Goal: Task Accomplishment & Management: Use online tool/utility

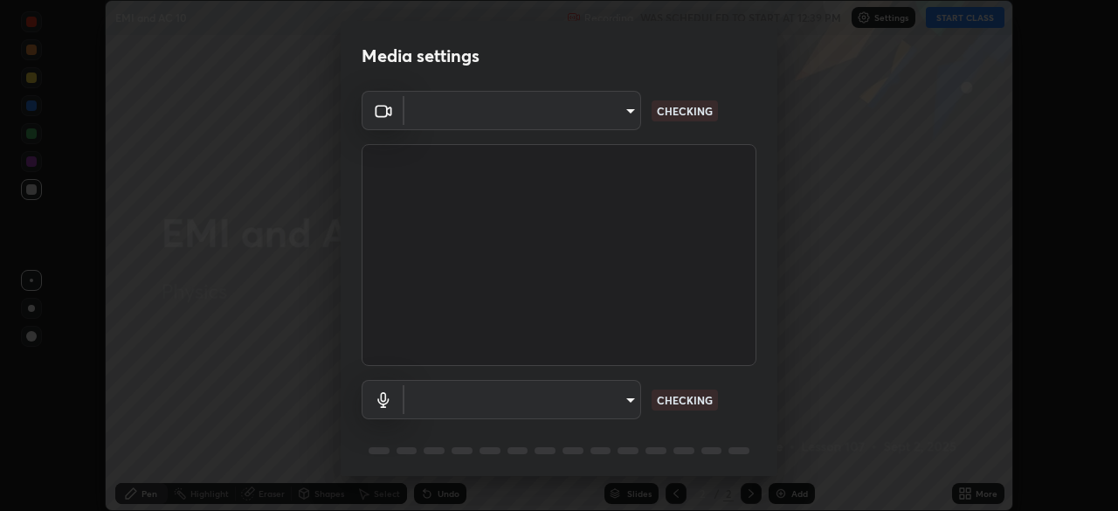
scroll to position [511, 1118]
type input "6d46a3bbb121808cbb74c832f71dfccd0f2f4db2e0a8dcefa18edd627fde2ff4"
click at [609, 394] on body "Erase all EMI and AC 10 Recording WAS SCHEDULED TO START AT 12:39 PM Settings S…" at bounding box center [559, 255] width 1118 height 511
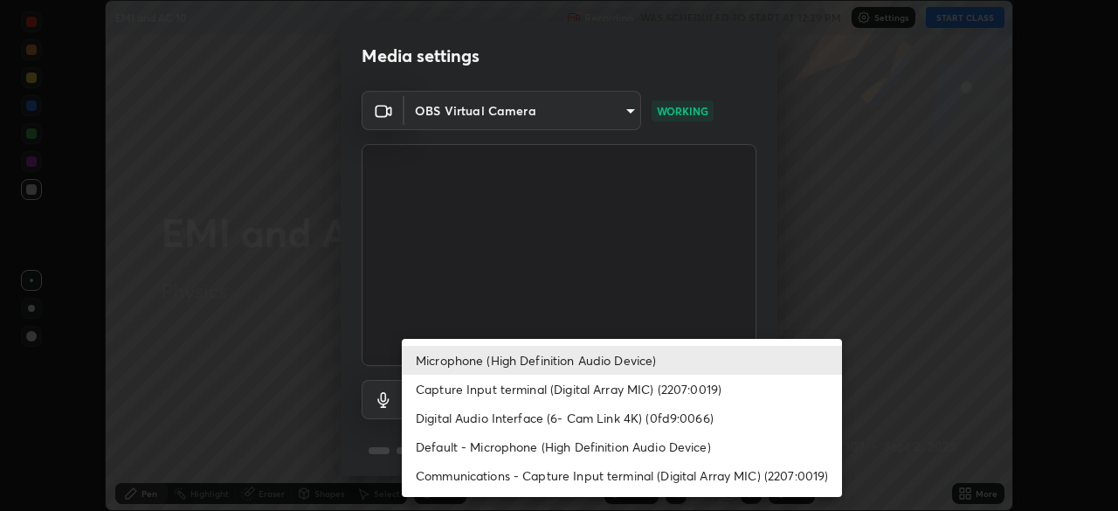
click at [607, 444] on li "Default - Microphone (High Definition Audio Device)" at bounding box center [622, 446] width 440 height 29
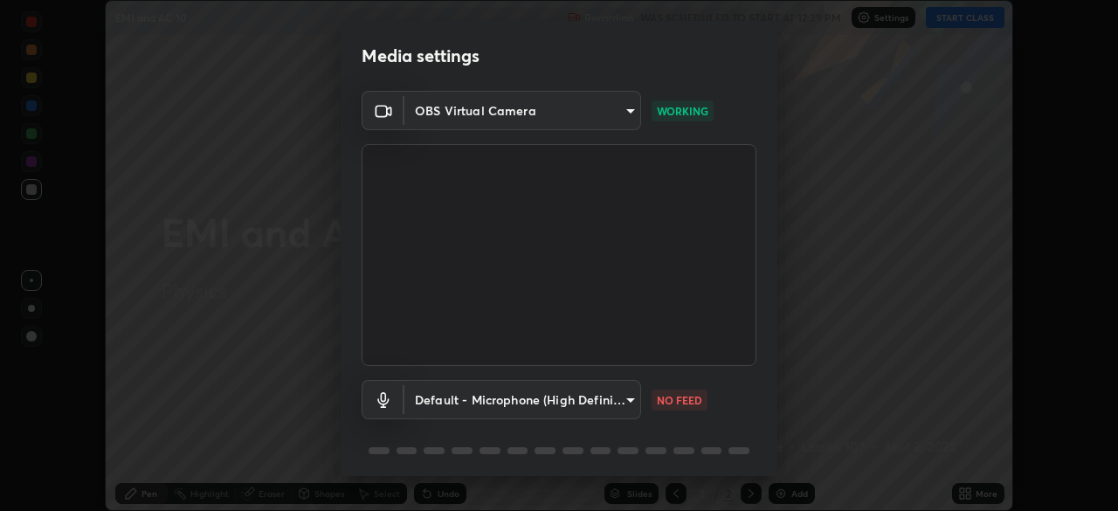
click at [577, 396] on body "Erase all EMI and AC 10 Recording WAS SCHEDULED TO START AT 12:39 PM Settings S…" at bounding box center [559, 255] width 1118 height 511
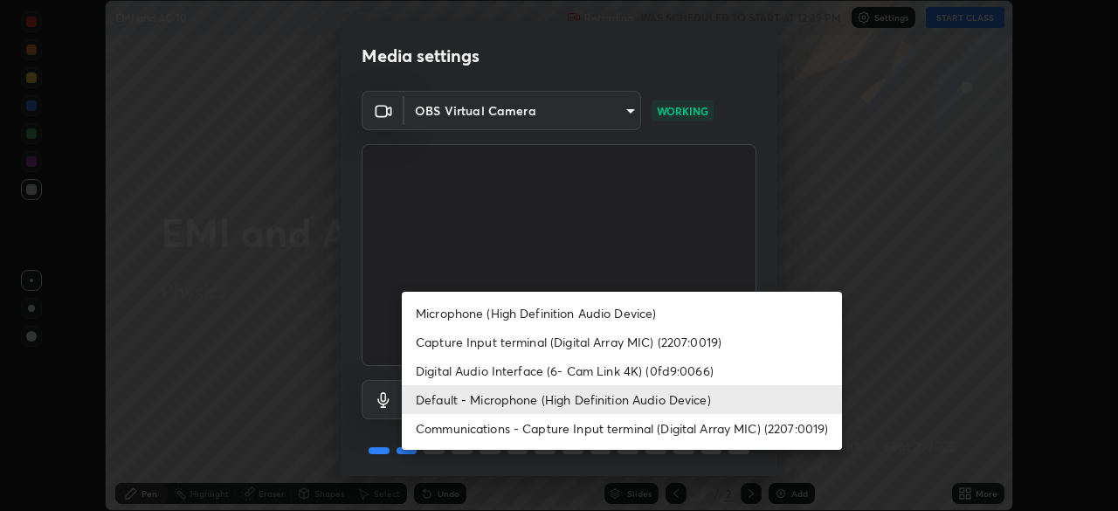
click at [554, 312] on li "Microphone (High Definition Audio Device)" at bounding box center [622, 313] width 440 height 29
type input "542551534069d815422f2d39fde6cbae80a89d9e5025ba2982a8294de1300f8f"
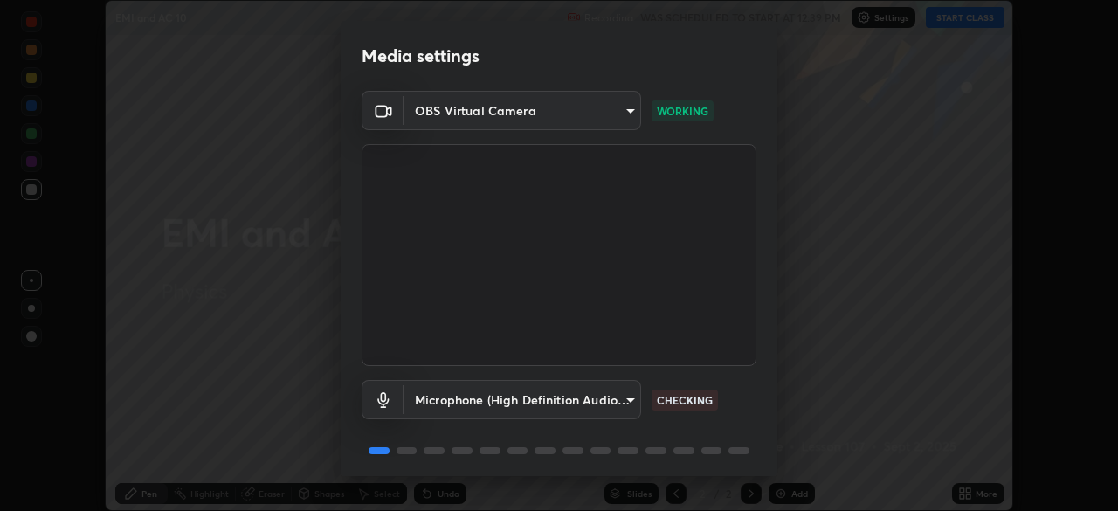
scroll to position [62, 0]
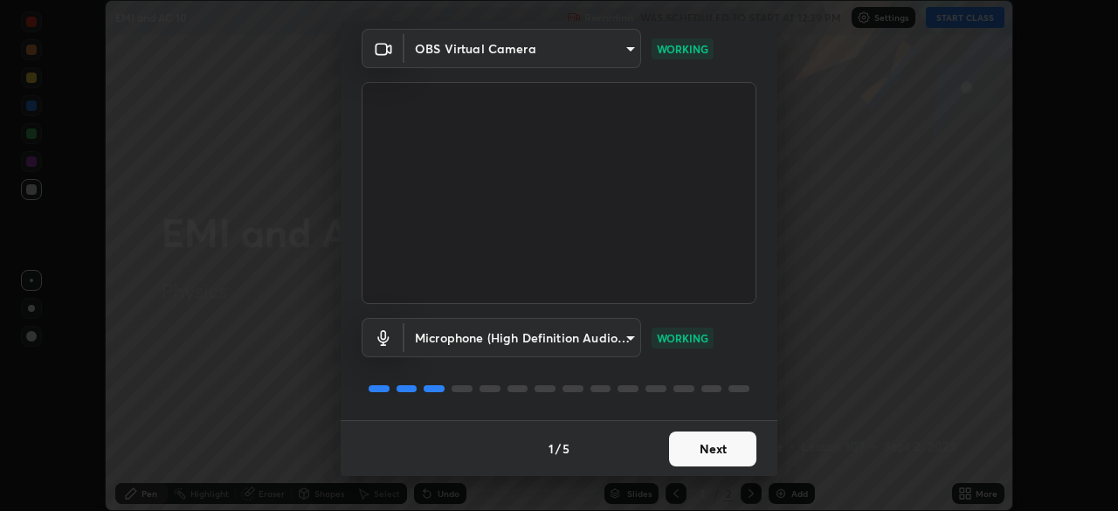
click at [724, 446] on button "Next" at bounding box center [712, 448] width 87 height 35
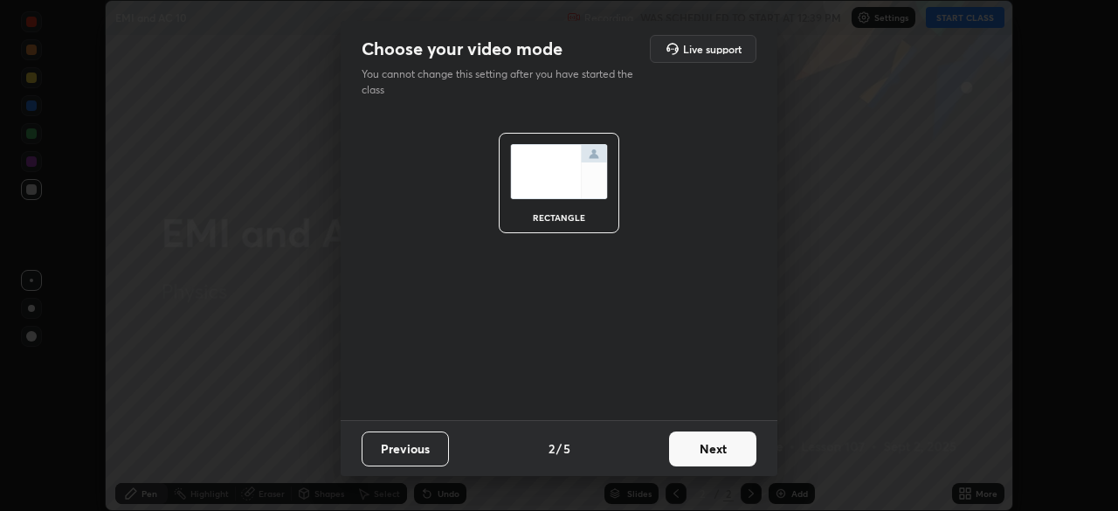
click at [719, 448] on button "Next" at bounding box center [712, 448] width 87 height 35
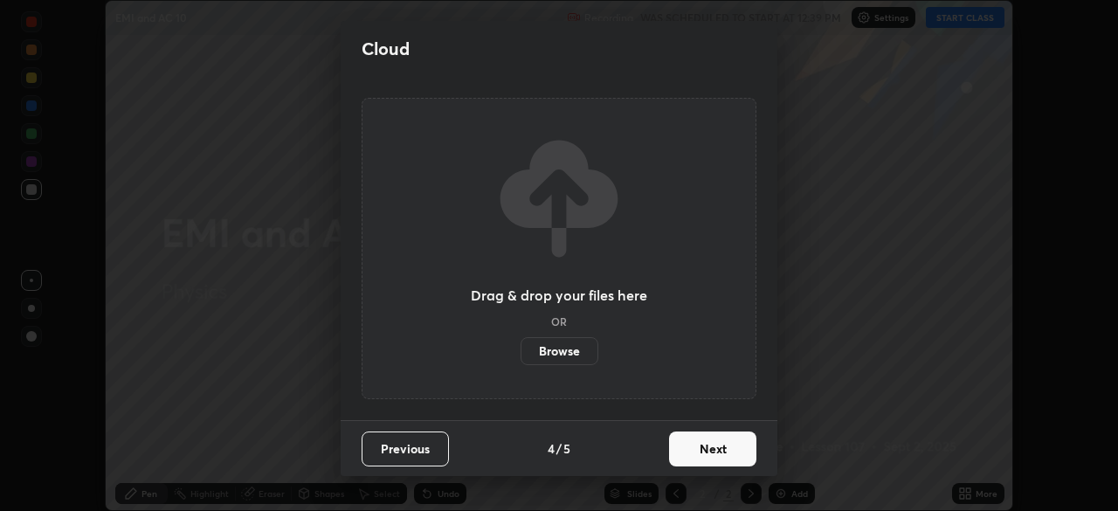
click at [724, 454] on button "Next" at bounding box center [712, 448] width 87 height 35
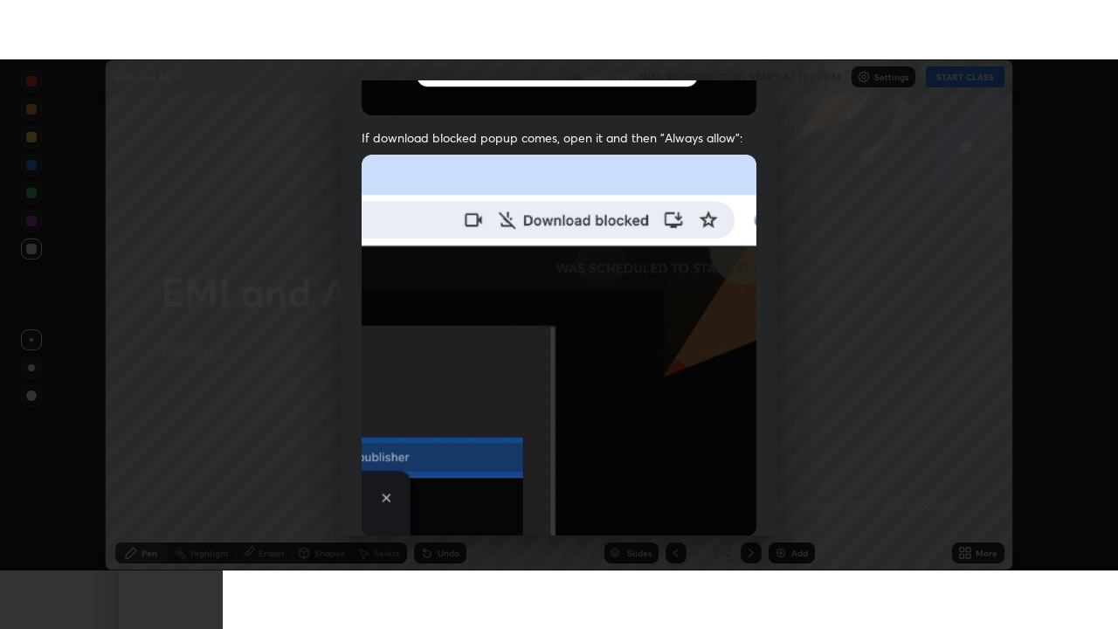
scroll to position [418, 0]
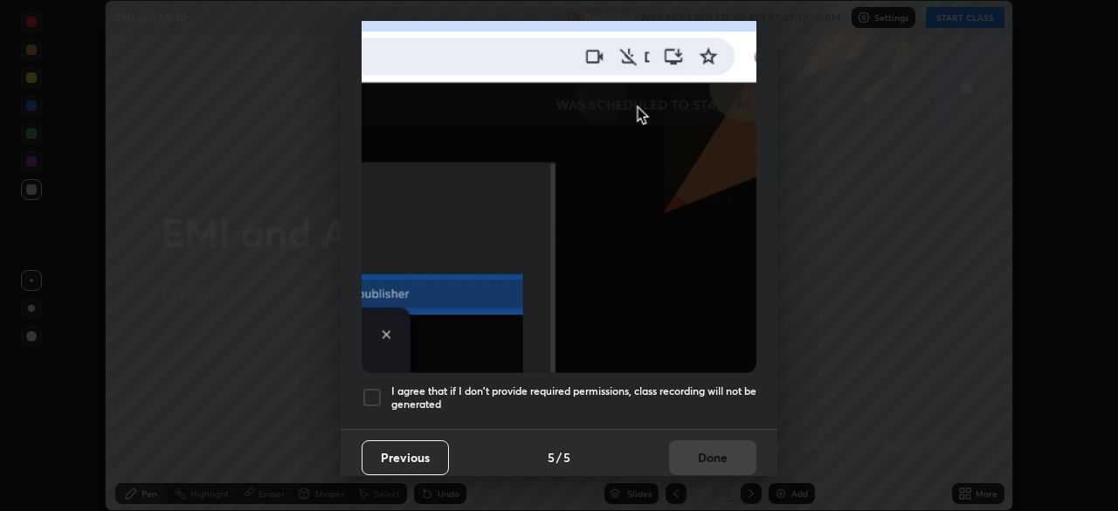
click at [678, 415] on div "Allow "Download multiple files" if prompted: If download blocked popup comes, o…" at bounding box center [559, 61] width 437 height 735
click at [701, 445] on div "Previous 5 / 5 Done" at bounding box center [559, 457] width 437 height 56
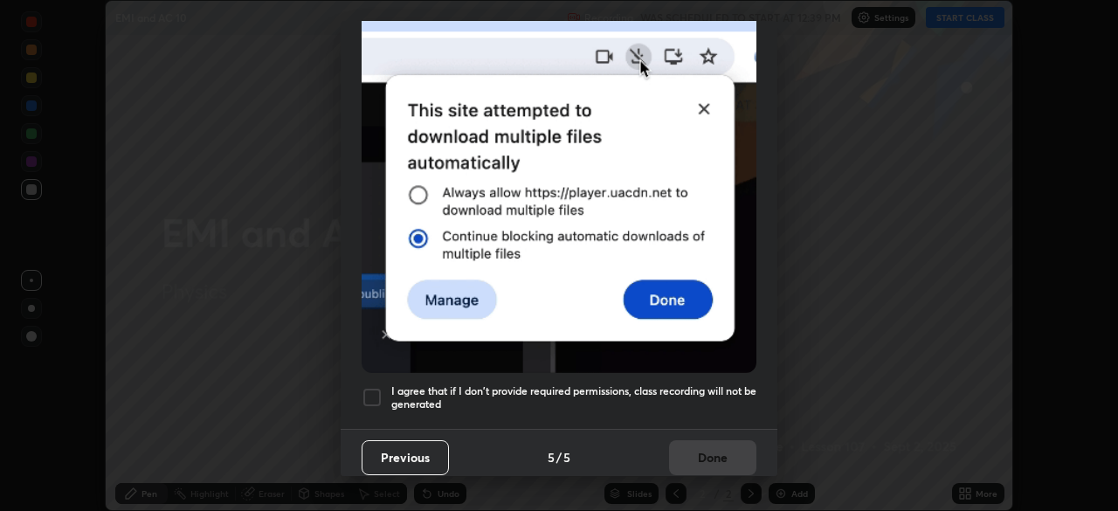
click at [728, 396] on h5 "I agree that if I don't provide required permissions, class recording will not …" at bounding box center [573, 397] width 365 height 27
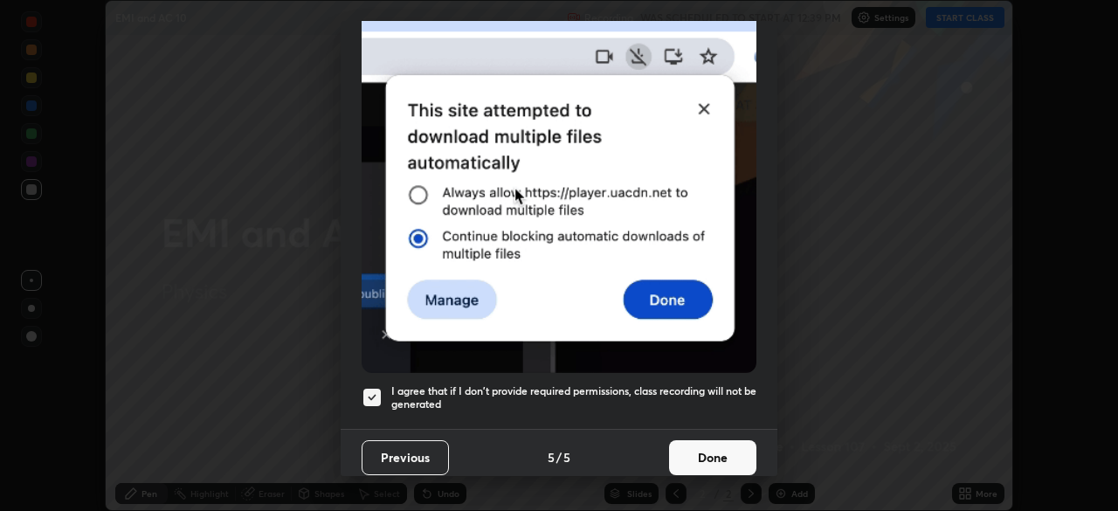
click at [727, 445] on button "Done" at bounding box center [712, 457] width 87 height 35
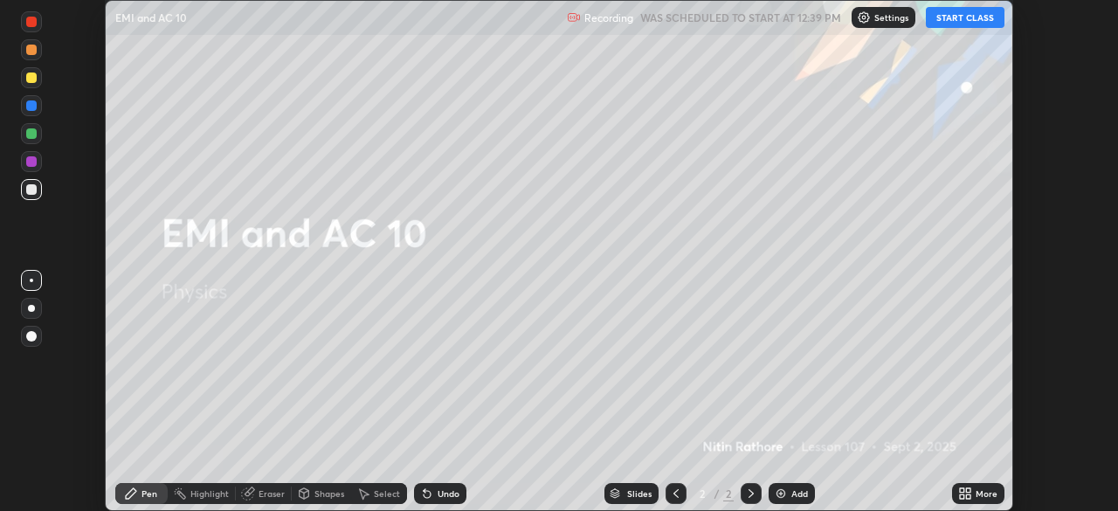
click at [967, 491] on icon at bounding box center [968, 490] width 4 height 4
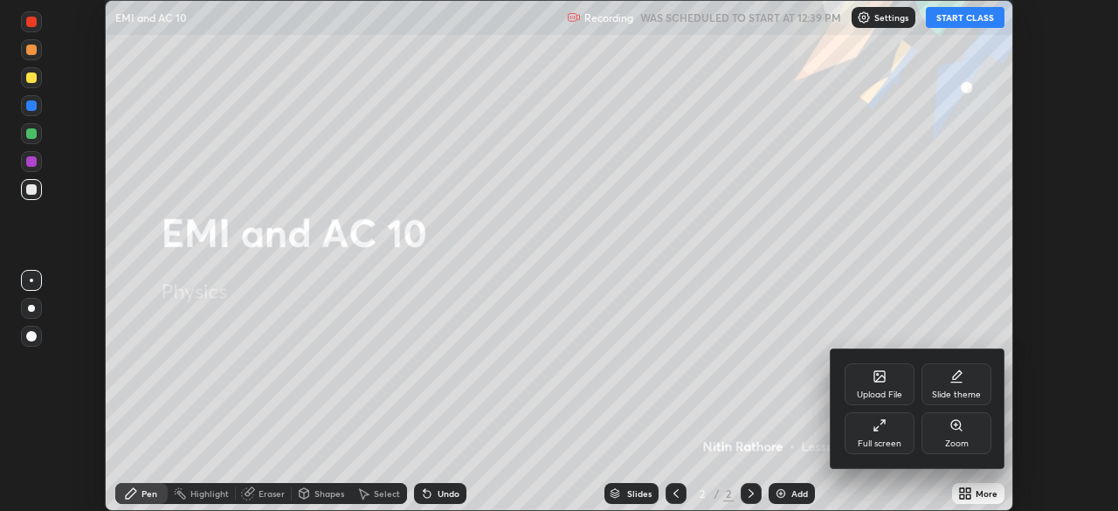
click at [884, 442] on div "Full screen" at bounding box center [879, 443] width 44 height 9
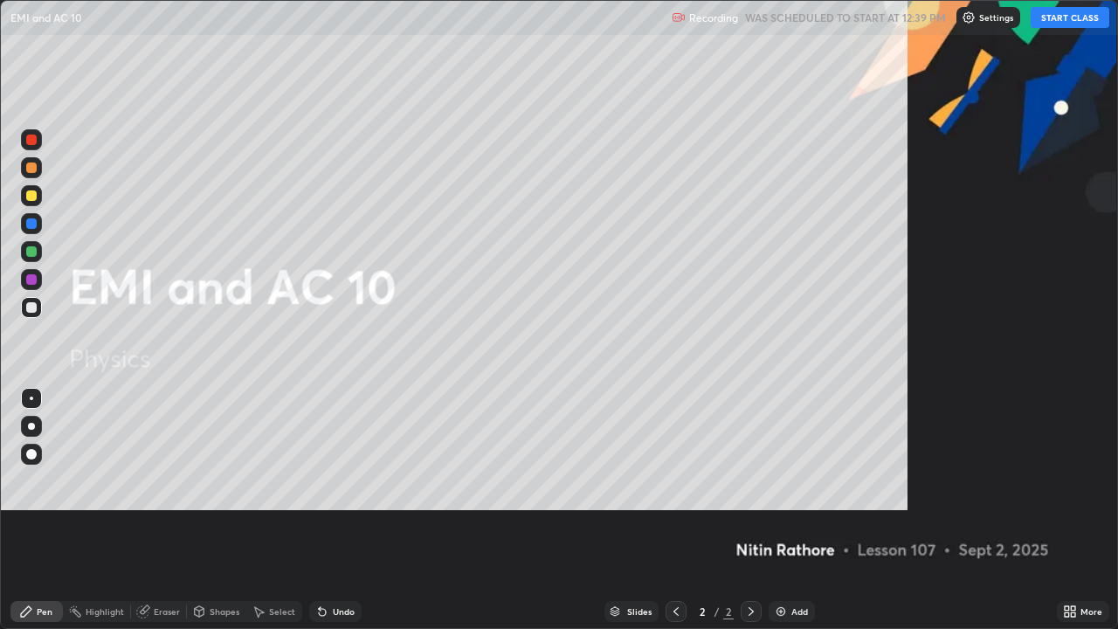
scroll to position [629, 1118]
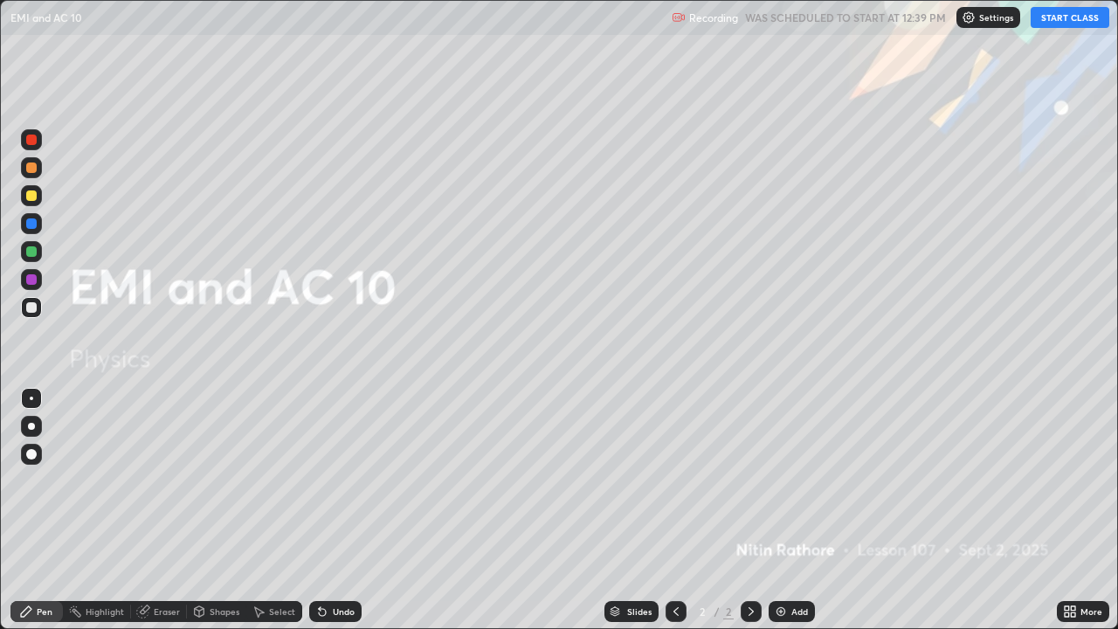
click at [1050, 11] on button "START CLASS" at bounding box center [1069, 17] width 79 height 21
click at [31, 423] on div at bounding box center [31, 426] width 7 height 7
click at [790, 510] on div "Add" at bounding box center [791, 611] width 46 height 21
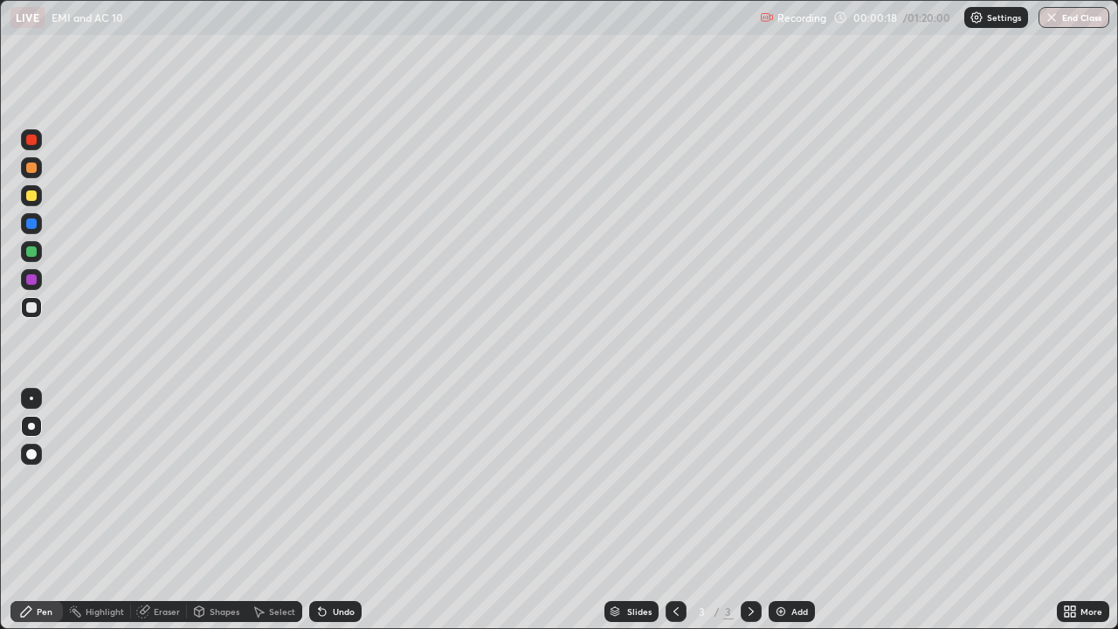
click at [210, 510] on div "Shapes" at bounding box center [225, 611] width 30 height 9
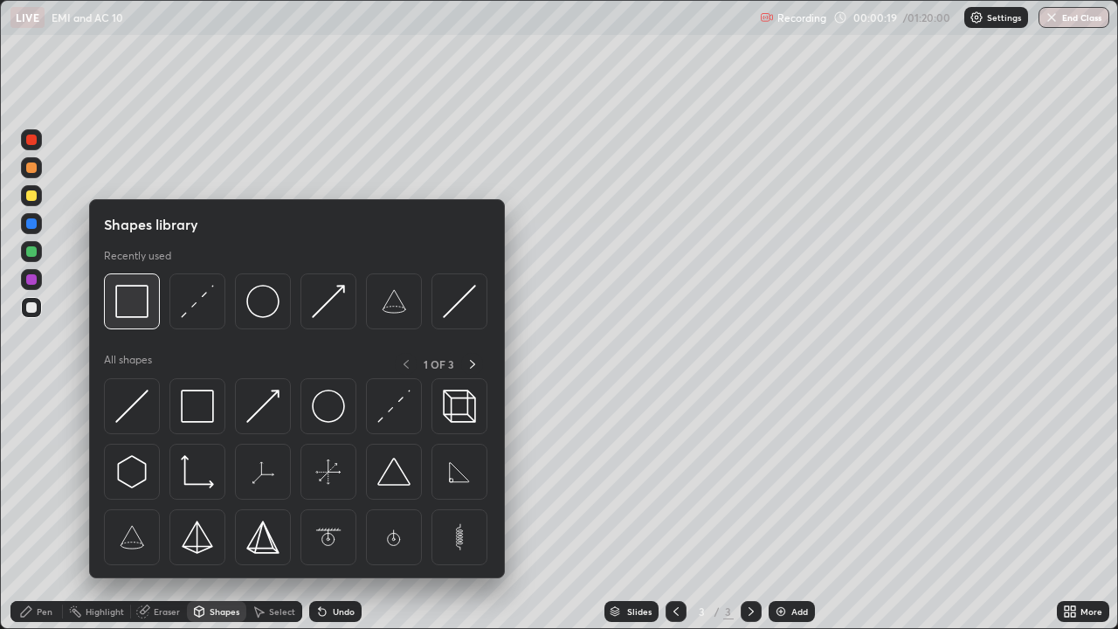
click at [139, 307] on img at bounding box center [131, 301] width 33 height 33
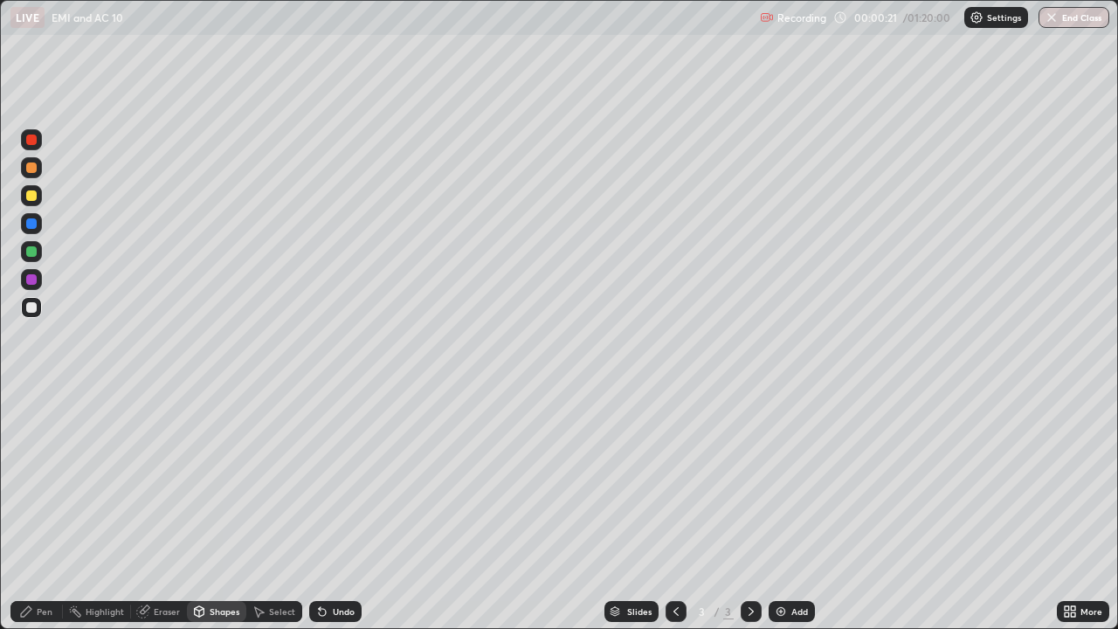
click at [222, 510] on div "Shapes" at bounding box center [225, 611] width 30 height 9
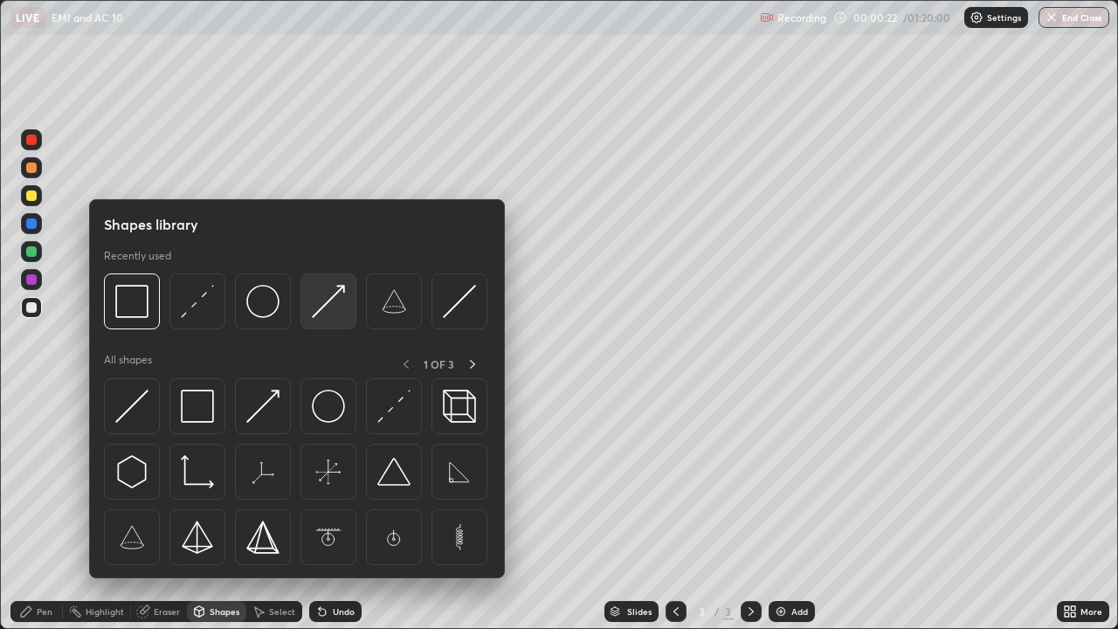
click at [330, 305] on img at bounding box center [328, 301] width 33 height 33
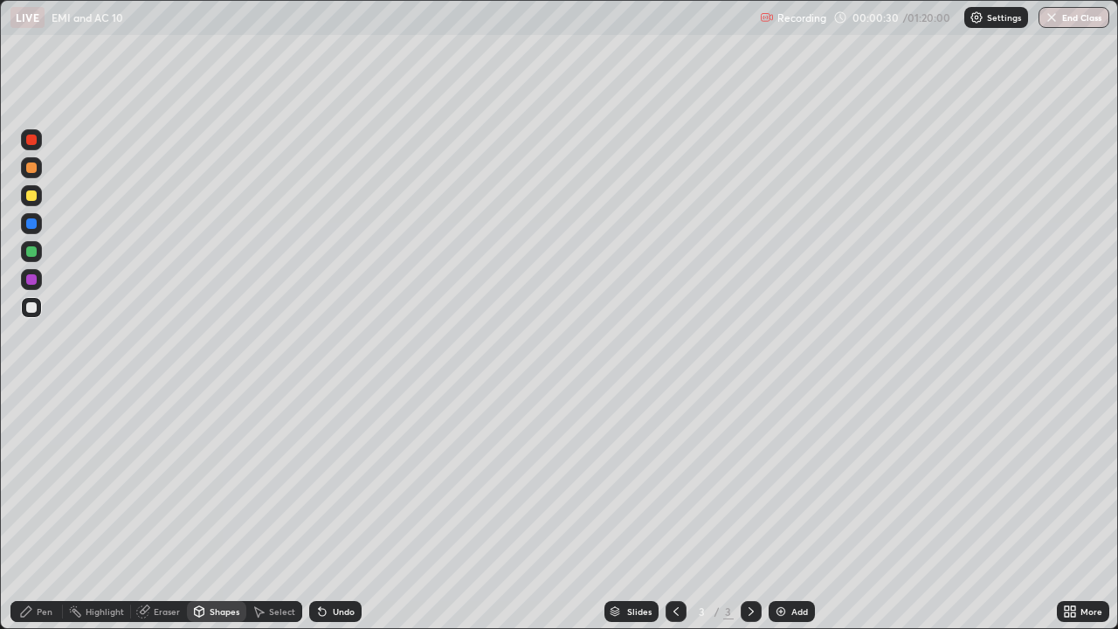
click at [215, 510] on div "Shapes" at bounding box center [225, 611] width 30 height 9
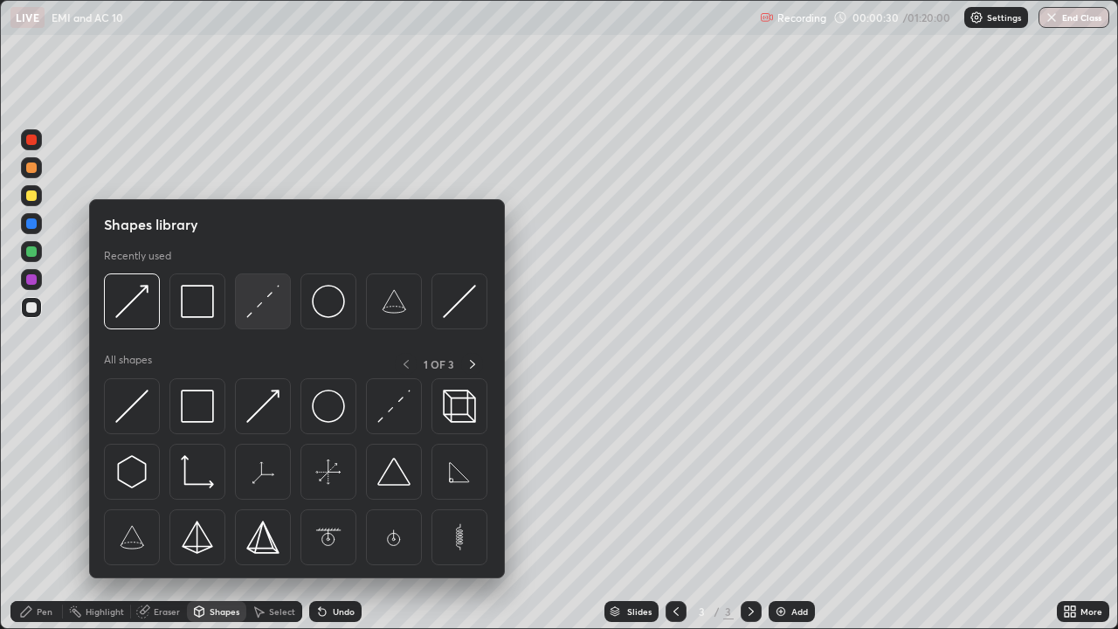
click at [269, 306] on img at bounding box center [262, 301] width 33 height 33
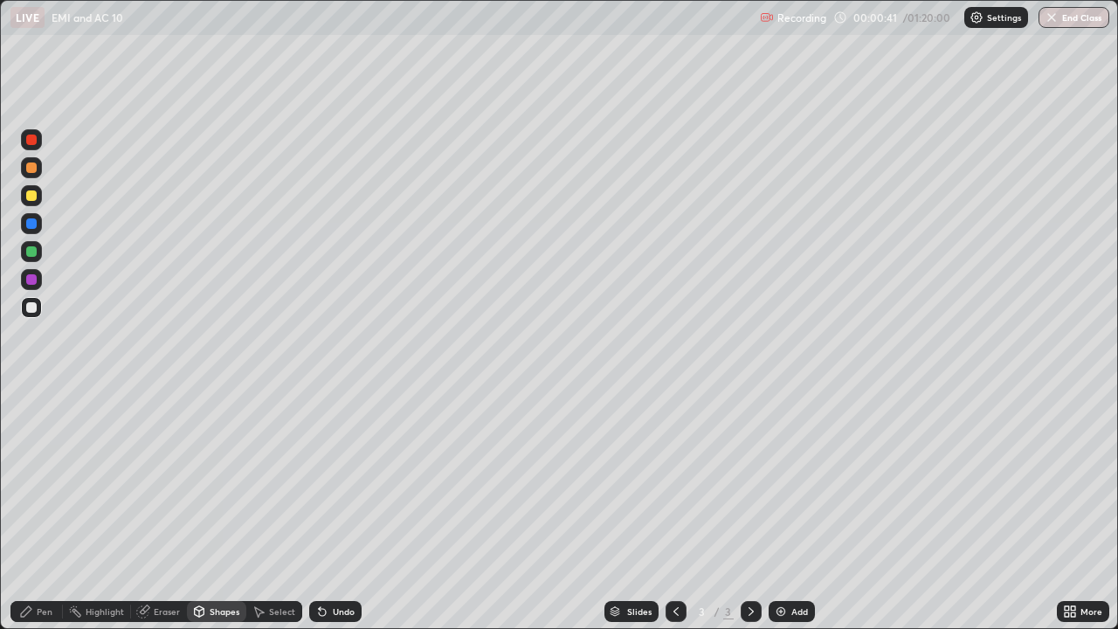
click at [42, 510] on div "Pen" at bounding box center [36, 611] width 52 height 21
click at [31, 200] on div at bounding box center [31, 195] width 10 height 10
click at [160, 510] on div "Eraser" at bounding box center [167, 611] width 26 height 9
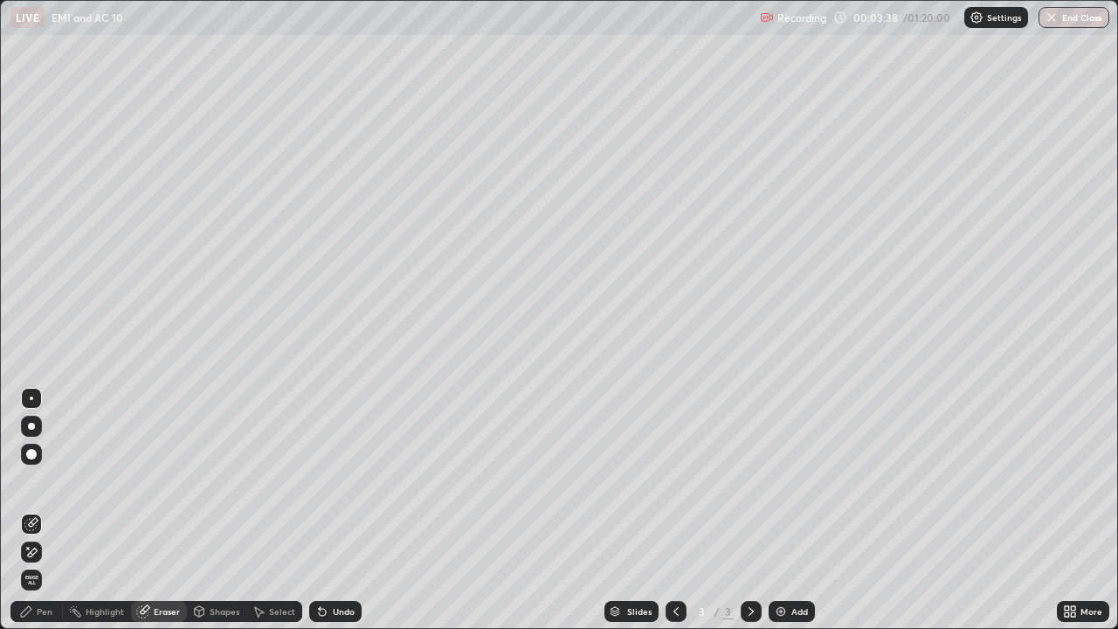
click at [30, 510] on icon at bounding box center [26, 611] width 14 height 14
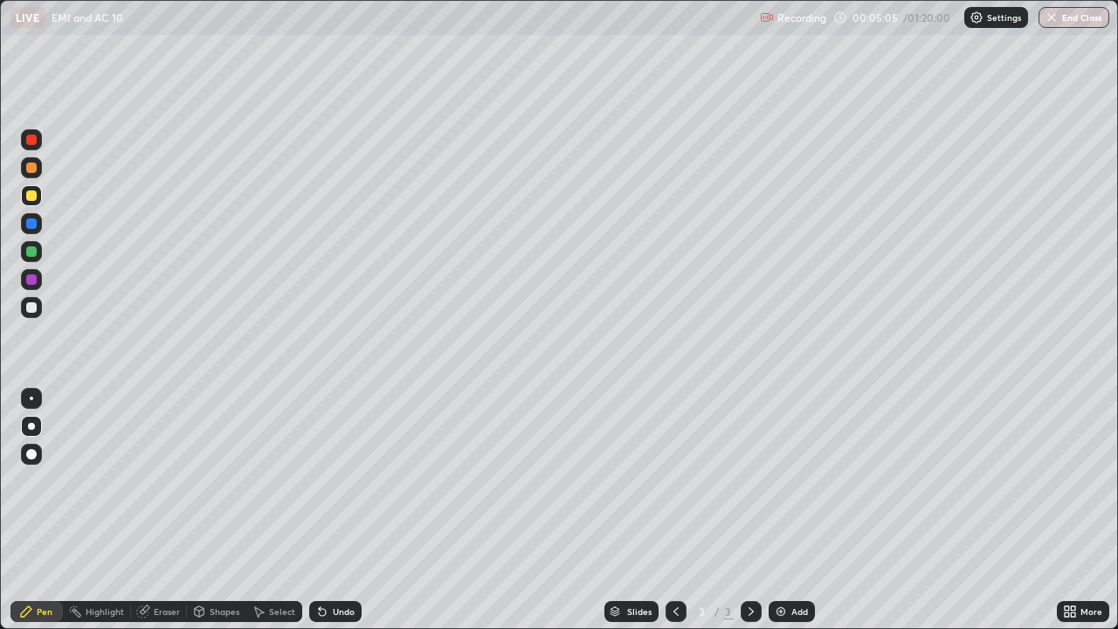
click at [333, 510] on div "Undo" at bounding box center [344, 611] width 22 height 9
click at [335, 510] on div "Undo" at bounding box center [344, 611] width 22 height 9
click at [796, 510] on div "Add" at bounding box center [791, 611] width 46 height 21
click at [39, 311] on div at bounding box center [31, 307] width 21 height 21
click at [235, 510] on div "Shapes" at bounding box center [225, 611] width 30 height 9
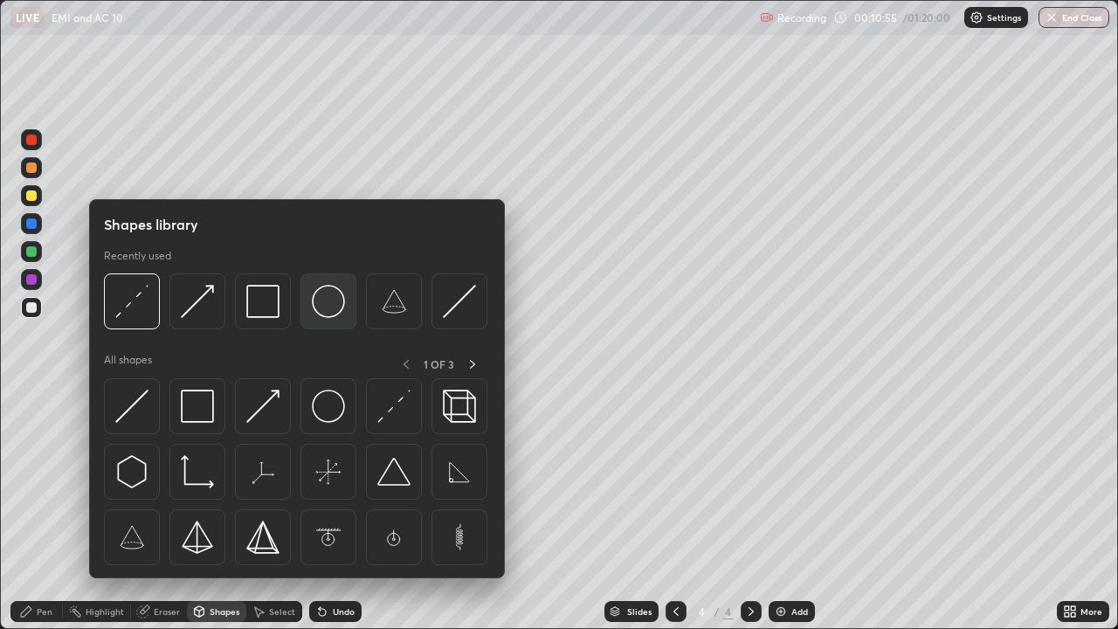
click at [336, 305] on img at bounding box center [328, 301] width 33 height 33
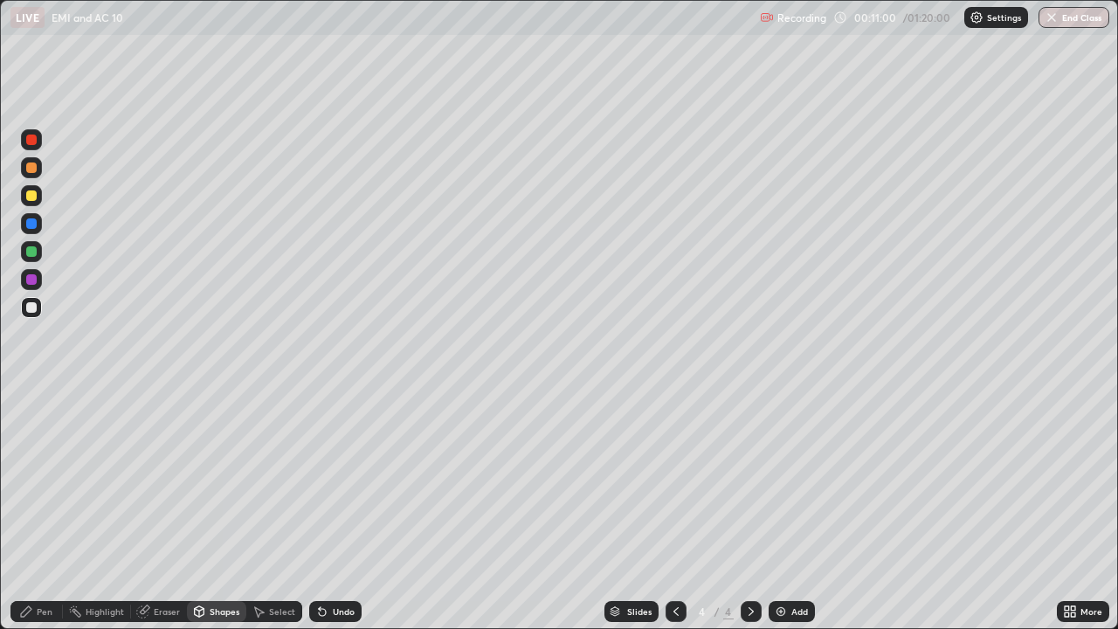
click at [171, 510] on div "Eraser" at bounding box center [167, 611] width 26 height 9
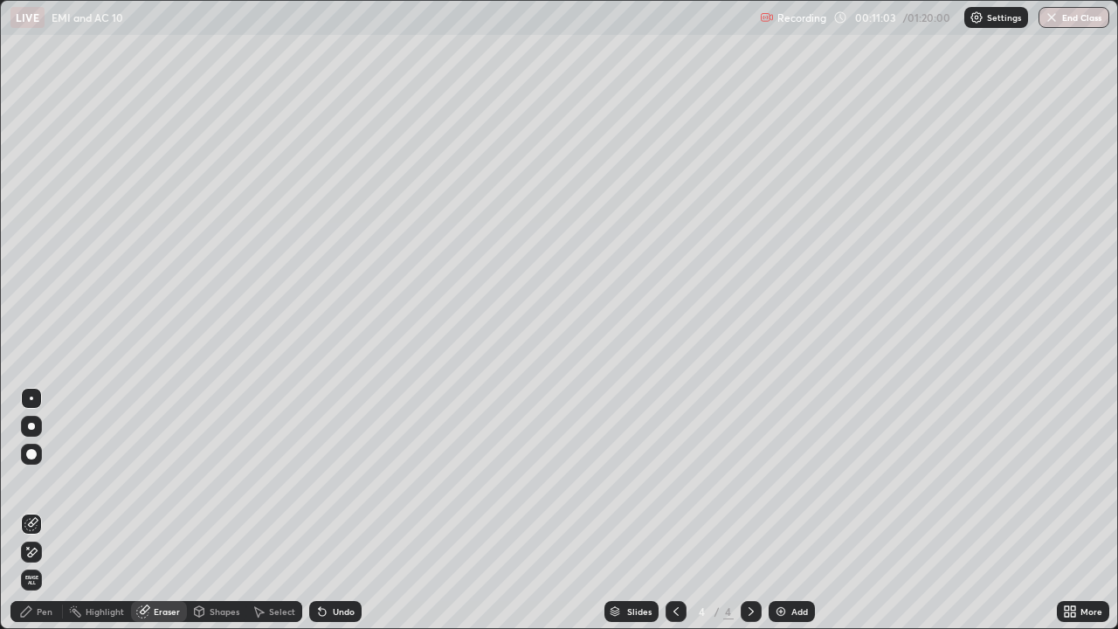
click at [230, 510] on div "Shapes" at bounding box center [225, 611] width 30 height 9
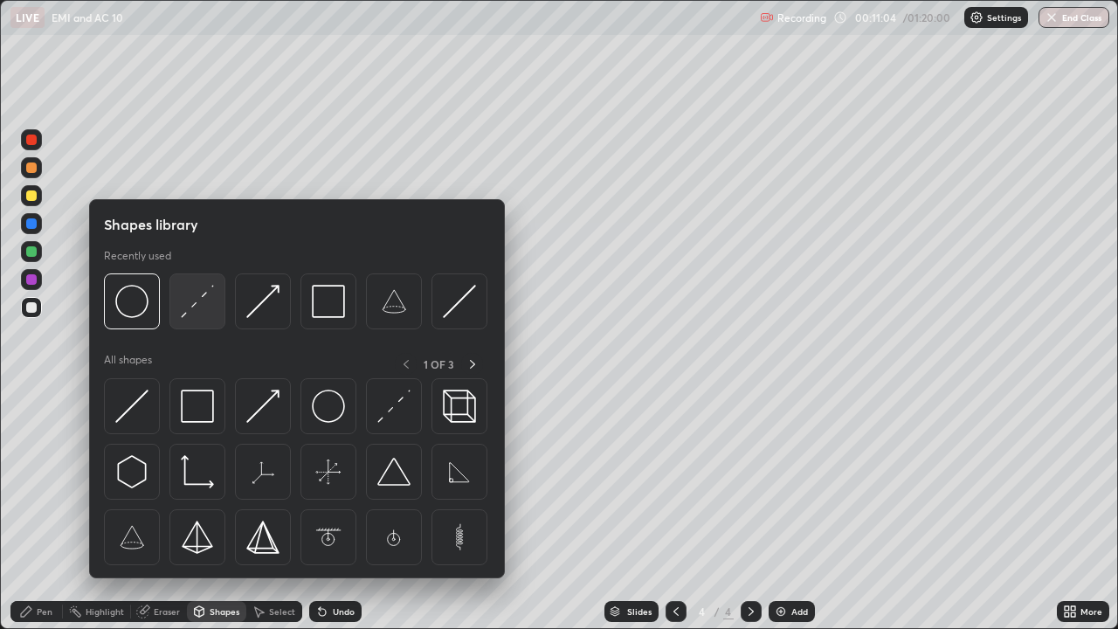
click at [208, 306] on img at bounding box center [197, 301] width 33 height 33
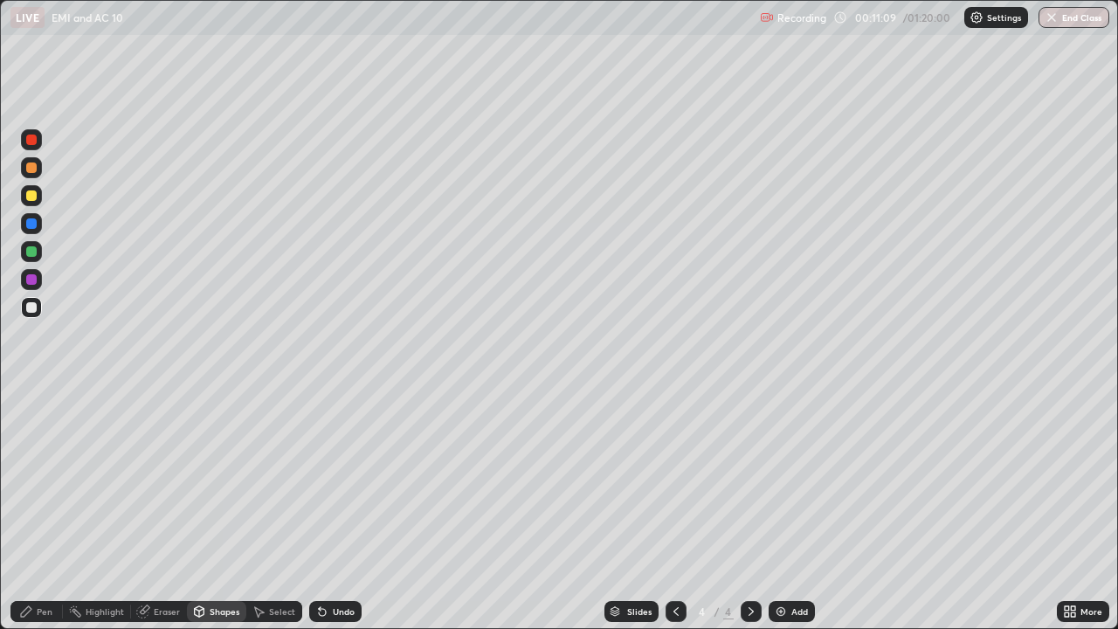
click at [226, 510] on div "Shapes" at bounding box center [225, 611] width 30 height 9
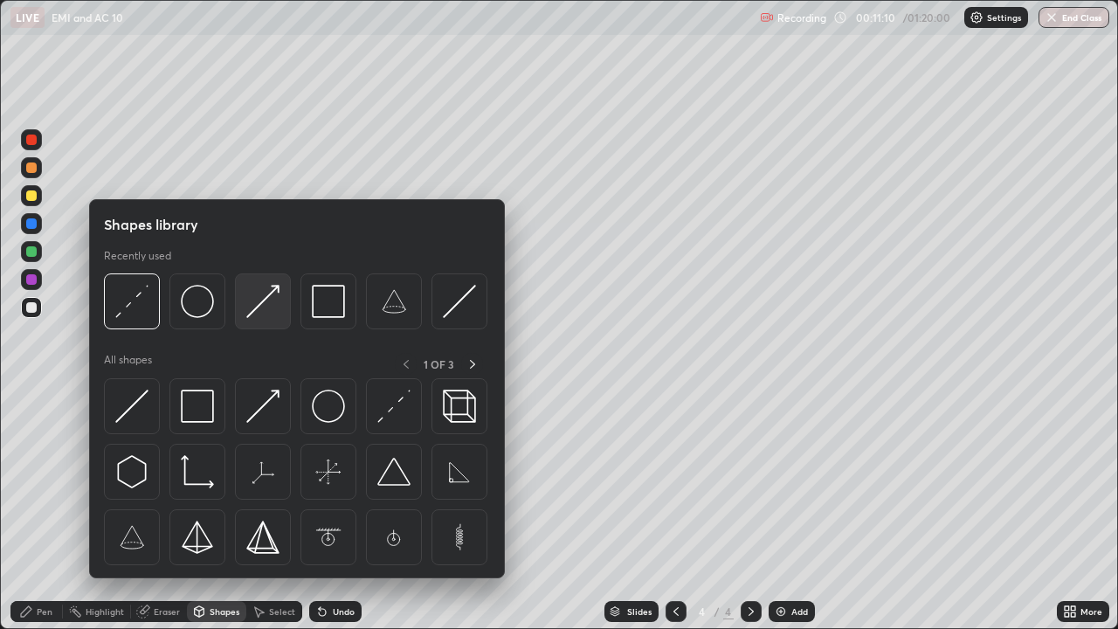
click at [277, 296] on img at bounding box center [262, 301] width 33 height 33
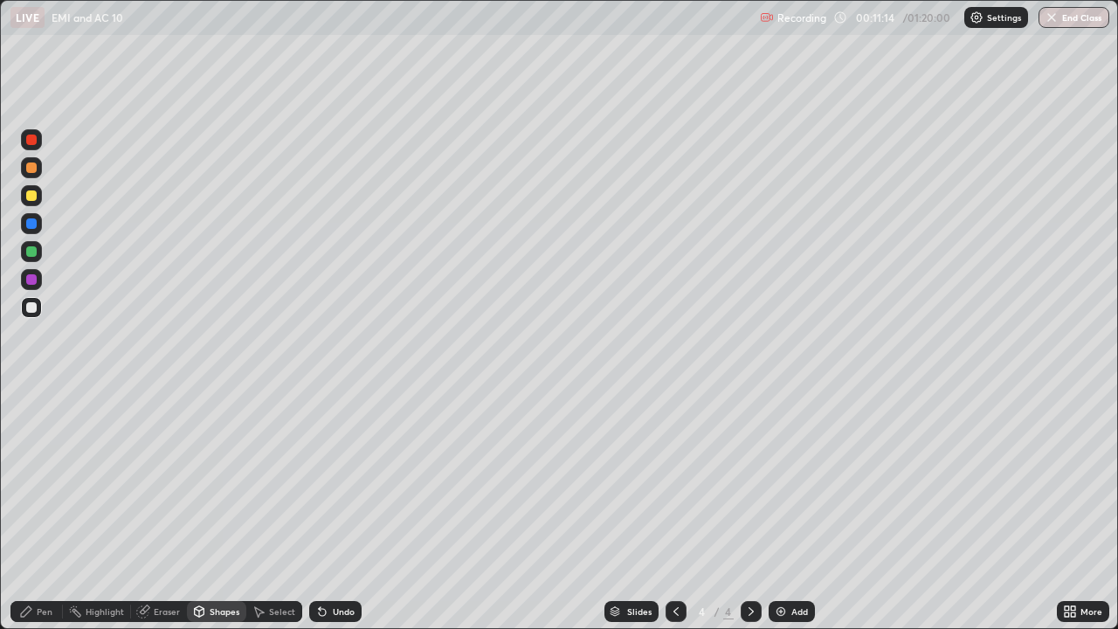
click at [51, 510] on div "Pen" at bounding box center [45, 611] width 16 height 9
click at [38, 203] on div at bounding box center [31, 195] width 21 height 21
click at [158, 510] on div "Eraser" at bounding box center [167, 611] width 26 height 9
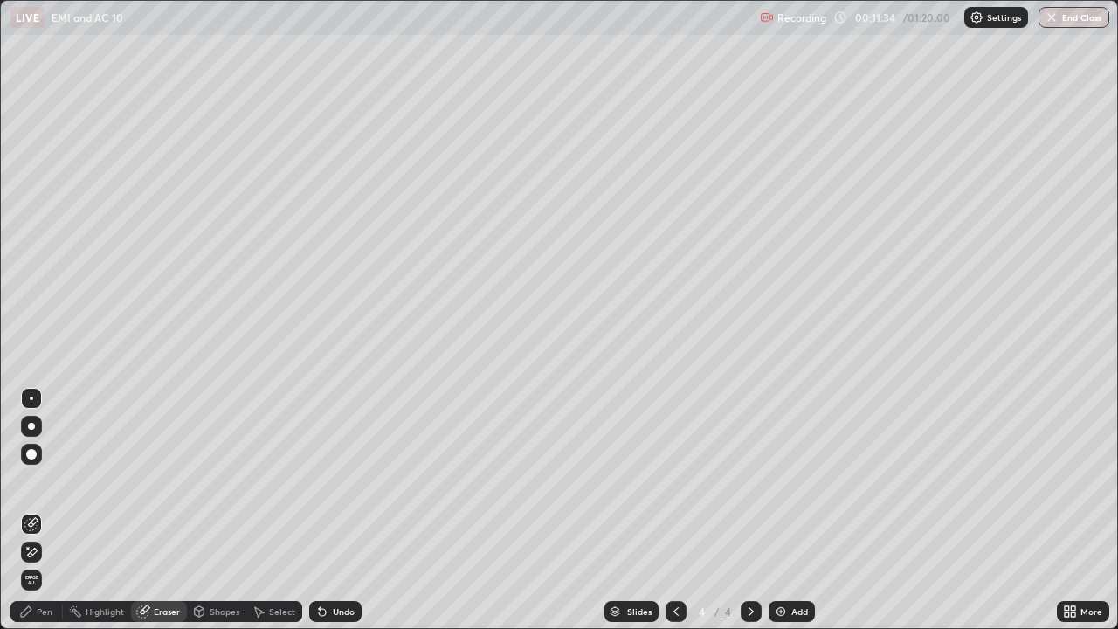
click at [214, 510] on div "Shapes" at bounding box center [225, 611] width 30 height 9
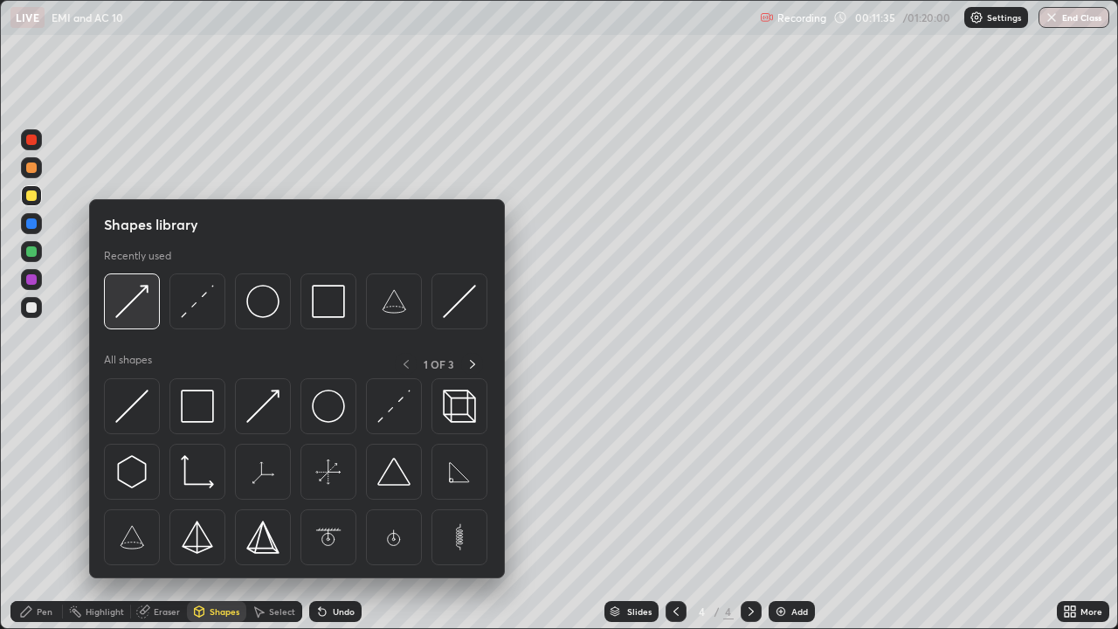
click at [130, 296] on img at bounding box center [131, 301] width 33 height 33
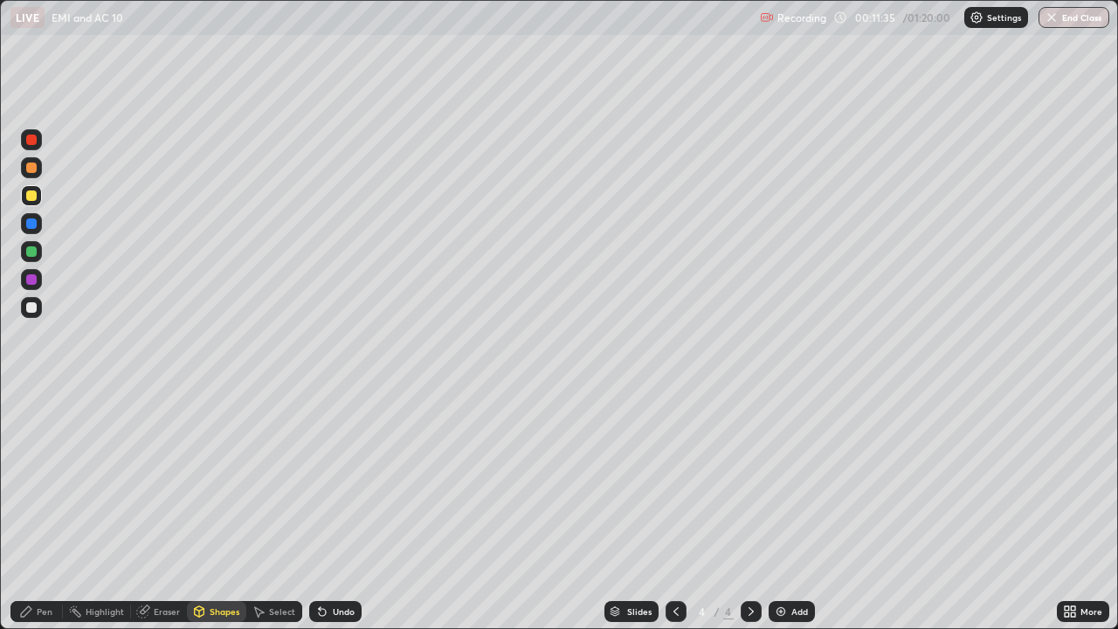
click at [31, 309] on div at bounding box center [31, 307] width 10 height 10
click at [34, 510] on div "Pen" at bounding box center [36, 611] width 52 height 21
click at [225, 510] on div "Shapes" at bounding box center [225, 611] width 30 height 9
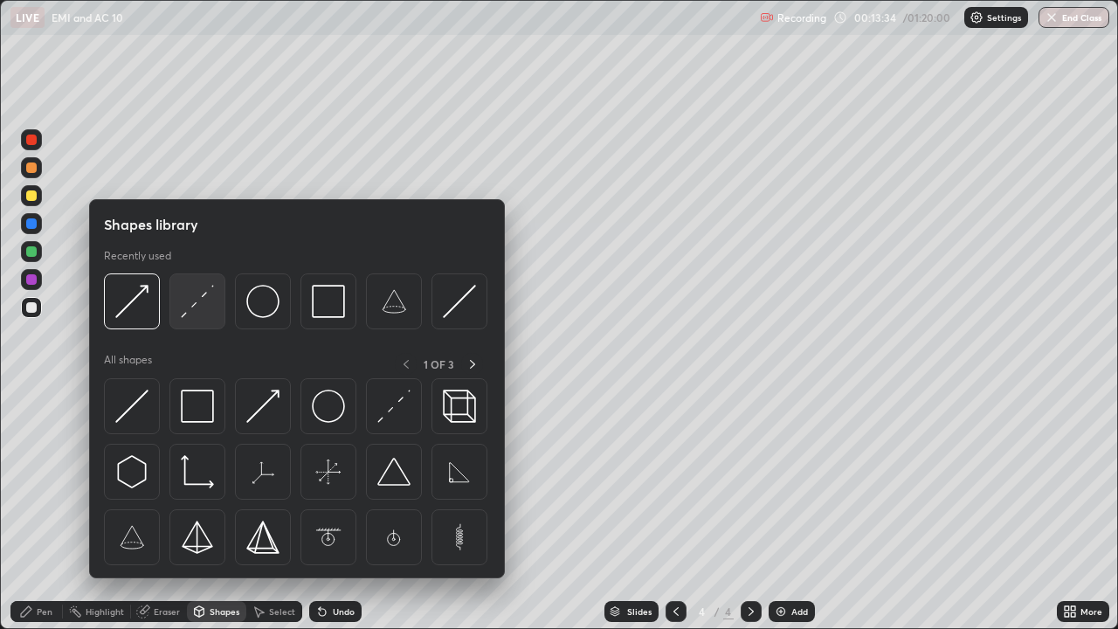
click at [201, 312] on img at bounding box center [197, 301] width 33 height 33
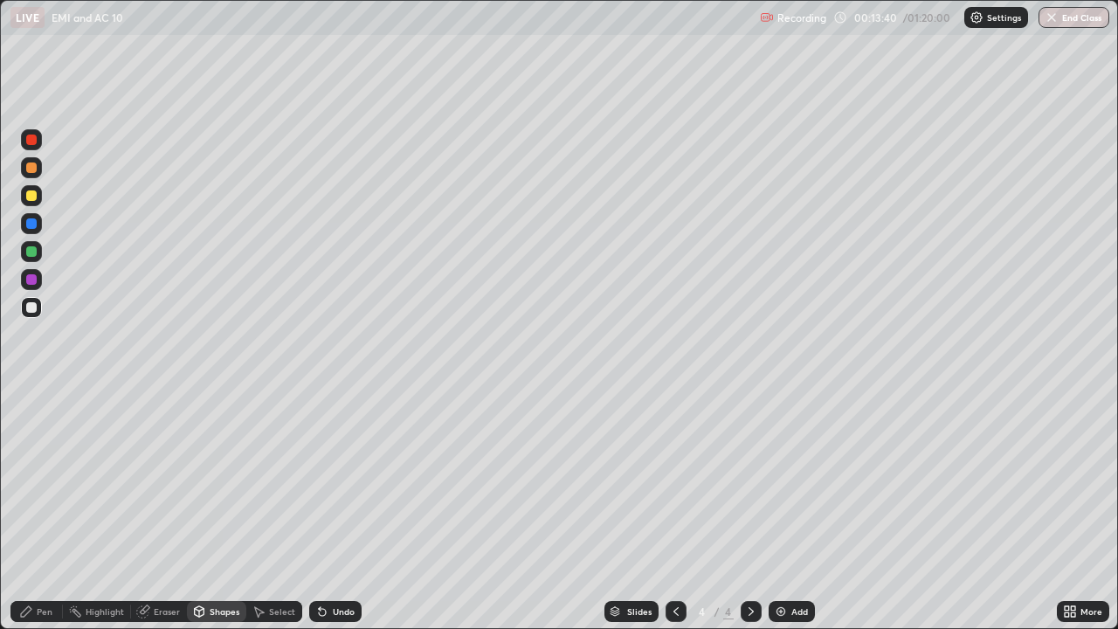
click at [40, 510] on div "Pen" at bounding box center [45, 611] width 16 height 9
click at [27, 199] on div at bounding box center [31, 195] width 10 height 10
click at [780, 510] on img at bounding box center [781, 611] width 14 height 14
click at [32, 310] on div at bounding box center [31, 307] width 10 height 10
click at [230, 510] on div "Shapes" at bounding box center [225, 611] width 30 height 9
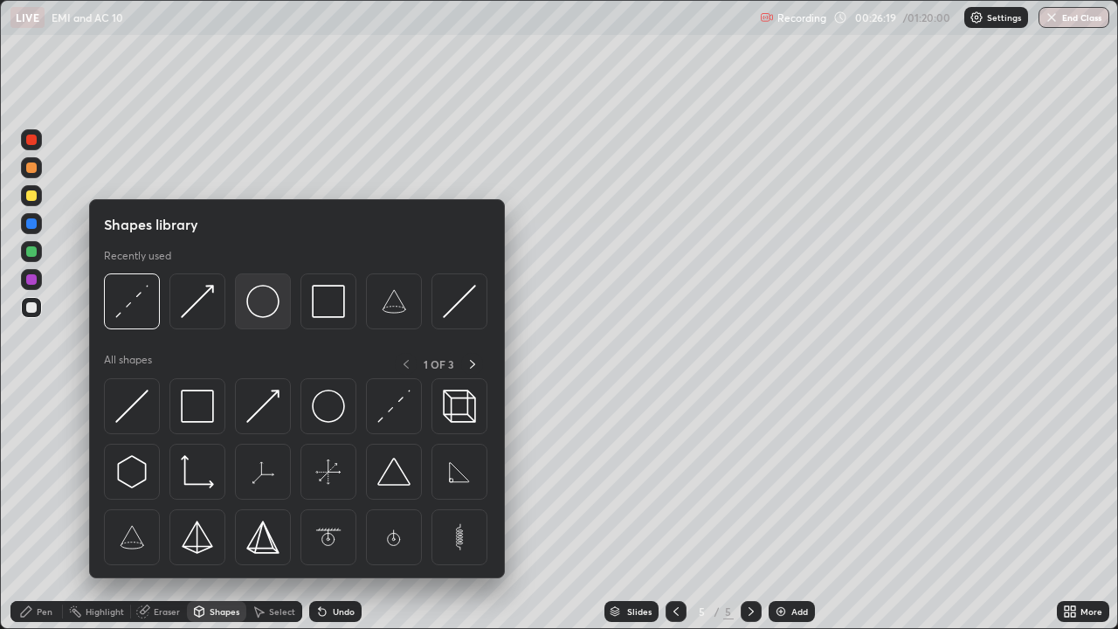
click at [260, 301] on img at bounding box center [262, 301] width 33 height 33
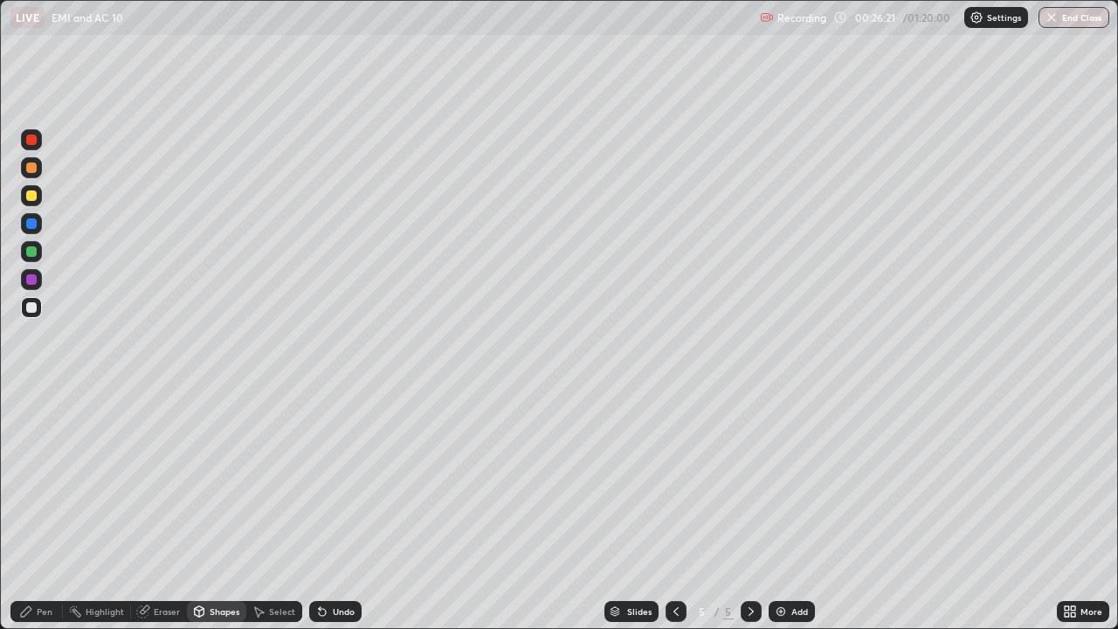
click at [169, 510] on div "Eraser" at bounding box center [167, 611] width 26 height 9
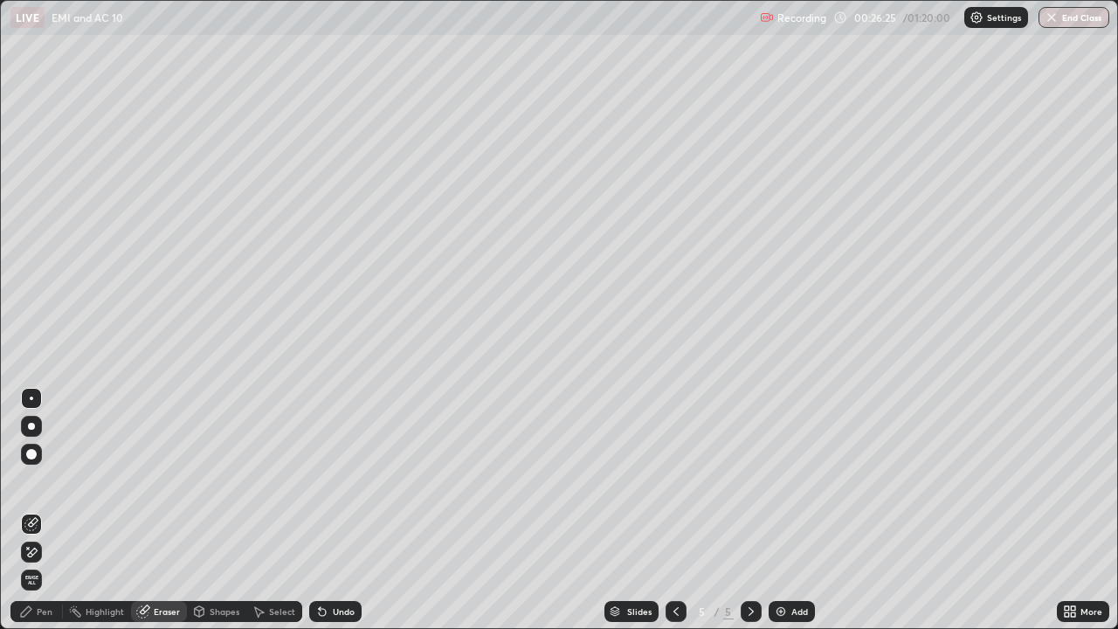
click at [210, 510] on div "Shapes" at bounding box center [216, 611] width 59 height 21
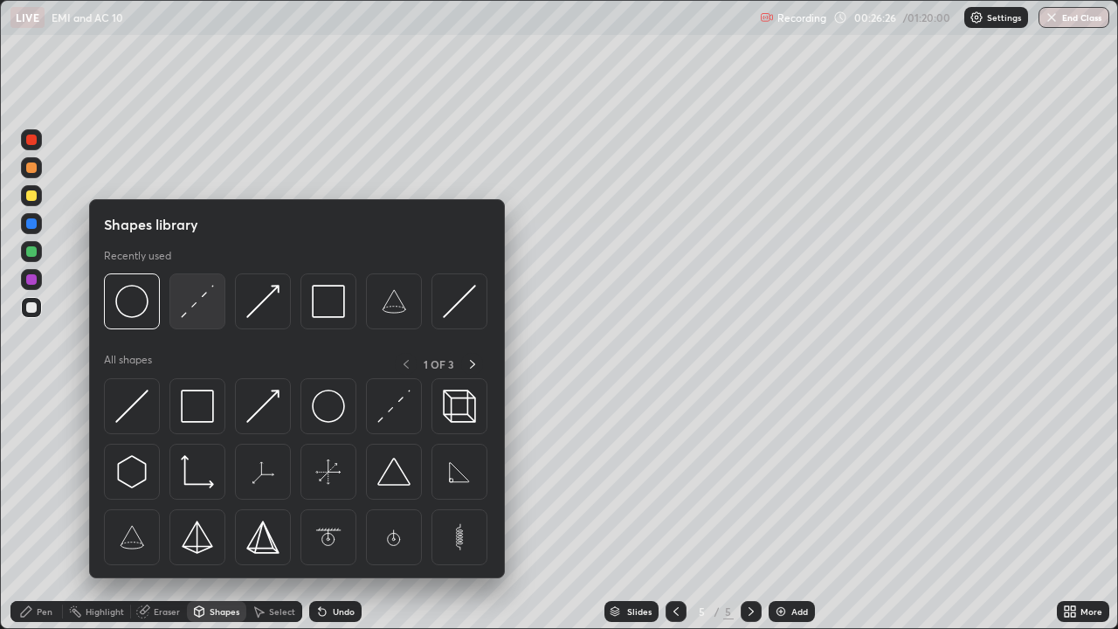
click at [198, 303] on img at bounding box center [197, 301] width 33 height 33
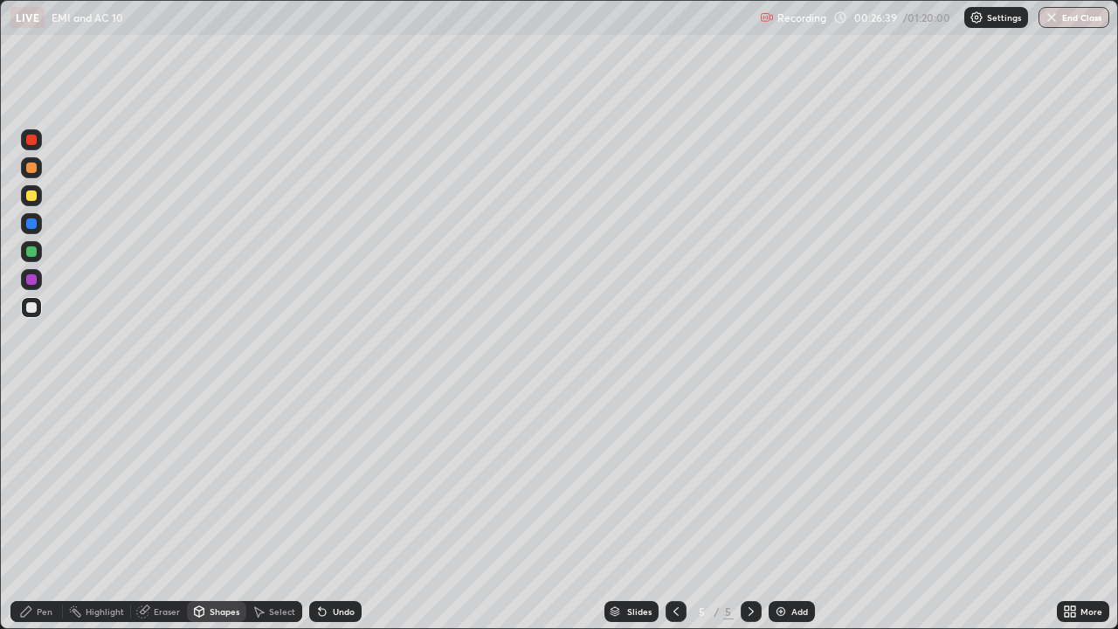
click at [29, 197] on div at bounding box center [31, 195] width 10 height 10
click at [40, 510] on div "Pen" at bounding box center [45, 611] width 16 height 9
click at [197, 510] on icon at bounding box center [200, 610] width 10 height 3
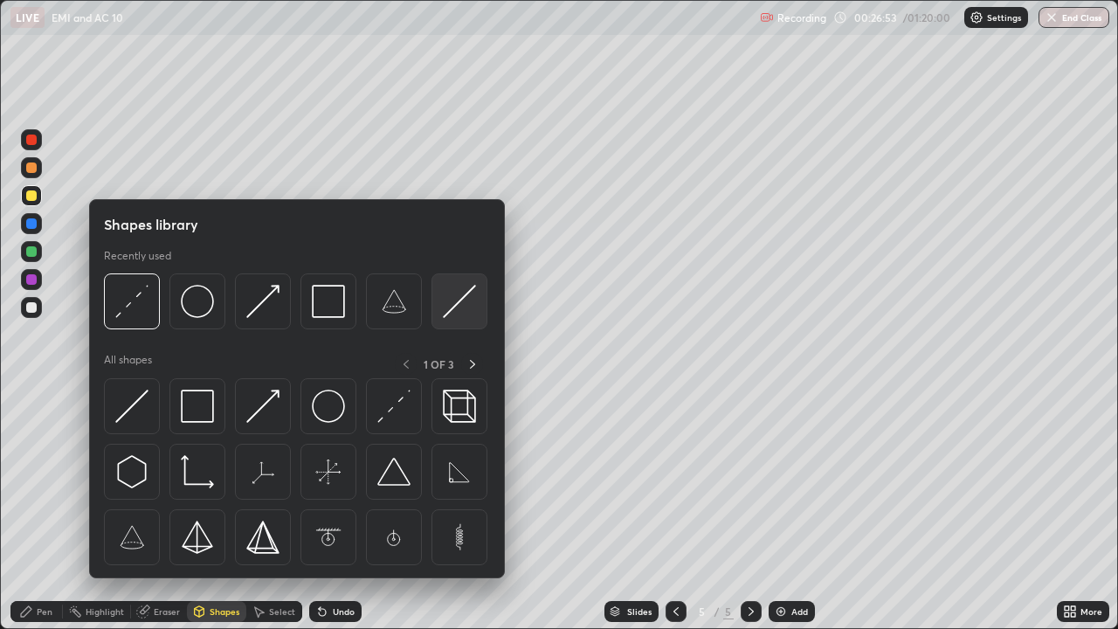
click at [465, 306] on img at bounding box center [459, 301] width 33 height 33
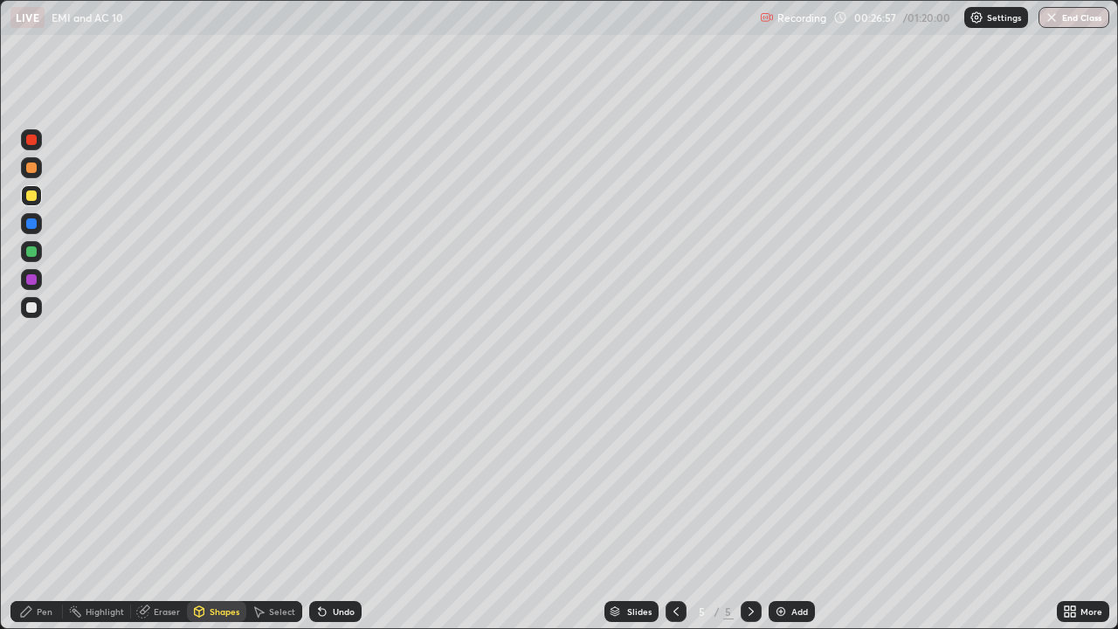
click at [215, 510] on div "Shapes" at bounding box center [225, 611] width 30 height 9
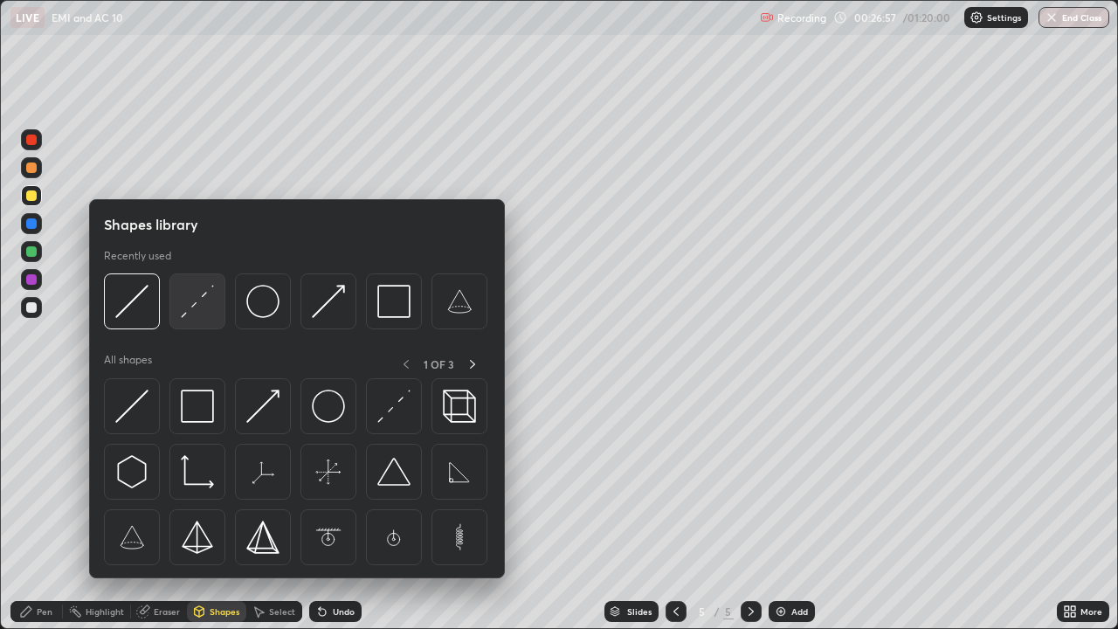
click at [203, 302] on img at bounding box center [197, 301] width 33 height 33
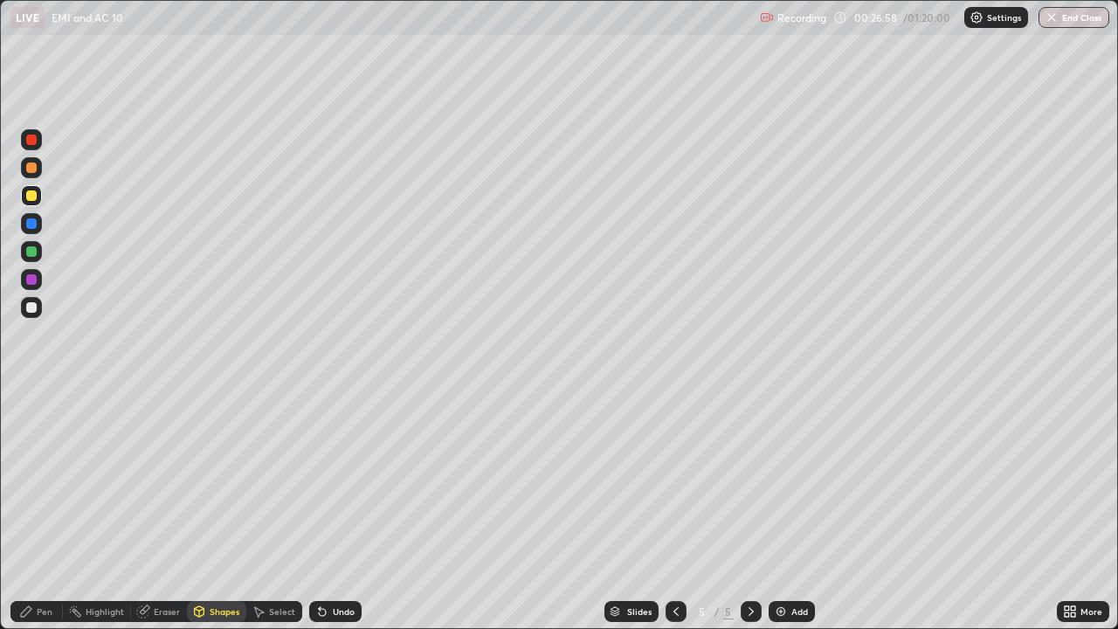
click at [29, 251] on div at bounding box center [31, 251] width 10 height 10
click at [214, 510] on div "Shapes" at bounding box center [225, 611] width 30 height 9
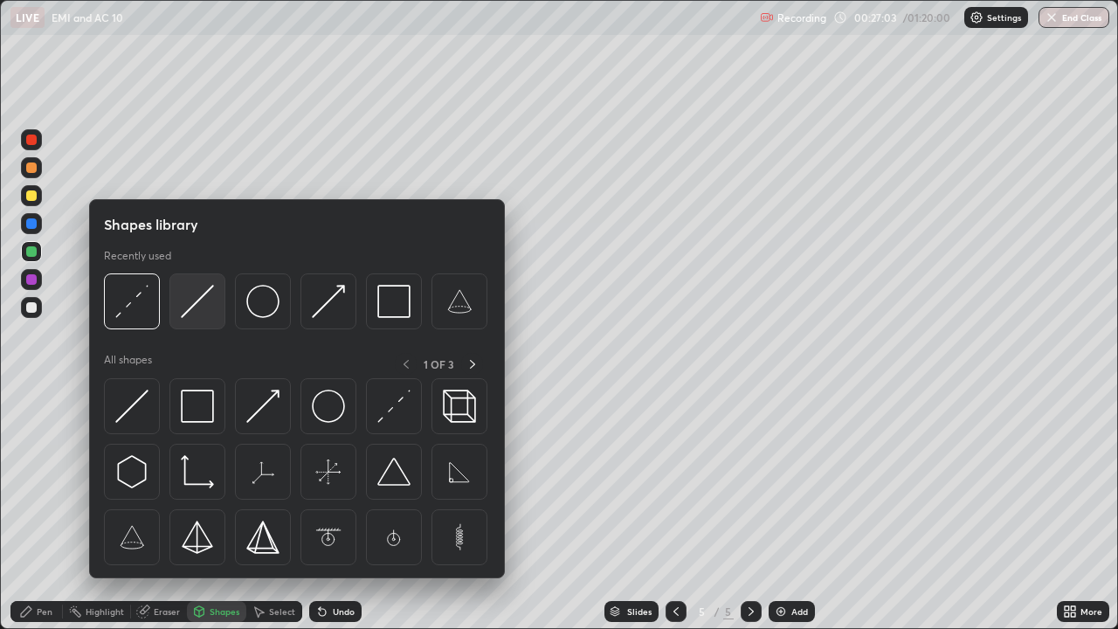
click at [189, 306] on img at bounding box center [197, 301] width 33 height 33
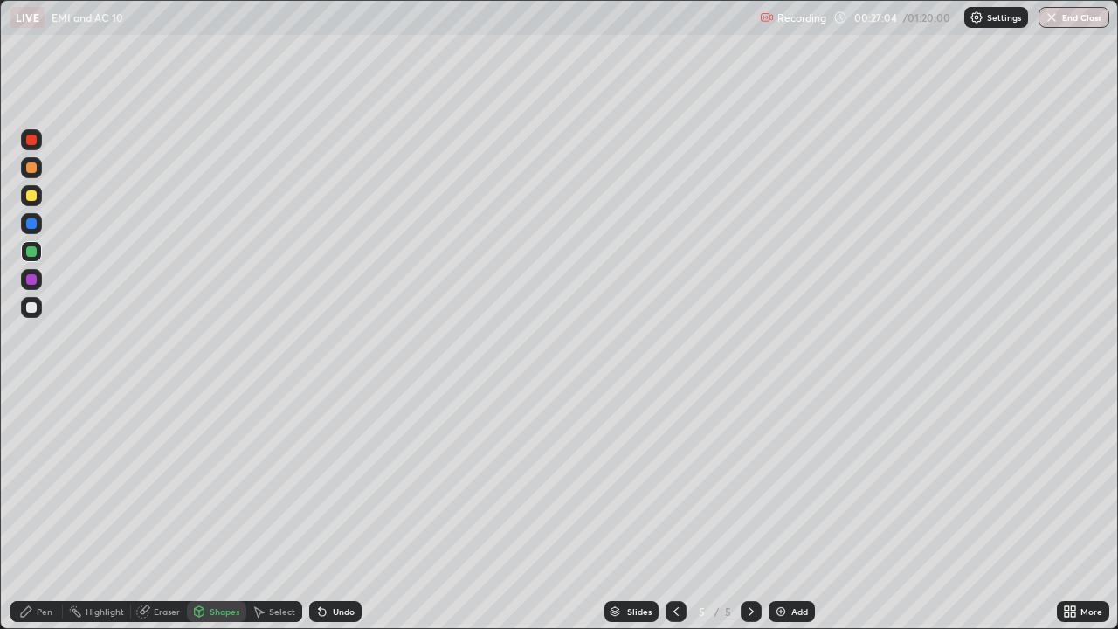
click at [32, 200] on div at bounding box center [31, 195] width 10 height 10
click at [40, 510] on div "Pen" at bounding box center [45, 611] width 16 height 9
click at [27, 312] on div at bounding box center [31, 307] width 21 height 21
click at [31, 169] on div at bounding box center [31, 167] width 10 height 10
click at [335, 510] on div "Undo" at bounding box center [344, 611] width 22 height 9
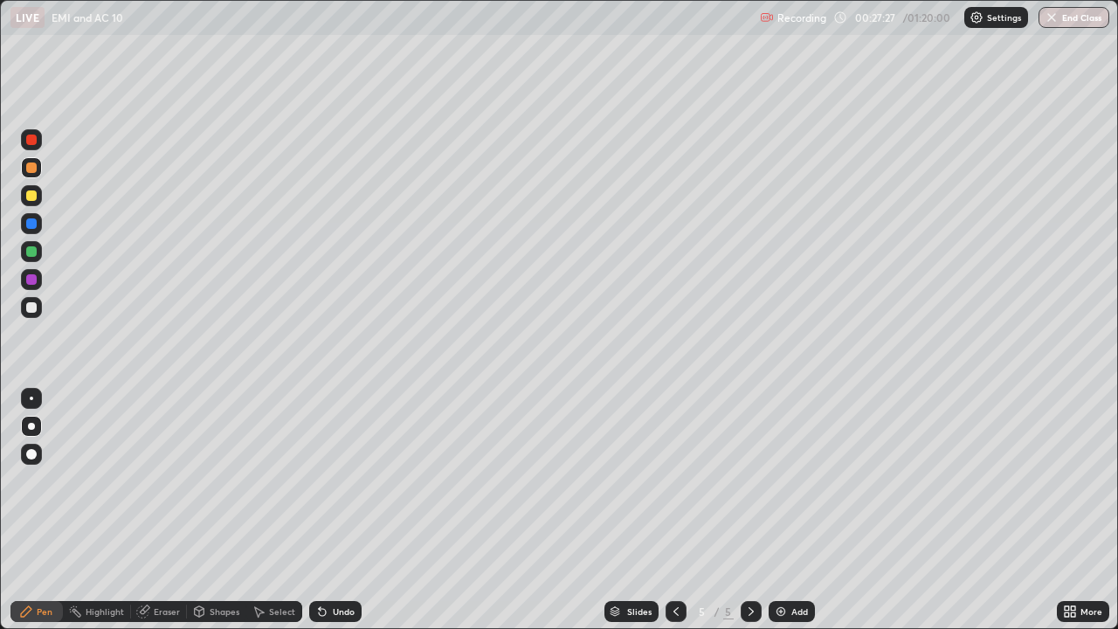
click at [210, 510] on div "Shapes" at bounding box center [225, 611] width 30 height 9
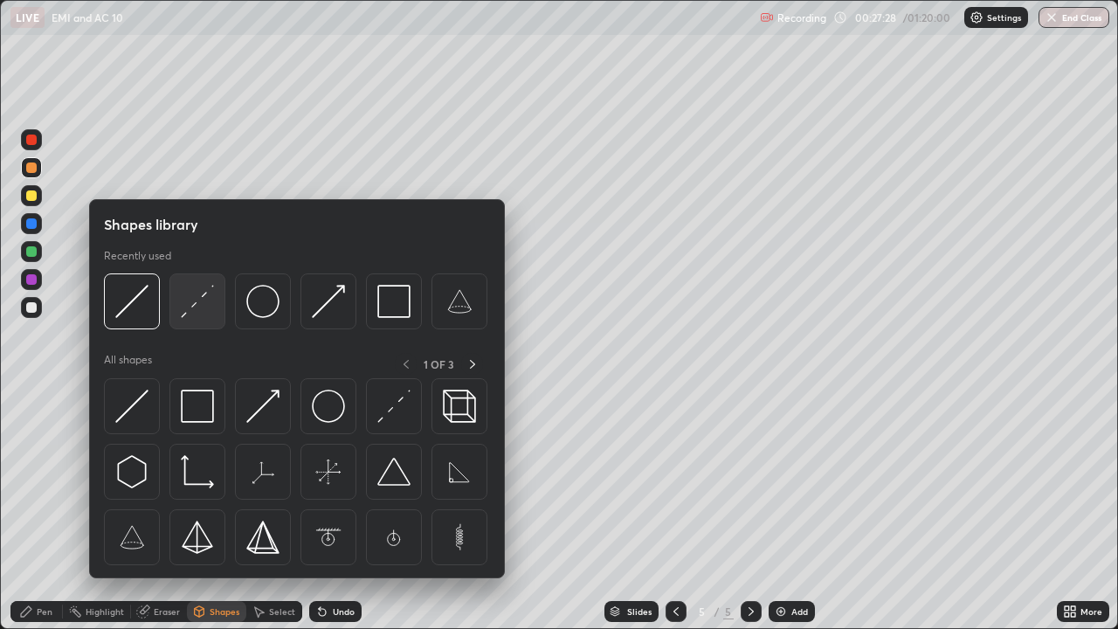
click at [204, 313] on img at bounding box center [197, 301] width 33 height 33
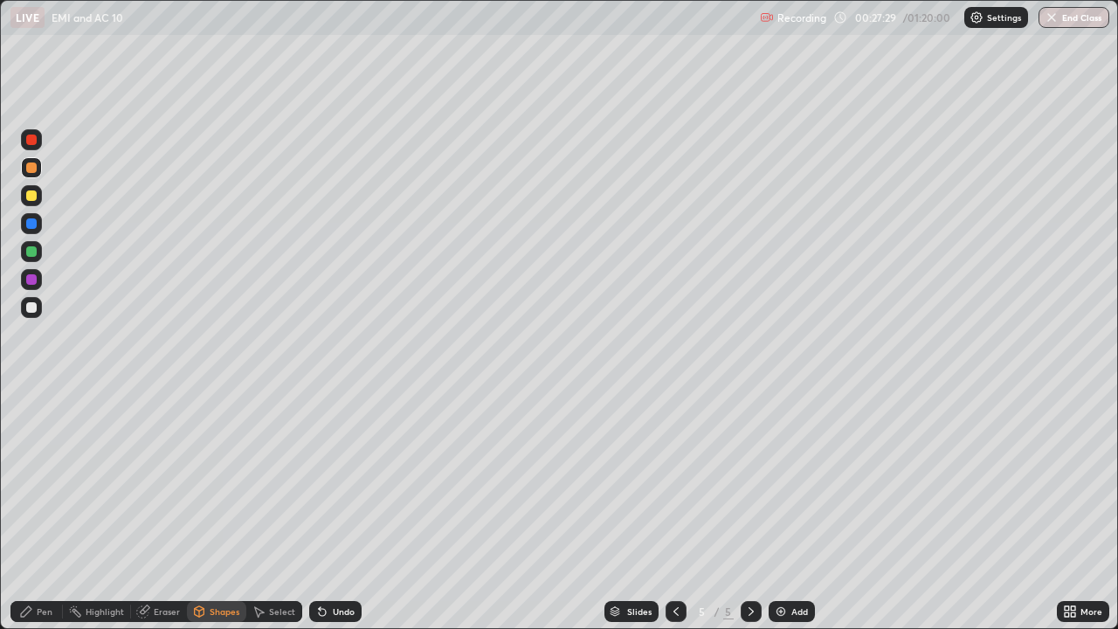
click at [28, 282] on div at bounding box center [31, 279] width 10 height 10
click at [37, 510] on div "Pen" at bounding box center [45, 611] width 16 height 9
click at [204, 510] on icon at bounding box center [199, 611] width 14 height 14
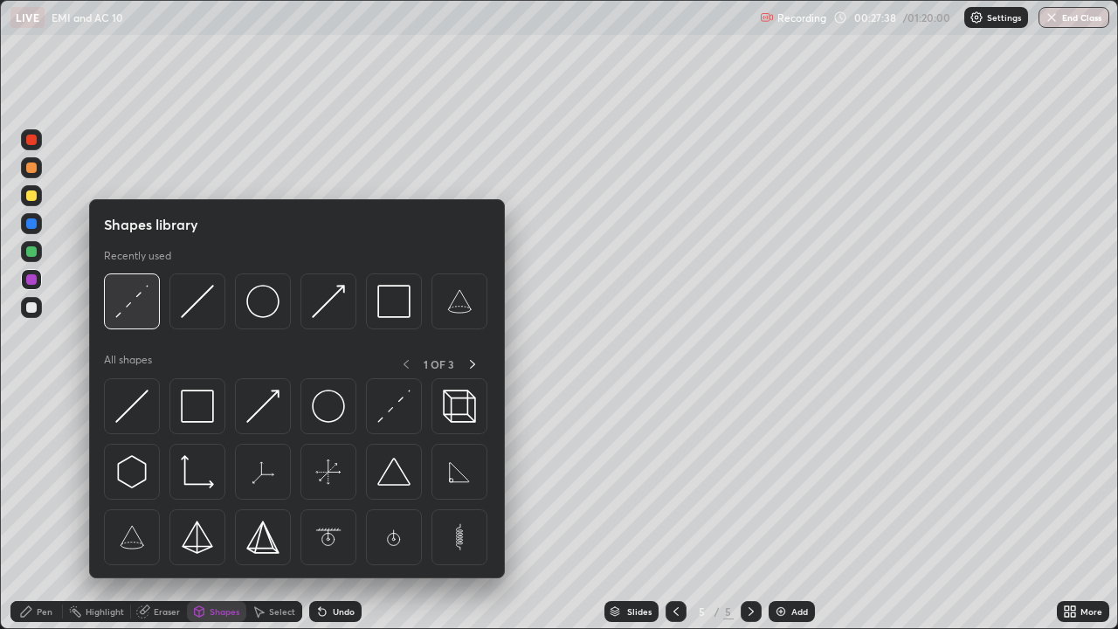
click at [135, 306] on img at bounding box center [131, 301] width 33 height 33
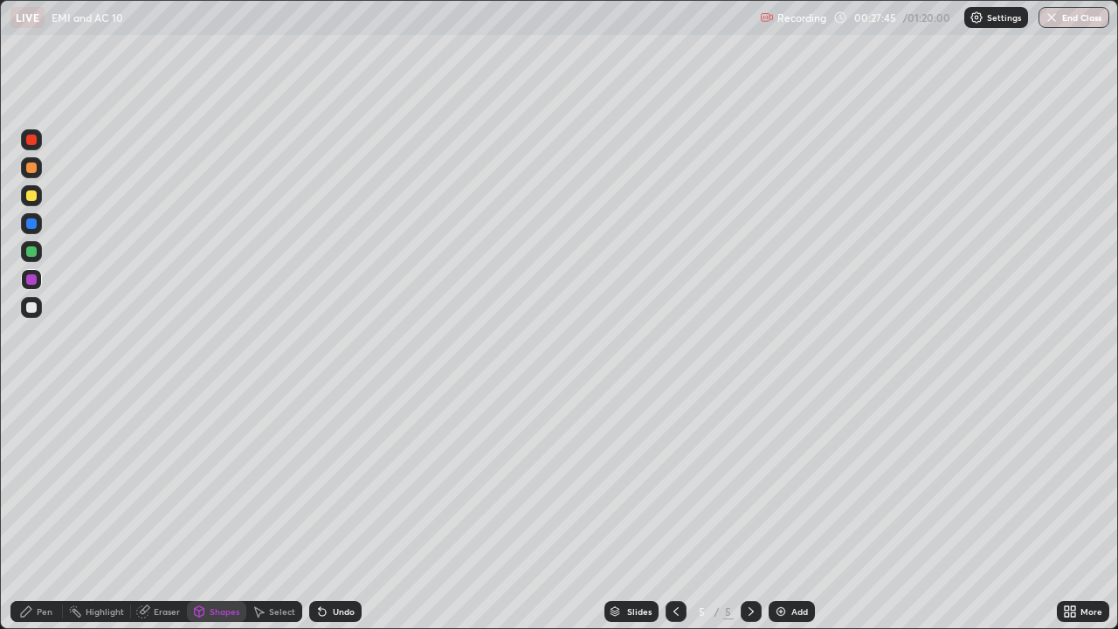
click at [44, 510] on div "Pen" at bounding box center [45, 611] width 16 height 9
click at [336, 510] on div "Undo" at bounding box center [344, 611] width 22 height 9
click at [29, 313] on div at bounding box center [31, 307] width 21 height 21
click at [207, 510] on div "Shapes" at bounding box center [216, 611] width 59 height 21
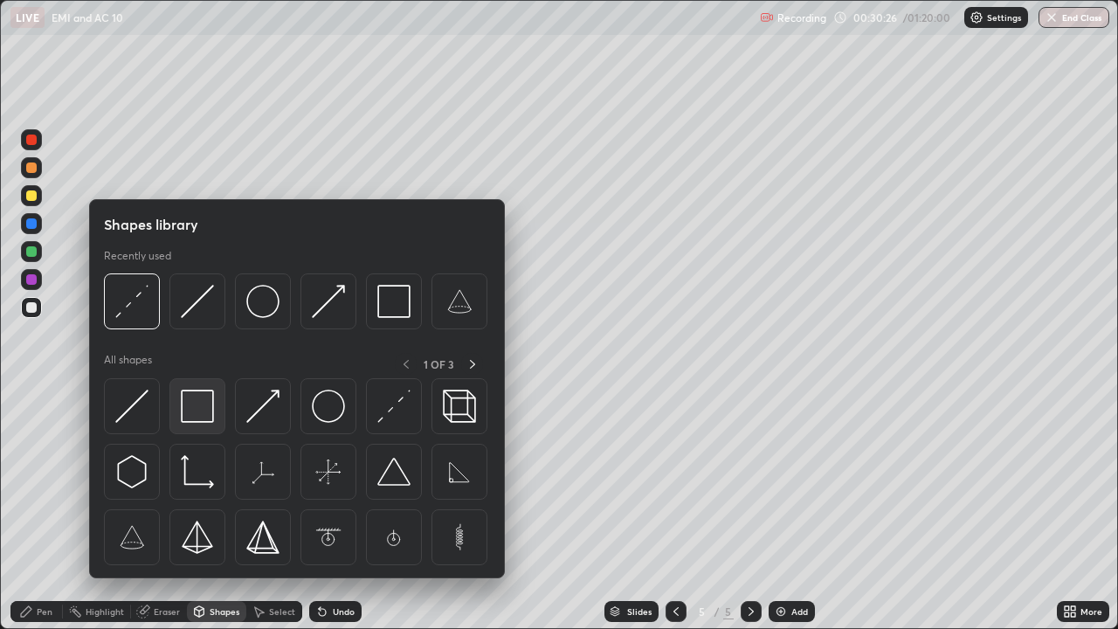
click at [199, 413] on img at bounding box center [197, 405] width 33 height 33
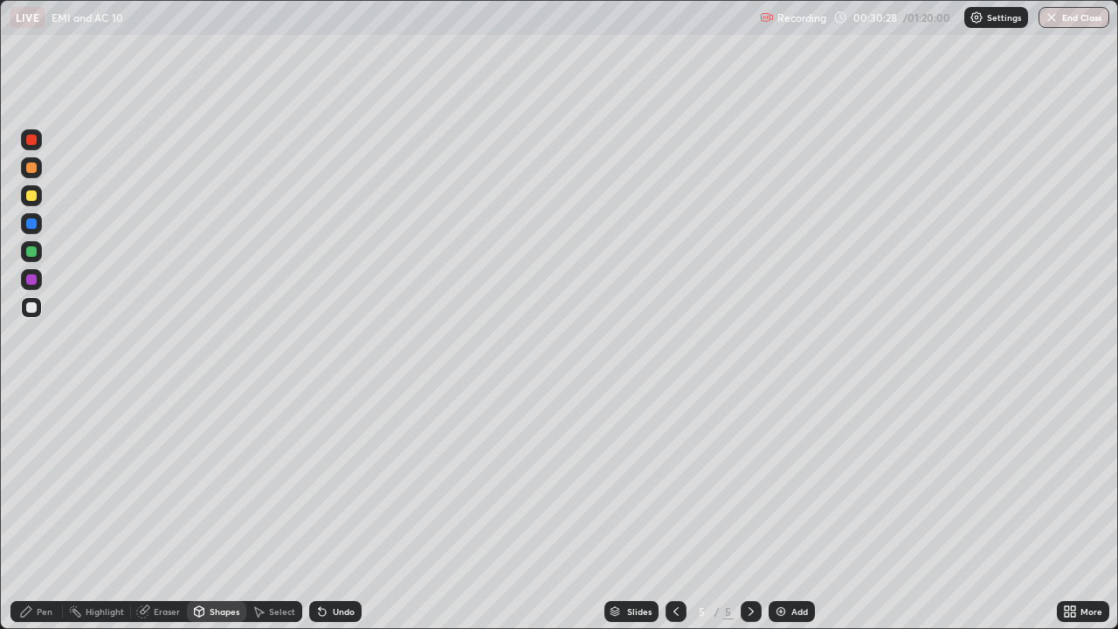
click at [49, 510] on div "Pen" at bounding box center [45, 611] width 16 height 9
click at [786, 510] on div "Add" at bounding box center [791, 611] width 46 height 21
click at [226, 510] on div "Shapes" at bounding box center [225, 611] width 30 height 9
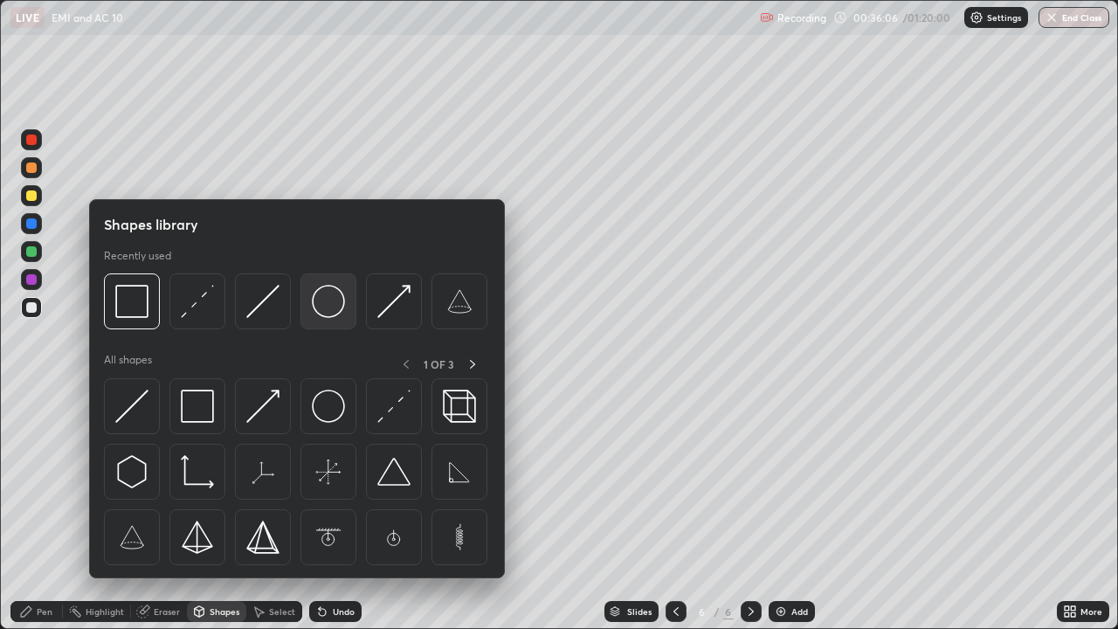
click at [336, 300] on img at bounding box center [328, 301] width 33 height 33
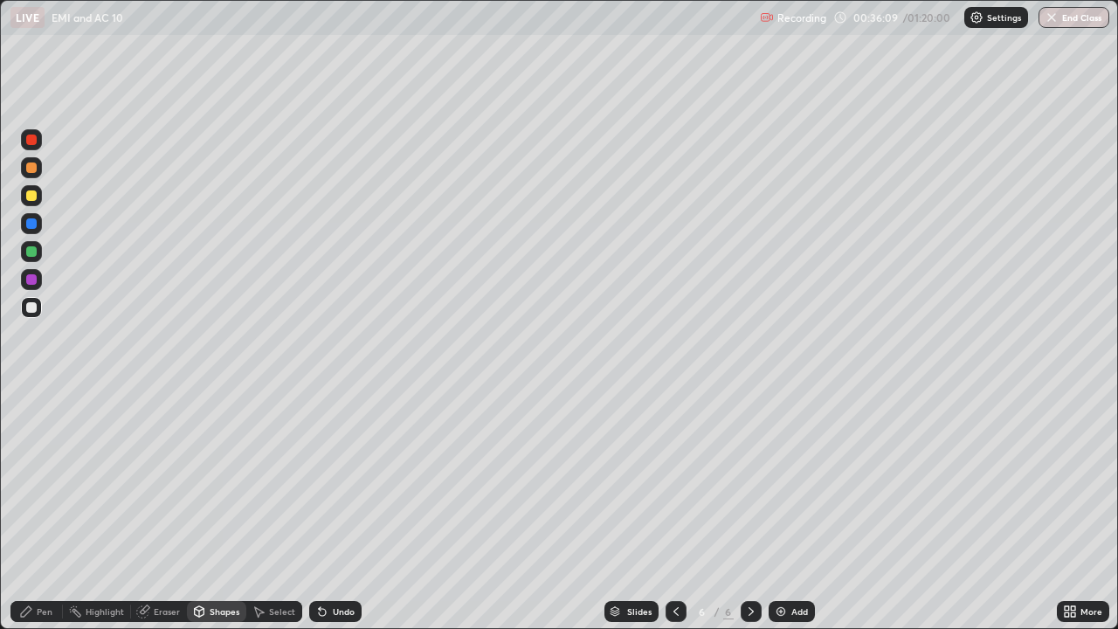
click at [150, 510] on div "Eraser" at bounding box center [159, 611] width 56 height 21
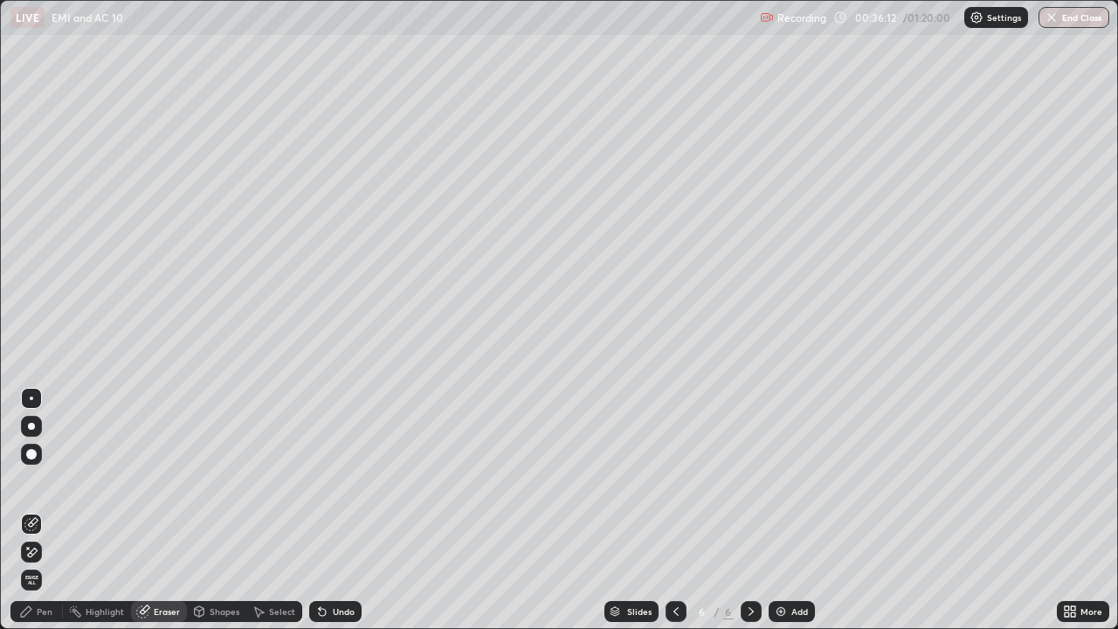
click at [208, 510] on div "Shapes" at bounding box center [216, 611] width 59 height 21
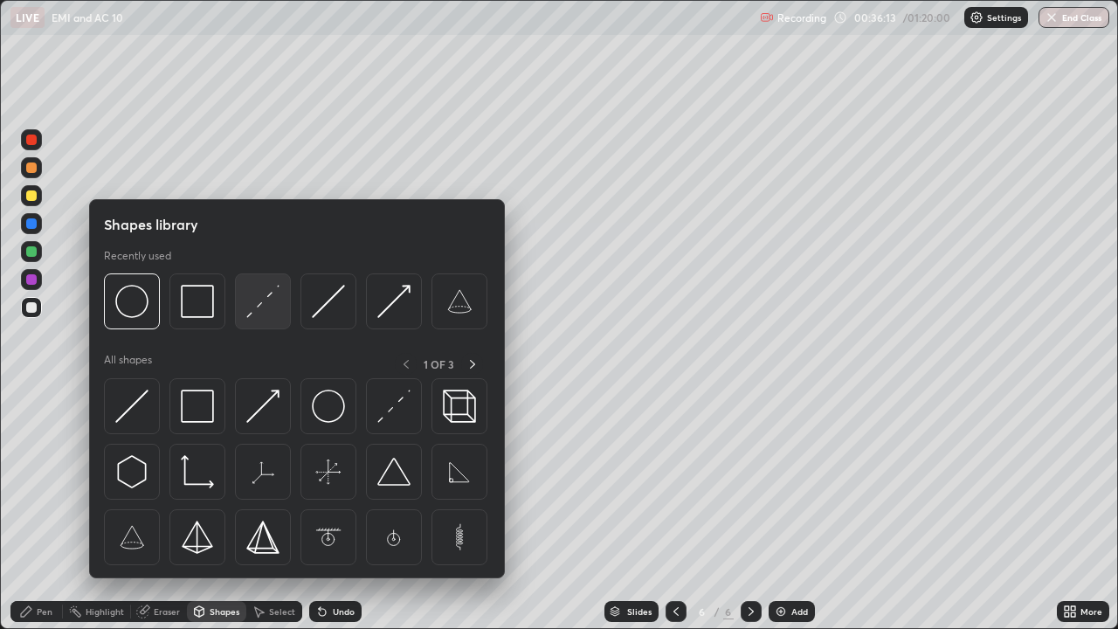
click at [251, 310] on img at bounding box center [262, 301] width 33 height 33
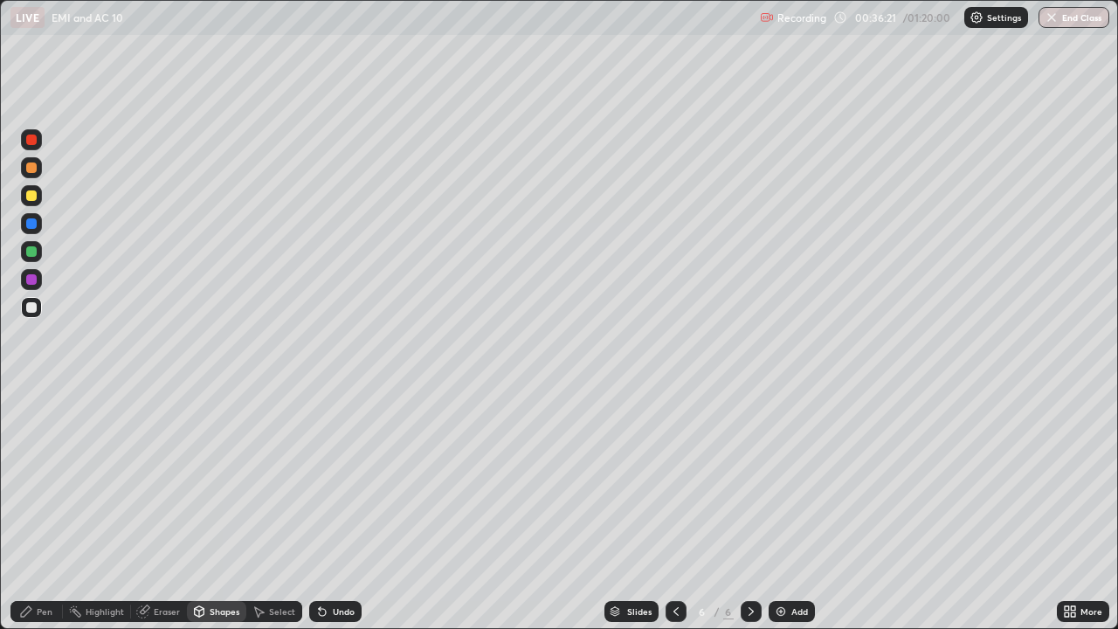
click at [213, 510] on div "Shapes" at bounding box center [225, 611] width 30 height 9
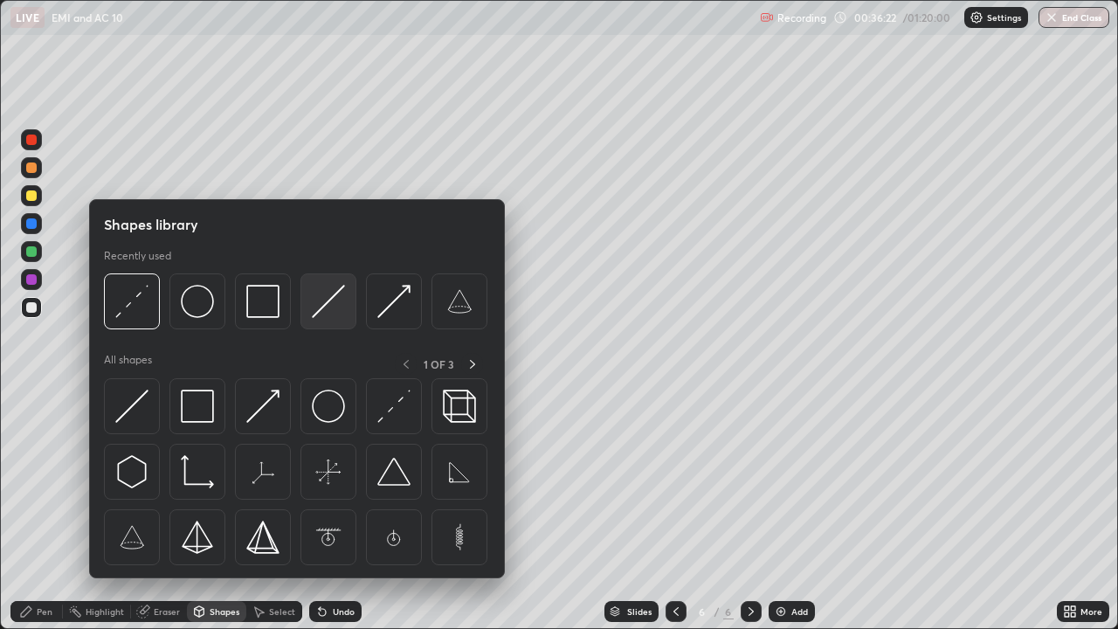
click at [332, 303] on img at bounding box center [328, 301] width 33 height 33
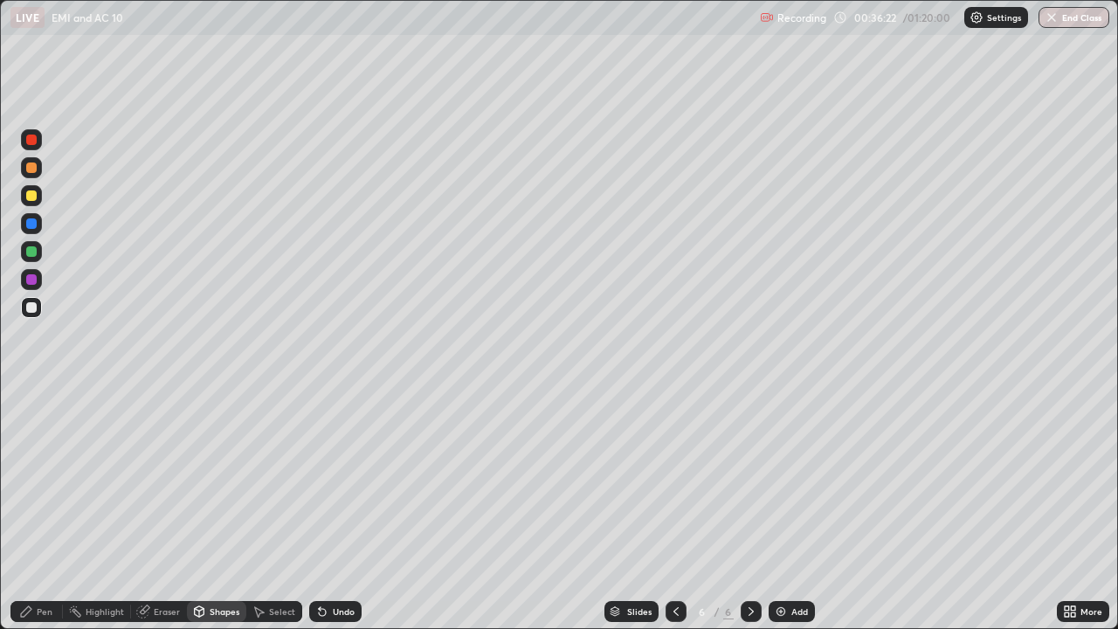
click at [33, 197] on div at bounding box center [31, 195] width 10 height 10
click at [329, 510] on div "Undo" at bounding box center [335, 611] width 52 height 21
click at [333, 510] on div "Undo" at bounding box center [344, 611] width 22 height 9
click at [338, 510] on div "Undo" at bounding box center [344, 611] width 22 height 9
click at [46, 510] on div "Pen" at bounding box center [45, 611] width 16 height 9
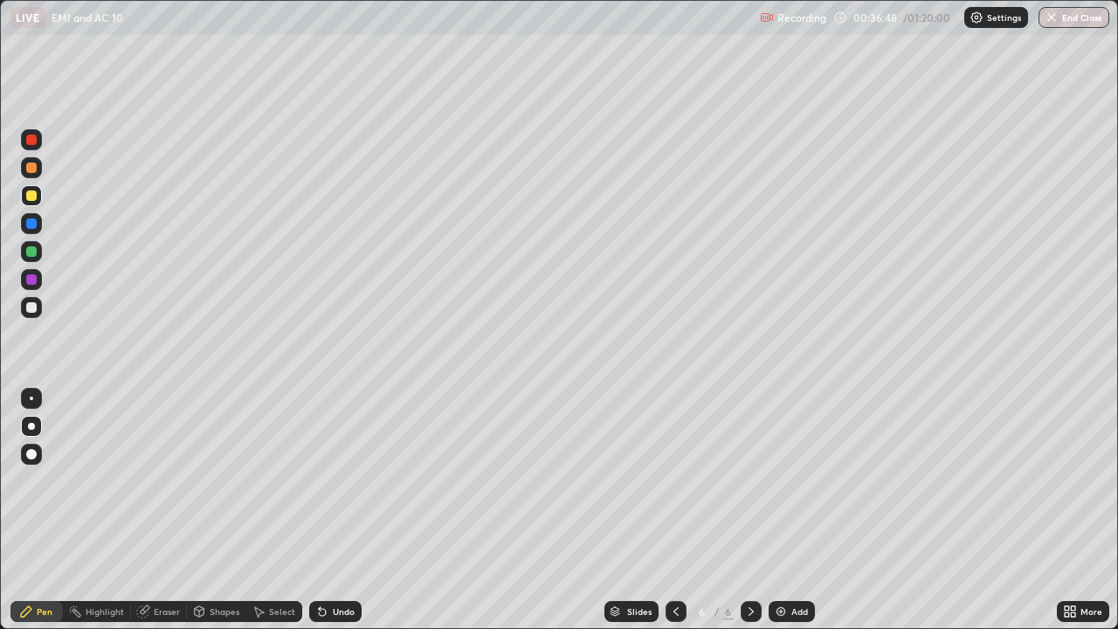
click at [339, 510] on div "Undo" at bounding box center [344, 611] width 22 height 9
click at [333, 510] on div "Undo" at bounding box center [344, 611] width 22 height 9
click at [338, 510] on div "Undo" at bounding box center [335, 611] width 52 height 21
click at [341, 510] on div "Undo" at bounding box center [335, 611] width 52 height 21
click at [344, 510] on div "Undo" at bounding box center [344, 611] width 22 height 9
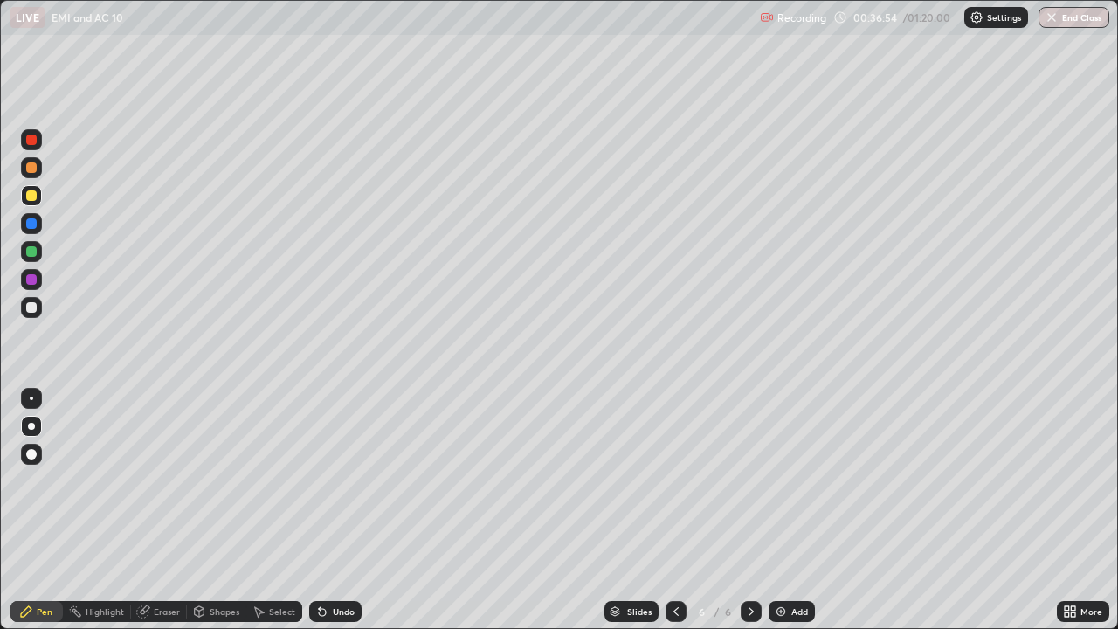
click at [223, 510] on div "Shapes" at bounding box center [225, 611] width 30 height 9
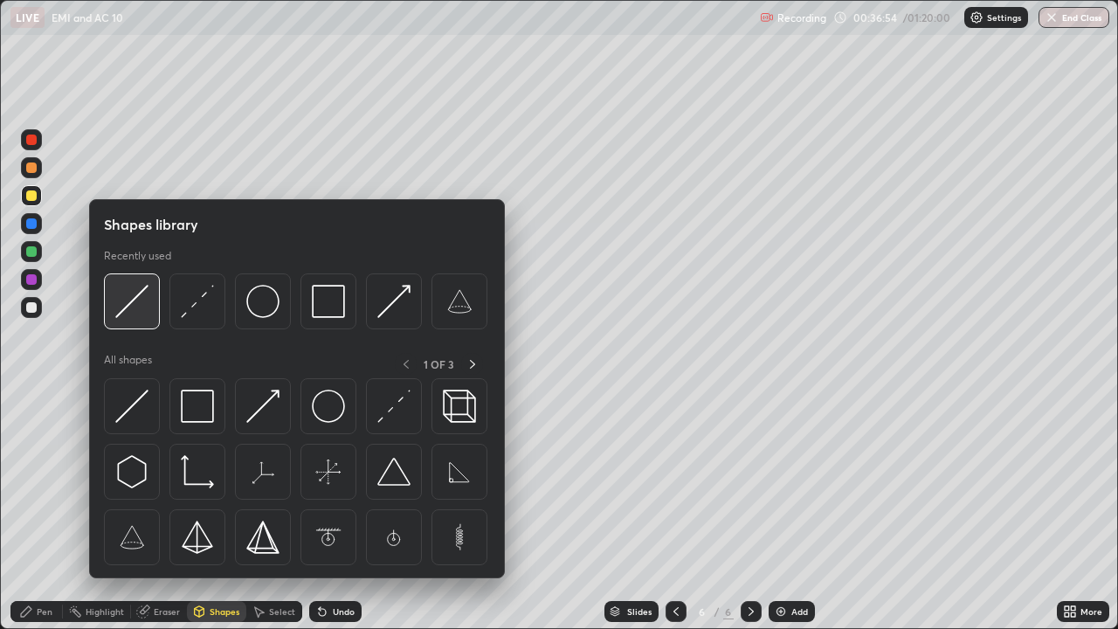
click at [132, 308] on img at bounding box center [131, 301] width 33 height 33
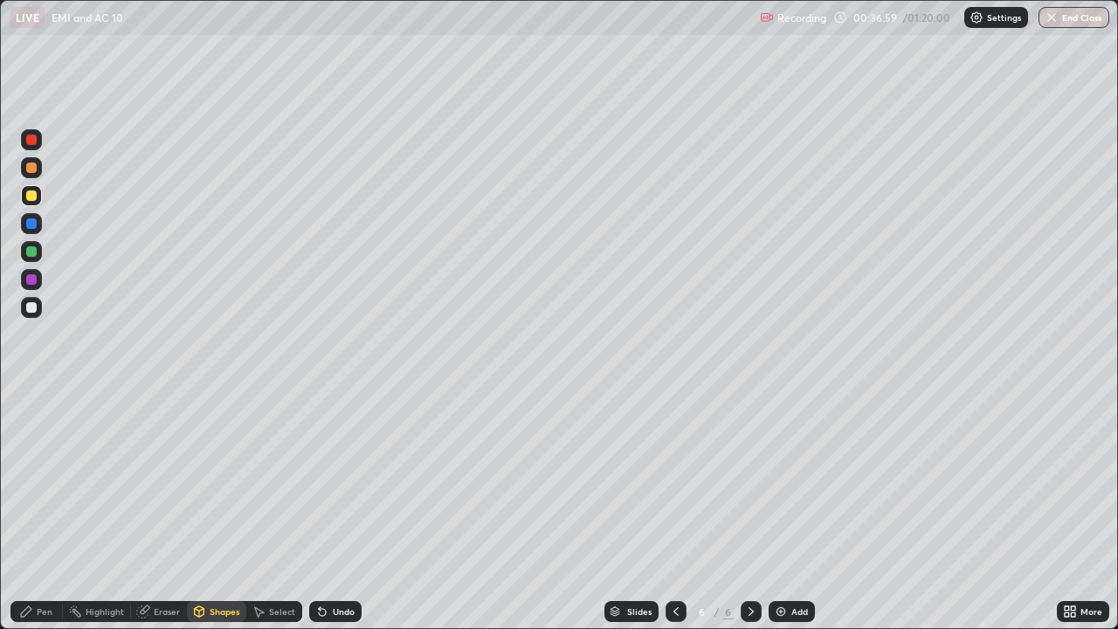
click at [45, 510] on div "Pen" at bounding box center [45, 611] width 16 height 9
click at [36, 254] on div at bounding box center [31, 251] width 10 height 10
click at [162, 510] on div "Eraser" at bounding box center [167, 611] width 26 height 9
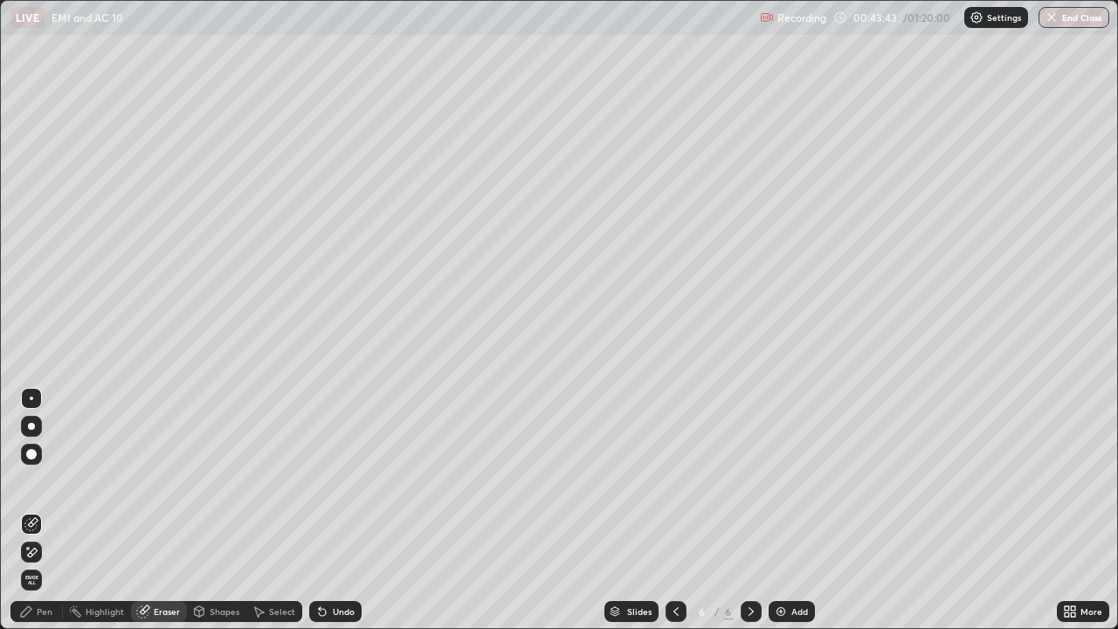
click at [28, 510] on icon at bounding box center [28, 548] width 2 height 2
click at [36, 510] on div "Pen" at bounding box center [36, 611] width 52 height 21
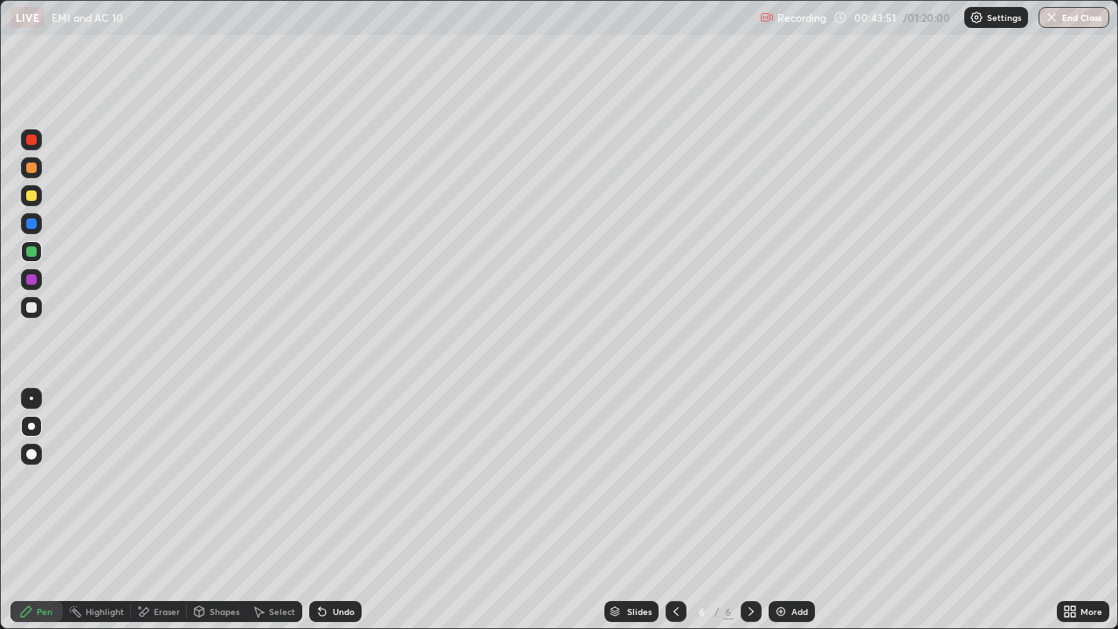
click at [27, 169] on div at bounding box center [31, 167] width 10 height 10
click at [228, 510] on div "Shapes" at bounding box center [225, 611] width 30 height 9
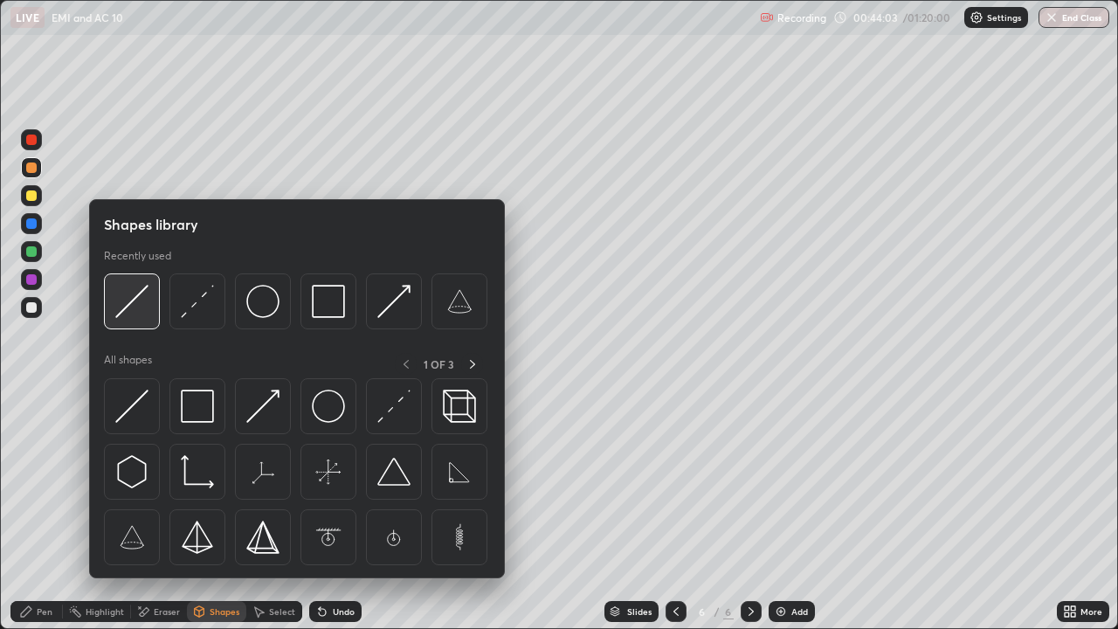
click at [150, 307] on div at bounding box center [132, 301] width 56 height 56
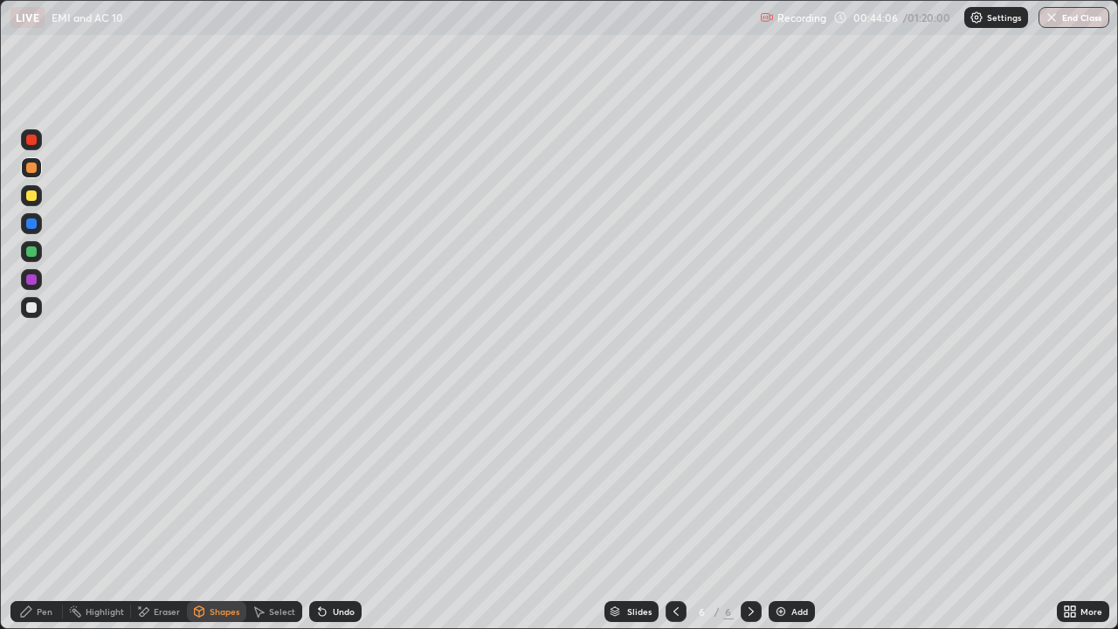
click at [49, 510] on div "Pen" at bounding box center [45, 611] width 16 height 9
click at [28, 310] on div at bounding box center [31, 307] width 10 height 10
click at [192, 510] on icon at bounding box center [199, 611] width 14 height 14
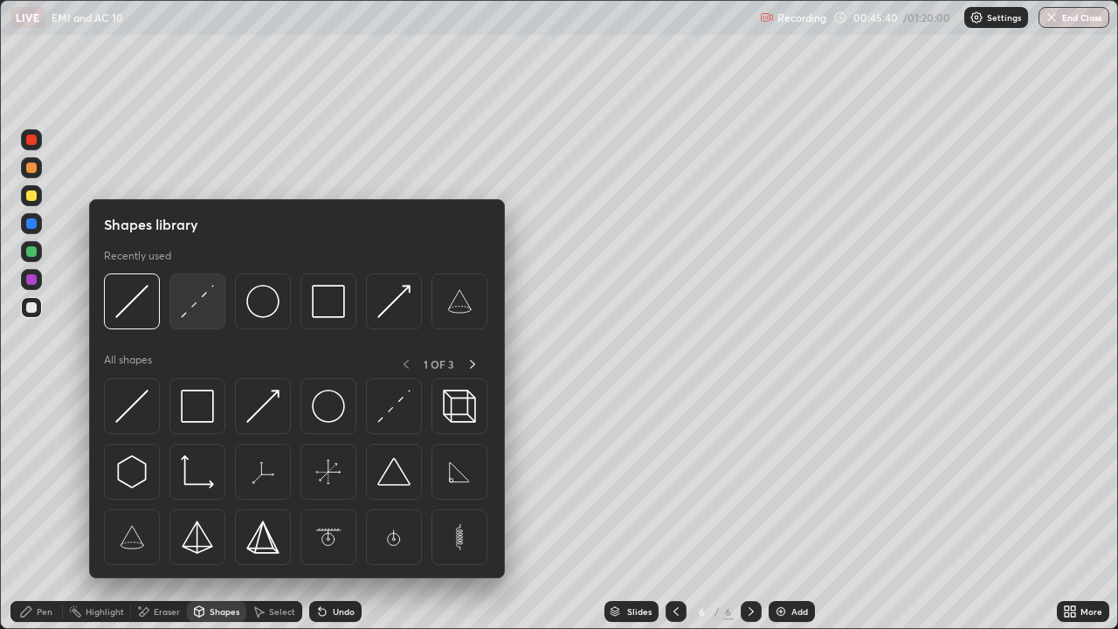
click at [194, 304] on img at bounding box center [197, 301] width 33 height 33
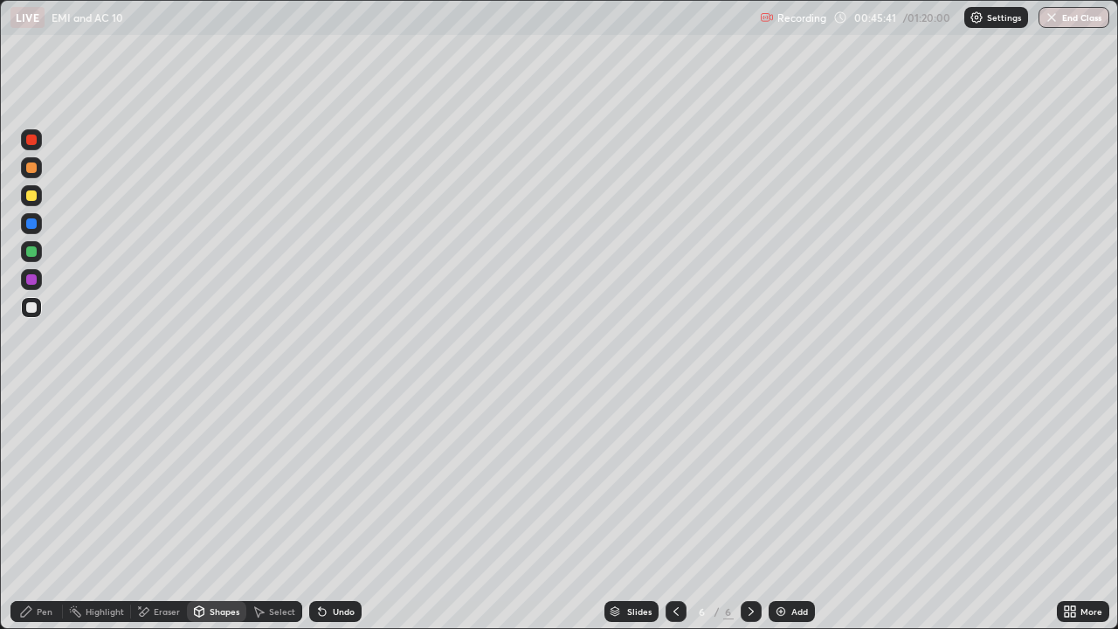
click at [26, 253] on div at bounding box center [31, 251] width 10 height 10
click at [36, 510] on div "Pen" at bounding box center [36, 611] width 52 height 21
click at [31, 306] on div at bounding box center [31, 307] width 10 height 10
click at [795, 510] on div "Add" at bounding box center [791, 611] width 46 height 21
click at [161, 510] on div "Eraser" at bounding box center [167, 611] width 26 height 9
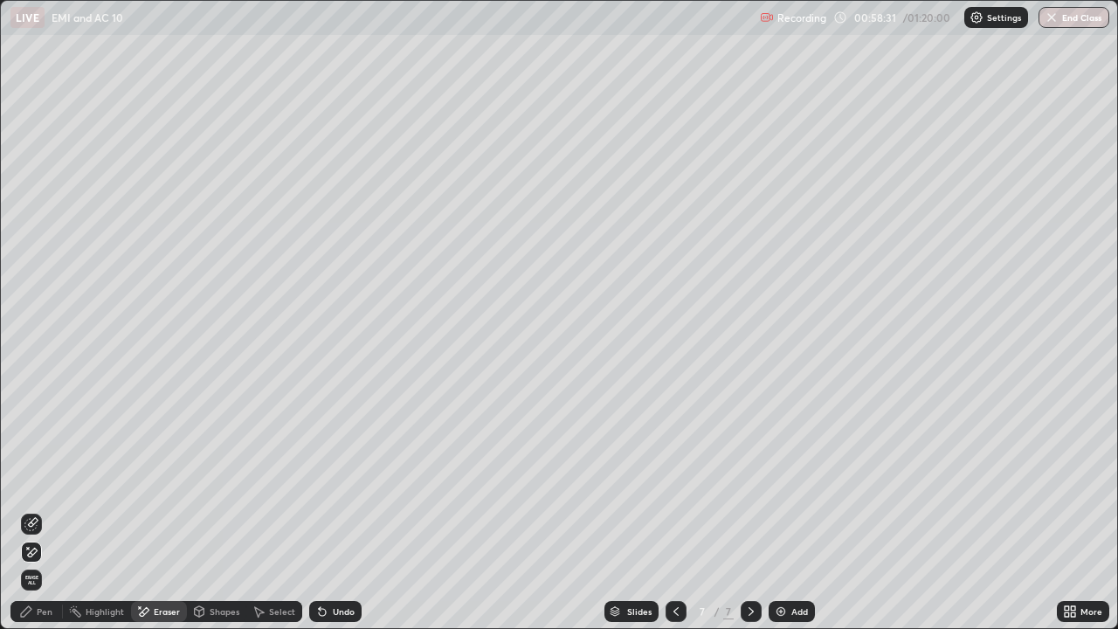
click at [43, 510] on div "Pen" at bounding box center [45, 611] width 16 height 9
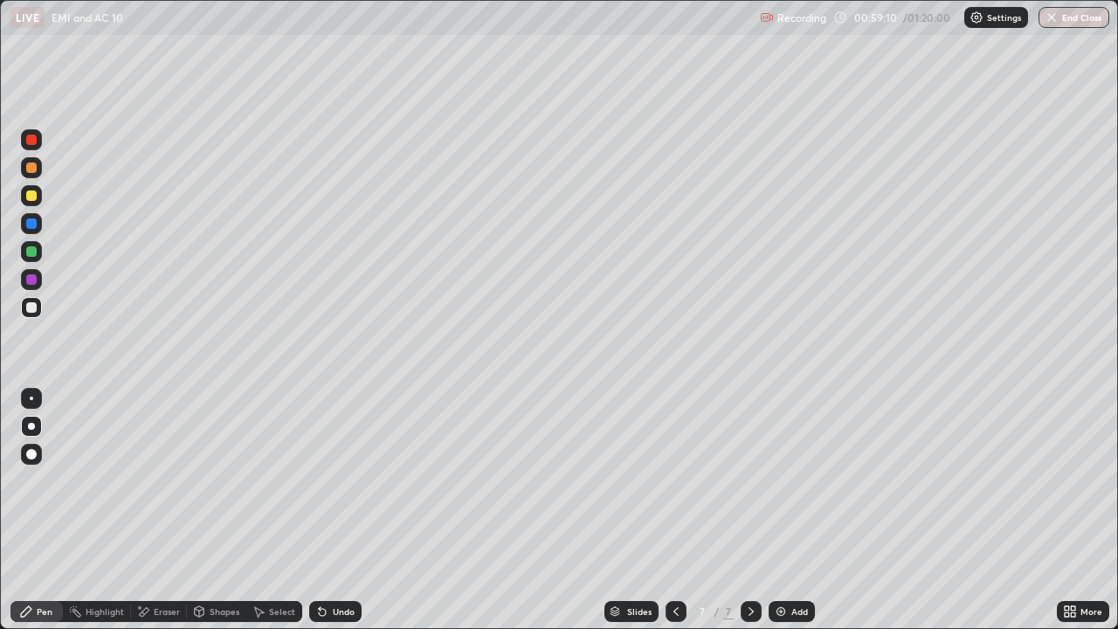
click at [160, 510] on div "Eraser" at bounding box center [167, 611] width 26 height 9
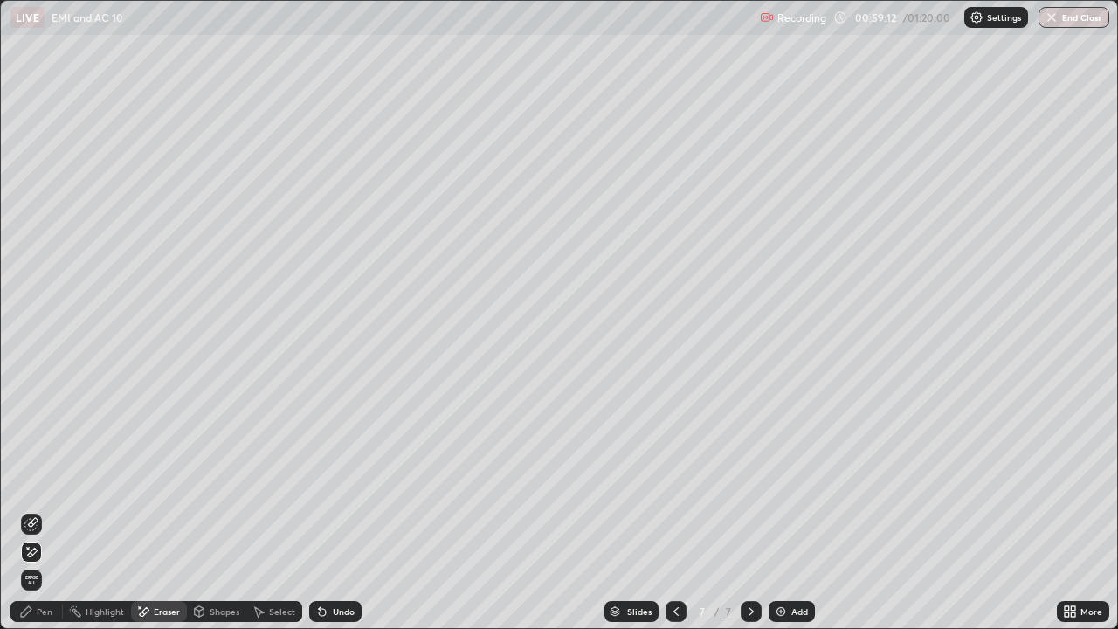
click at [31, 510] on div "Pen" at bounding box center [36, 611] width 52 height 21
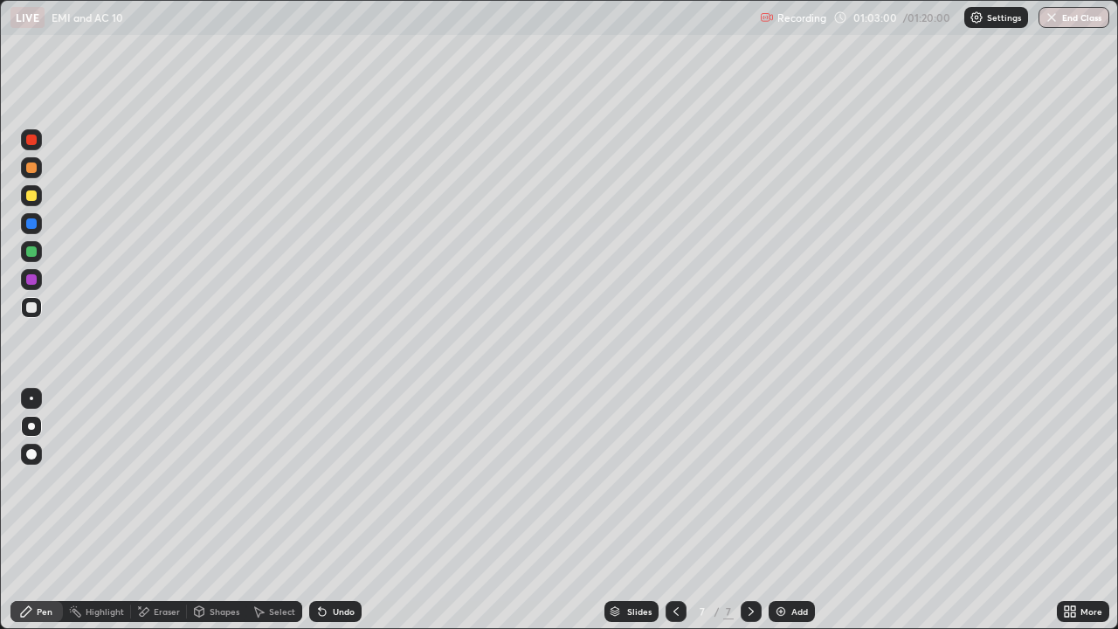
click at [788, 510] on div "Add" at bounding box center [791, 611] width 46 height 21
click at [233, 510] on div "Shapes" at bounding box center [225, 611] width 30 height 9
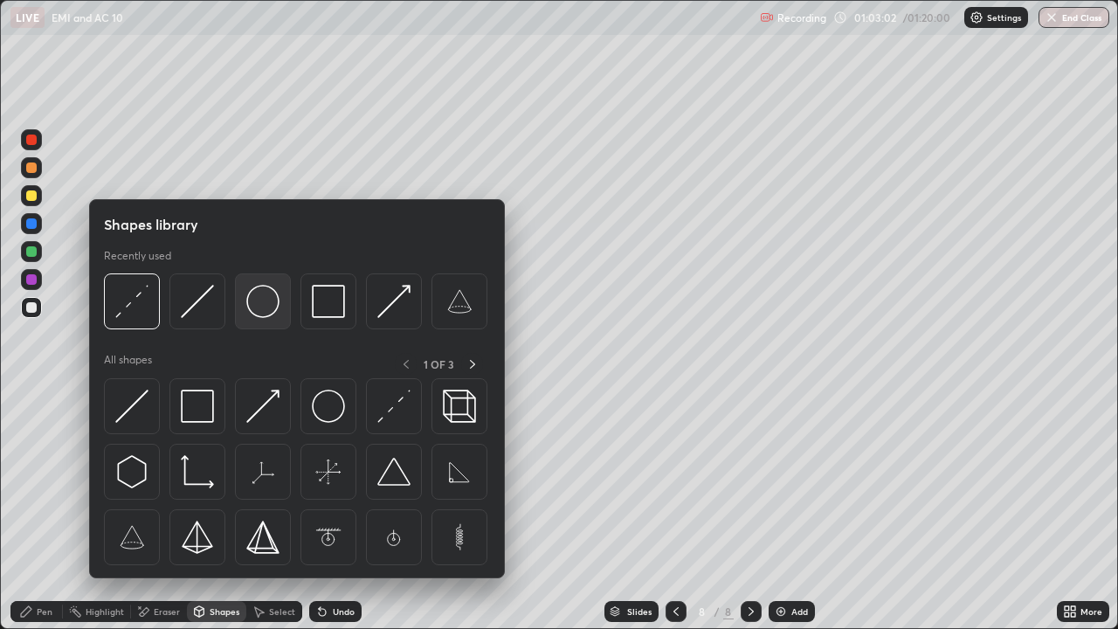
click at [264, 301] on img at bounding box center [262, 301] width 33 height 33
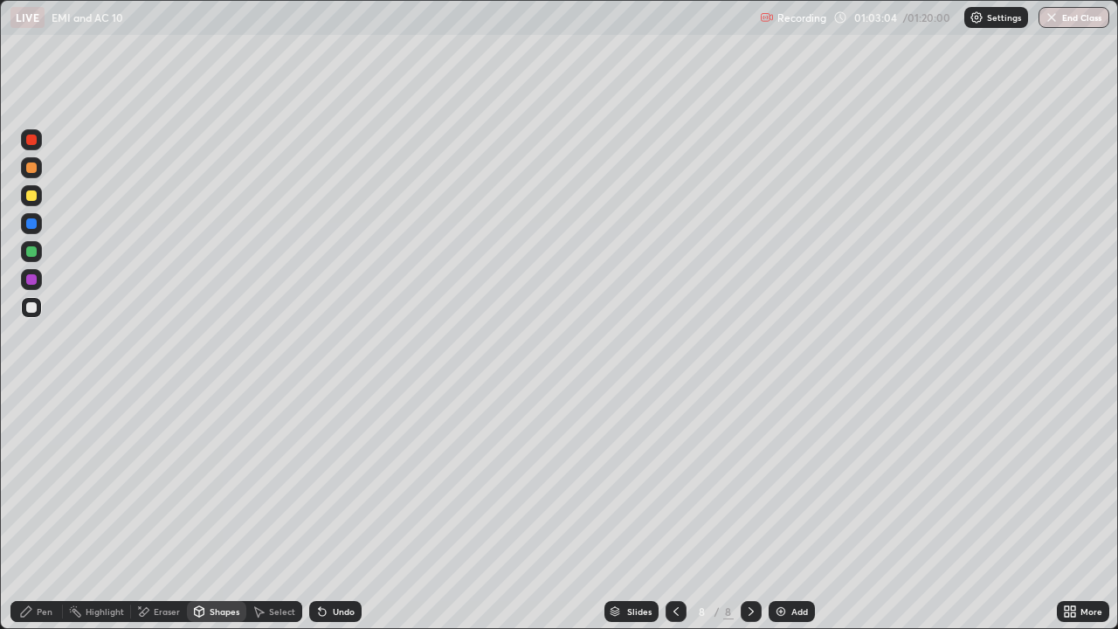
click at [214, 510] on div "Shapes" at bounding box center [225, 611] width 30 height 9
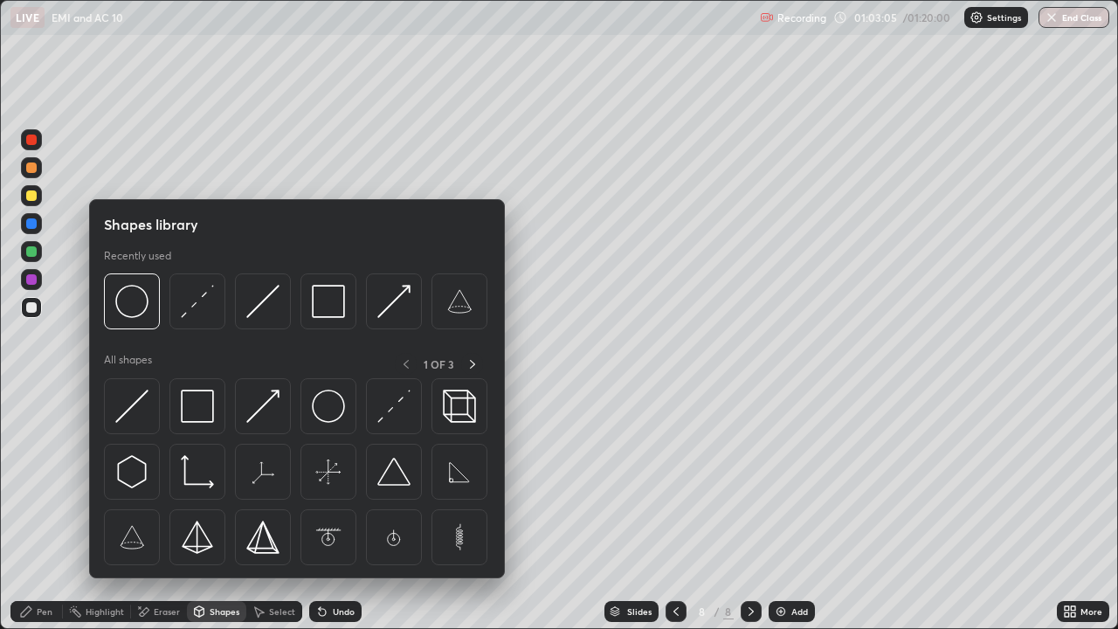
click at [37, 510] on div "Pen" at bounding box center [45, 611] width 16 height 9
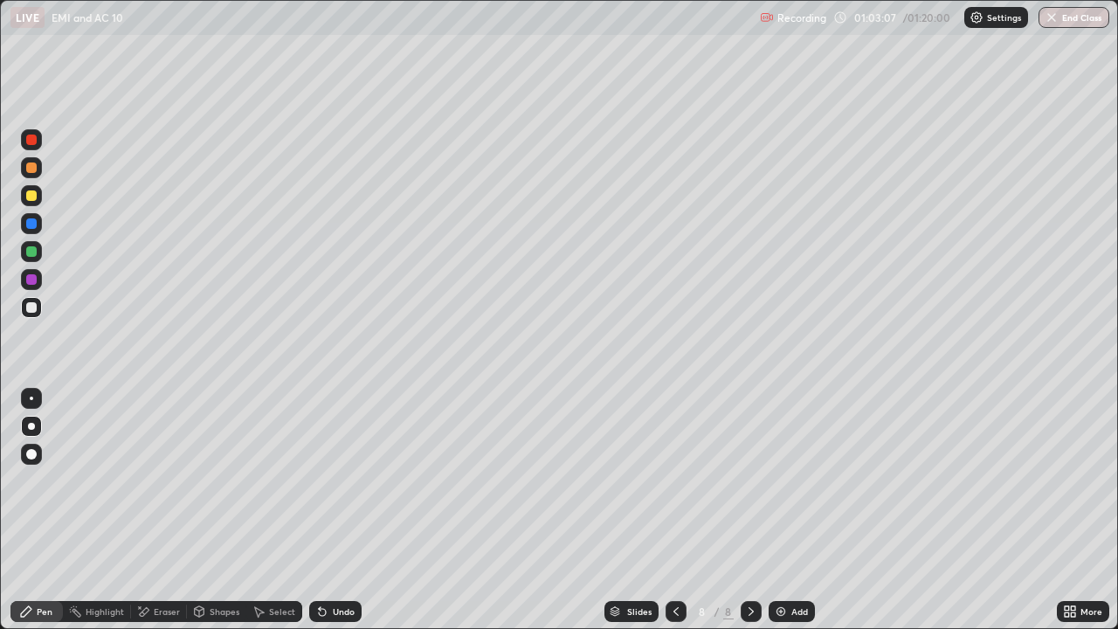
click at [210, 510] on div "Shapes" at bounding box center [225, 611] width 30 height 9
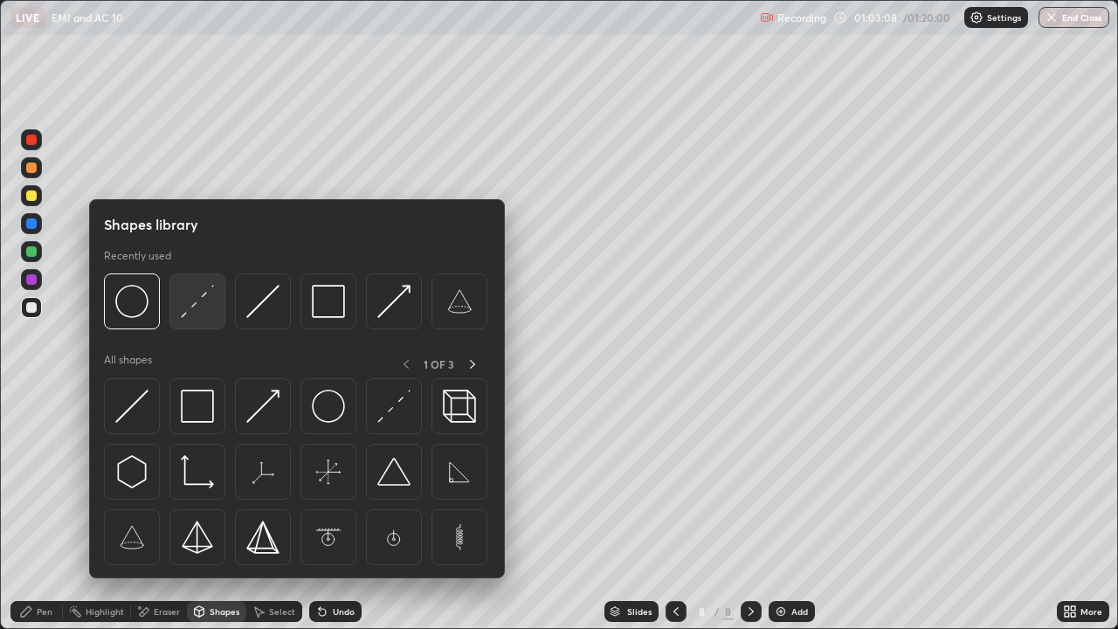
click at [200, 312] on img at bounding box center [197, 301] width 33 height 33
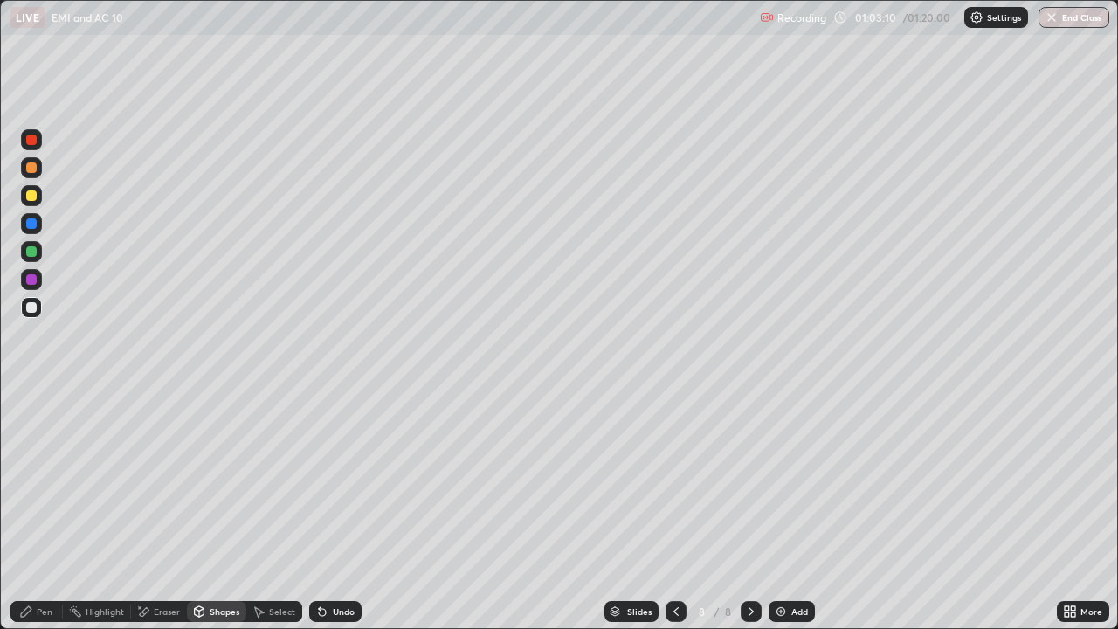
click at [210, 510] on div "Shapes" at bounding box center [225, 611] width 30 height 9
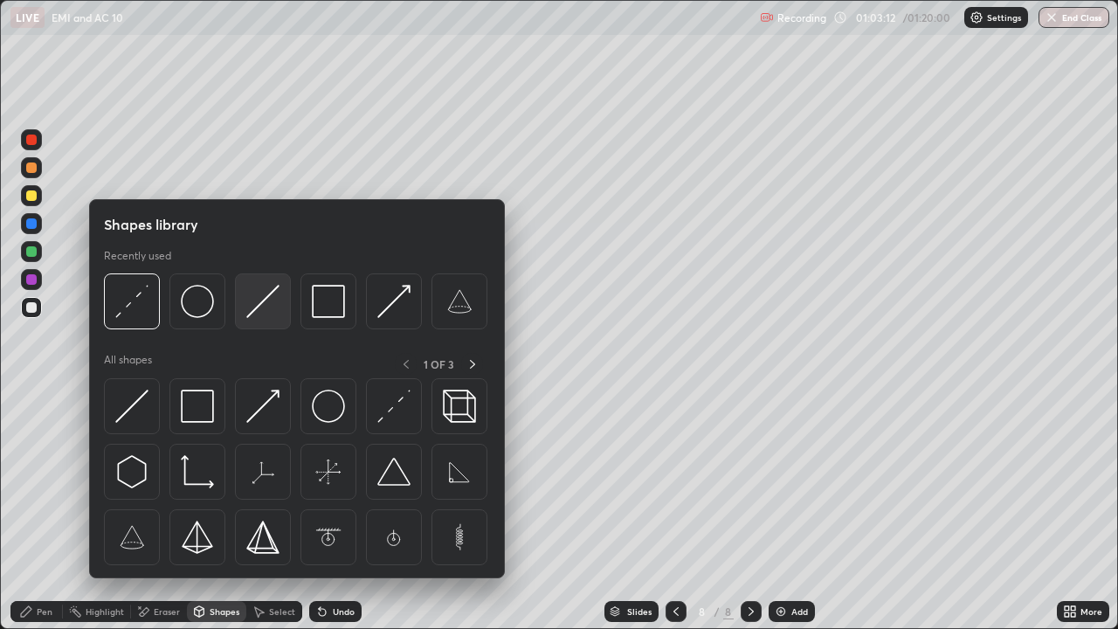
click at [277, 313] on img at bounding box center [262, 301] width 33 height 33
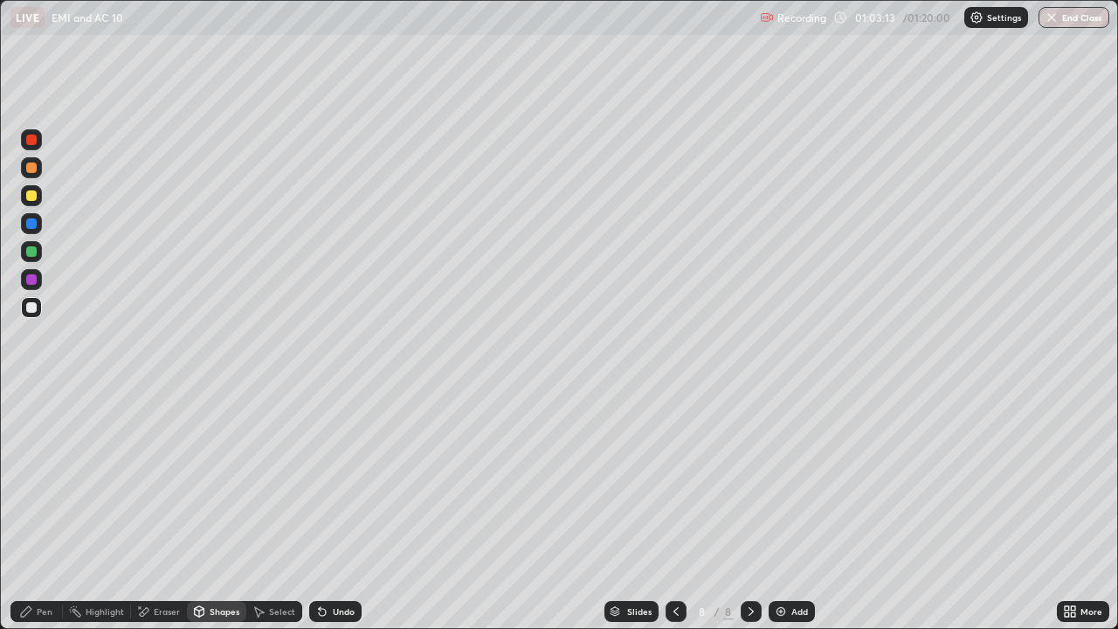
click at [28, 199] on div at bounding box center [31, 195] width 10 height 10
click at [38, 510] on div "Pen" at bounding box center [36, 611] width 52 height 21
click at [340, 510] on div "Undo" at bounding box center [344, 611] width 22 height 9
click at [338, 510] on div "Undo" at bounding box center [344, 611] width 22 height 9
click at [223, 510] on div "Shapes" at bounding box center [225, 611] width 30 height 9
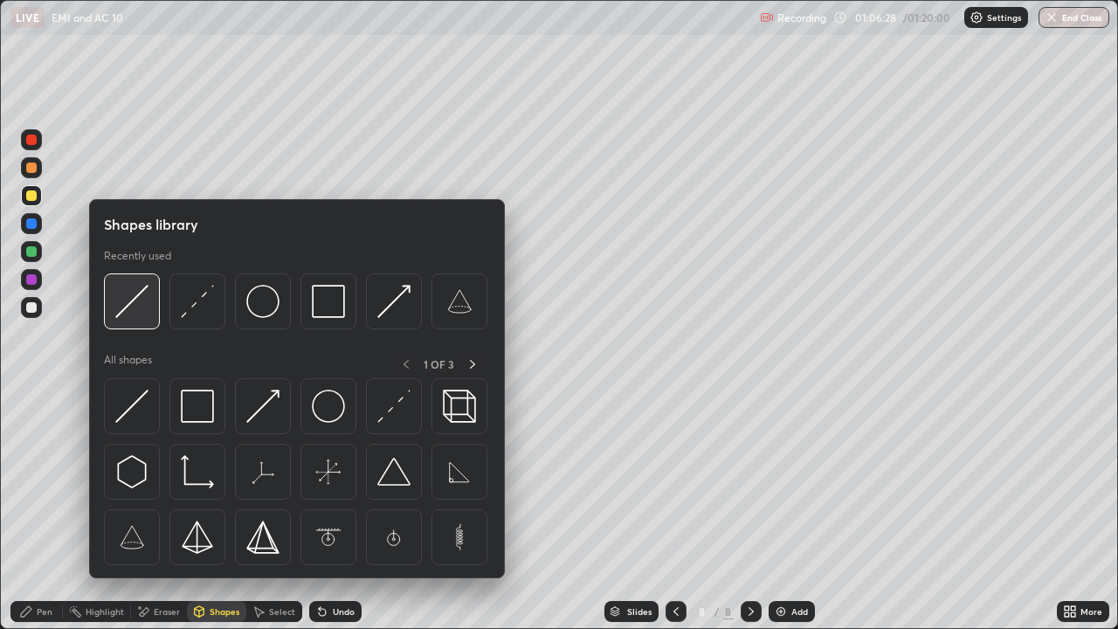
click at [136, 306] on img at bounding box center [131, 301] width 33 height 33
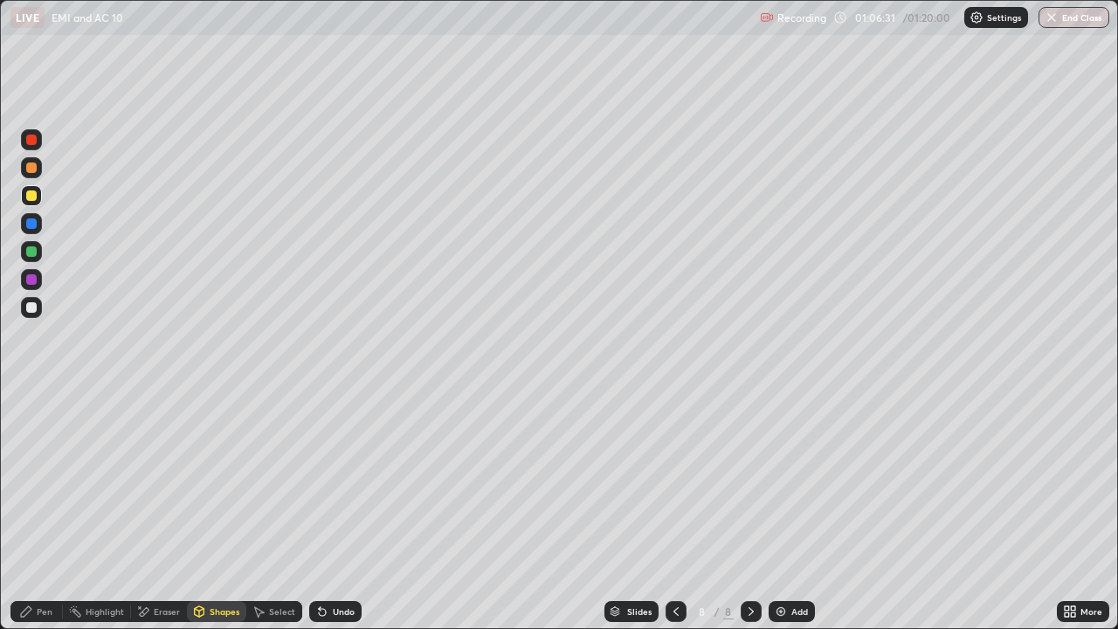
click at [46, 510] on div "Pen" at bounding box center [45, 611] width 16 height 9
click at [203, 510] on icon at bounding box center [199, 611] width 14 height 14
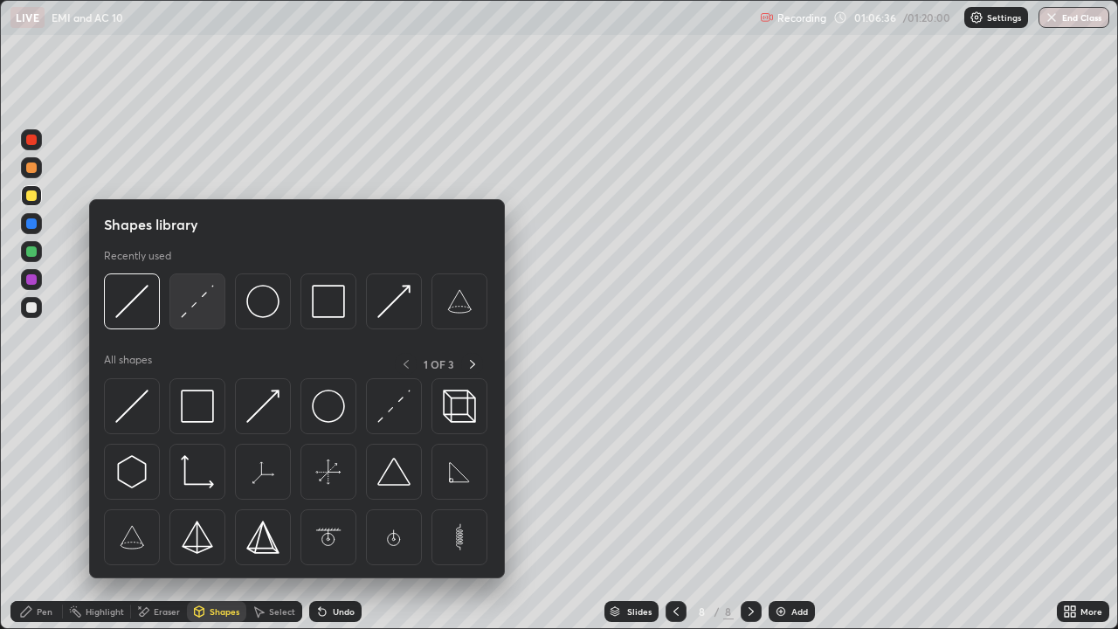
click at [190, 311] on img at bounding box center [197, 301] width 33 height 33
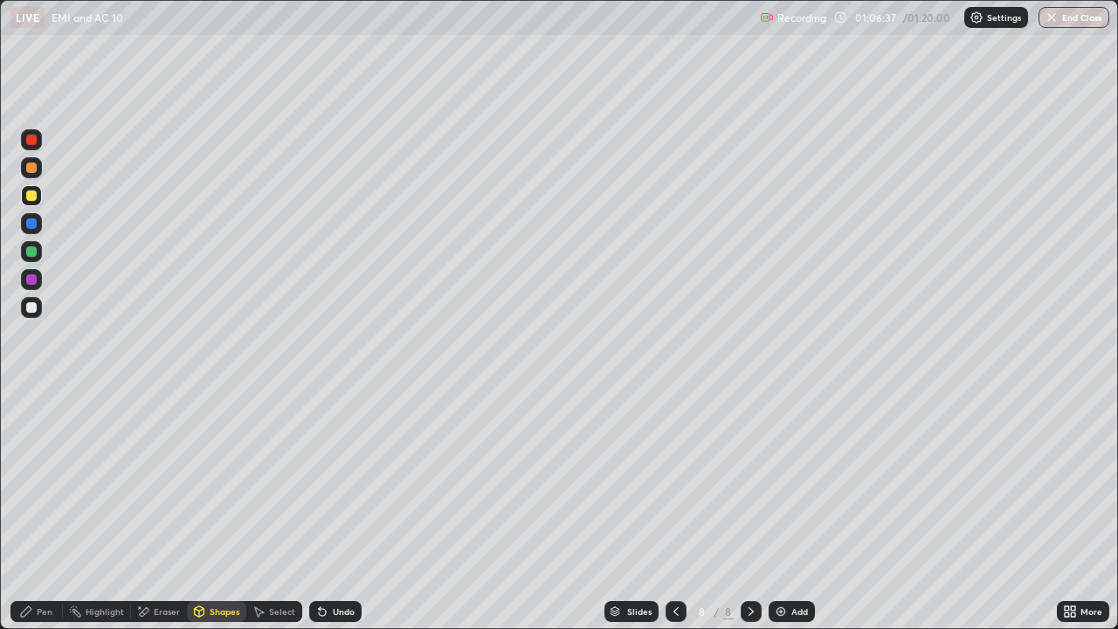
click at [32, 224] on div at bounding box center [31, 223] width 10 height 10
click at [197, 510] on icon at bounding box center [200, 610] width 10 height 3
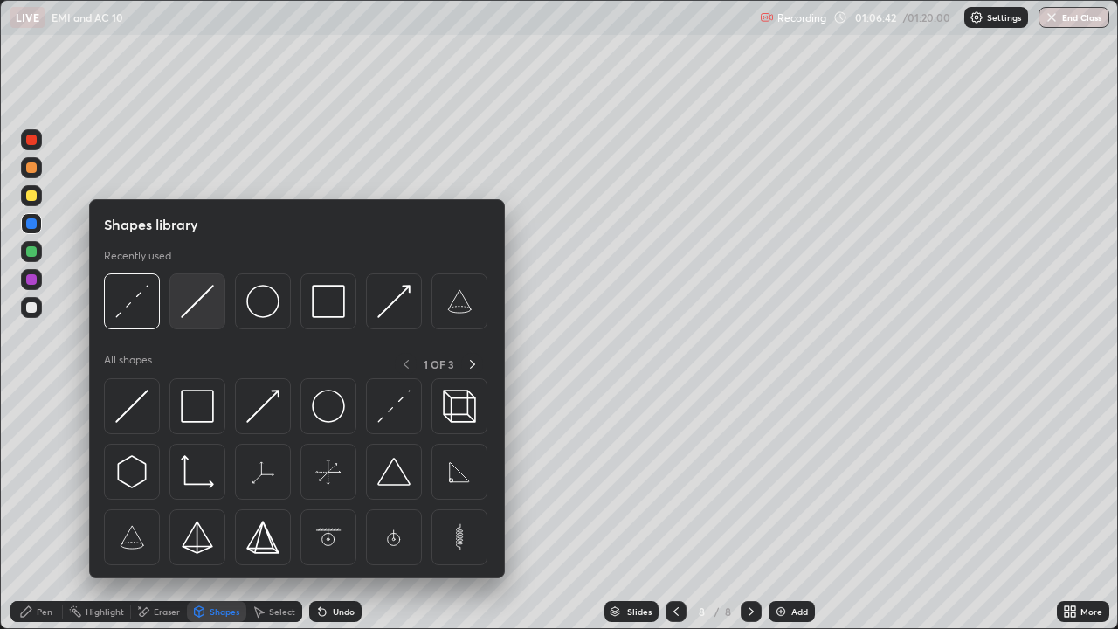
click at [196, 306] on img at bounding box center [197, 301] width 33 height 33
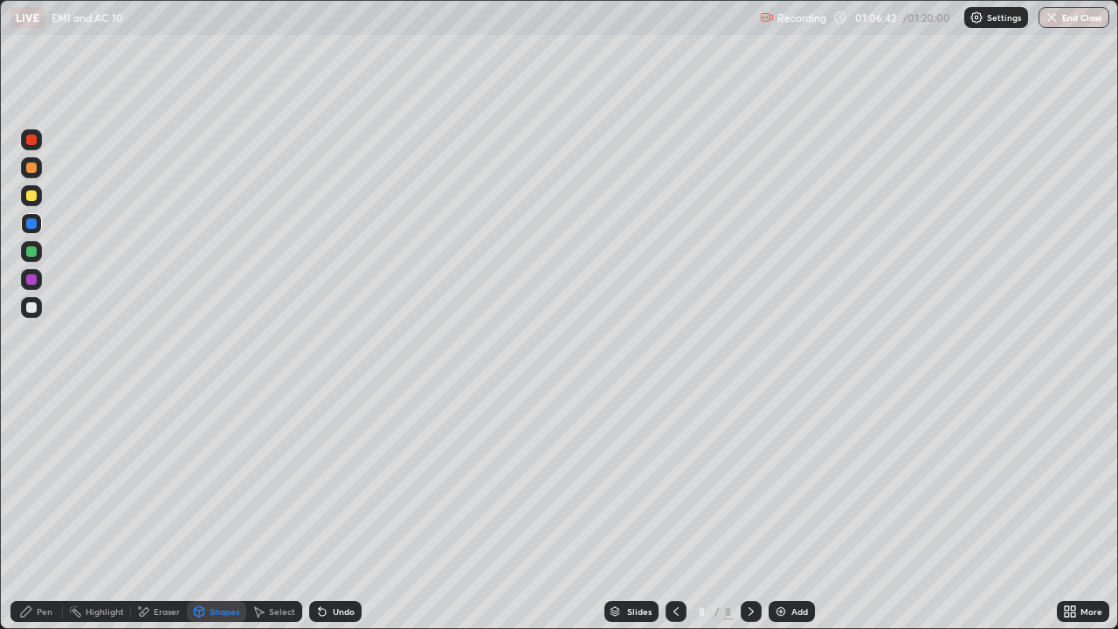
click at [33, 196] on div at bounding box center [31, 195] width 10 height 10
click at [34, 510] on div "Pen" at bounding box center [36, 611] width 52 height 21
click at [37, 314] on div at bounding box center [31, 307] width 21 height 21
click at [786, 510] on div "Add" at bounding box center [791, 611] width 46 height 21
click at [213, 510] on div "Shapes" at bounding box center [225, 611] width 30 height 9
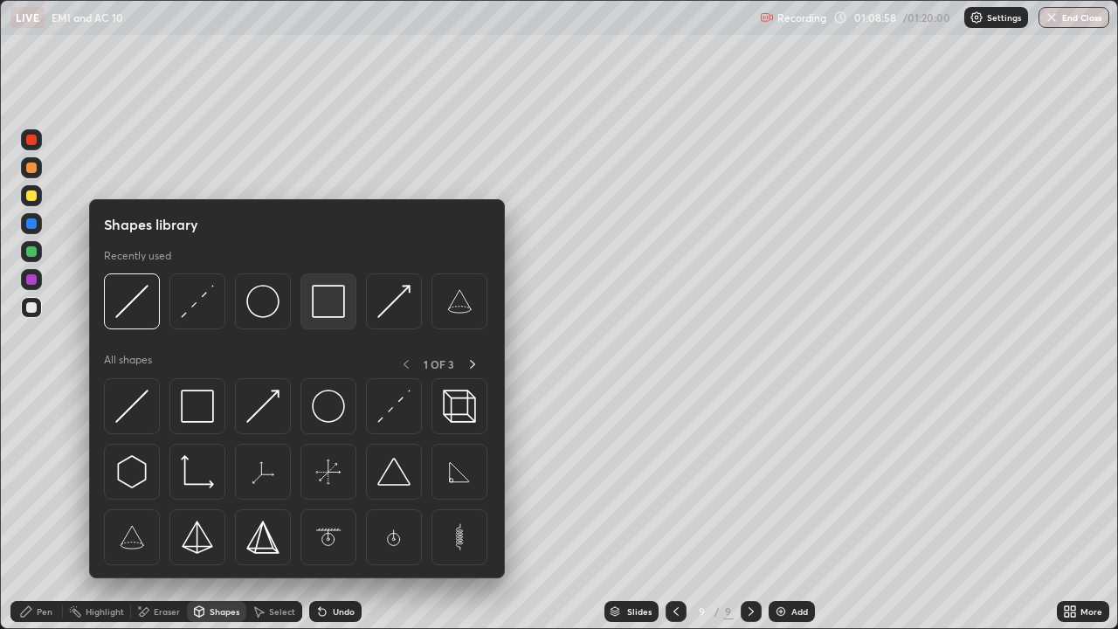
click at [329, 298] on img at bounding box center [328, 301] width 33 height 33
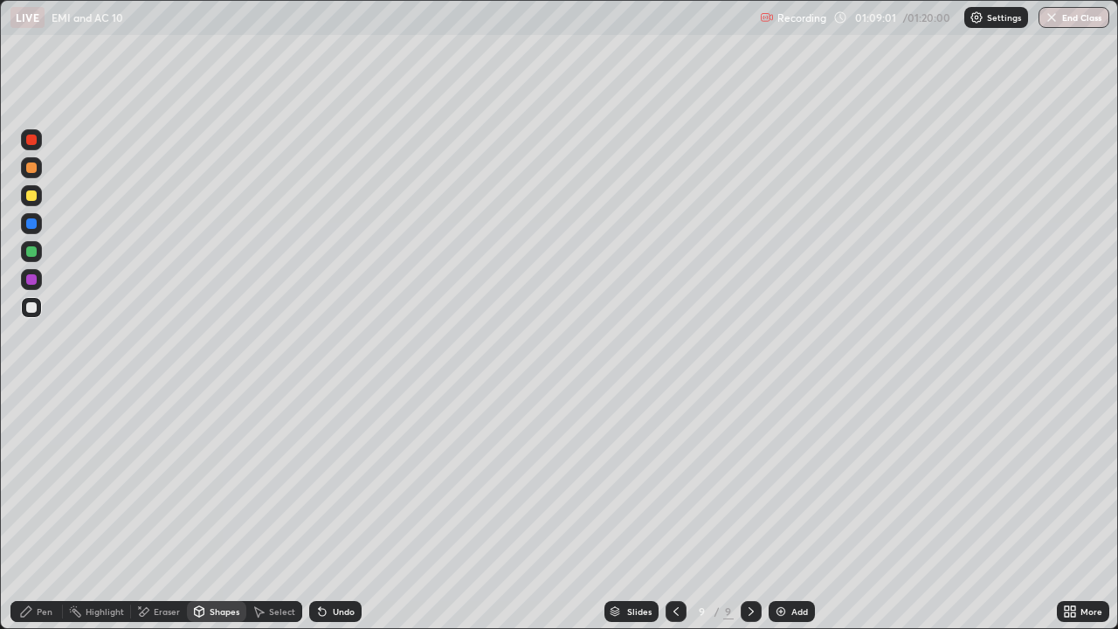
click at [155, 510] on div "Eraser" at bounding box center [159, 611] width 56 height 21
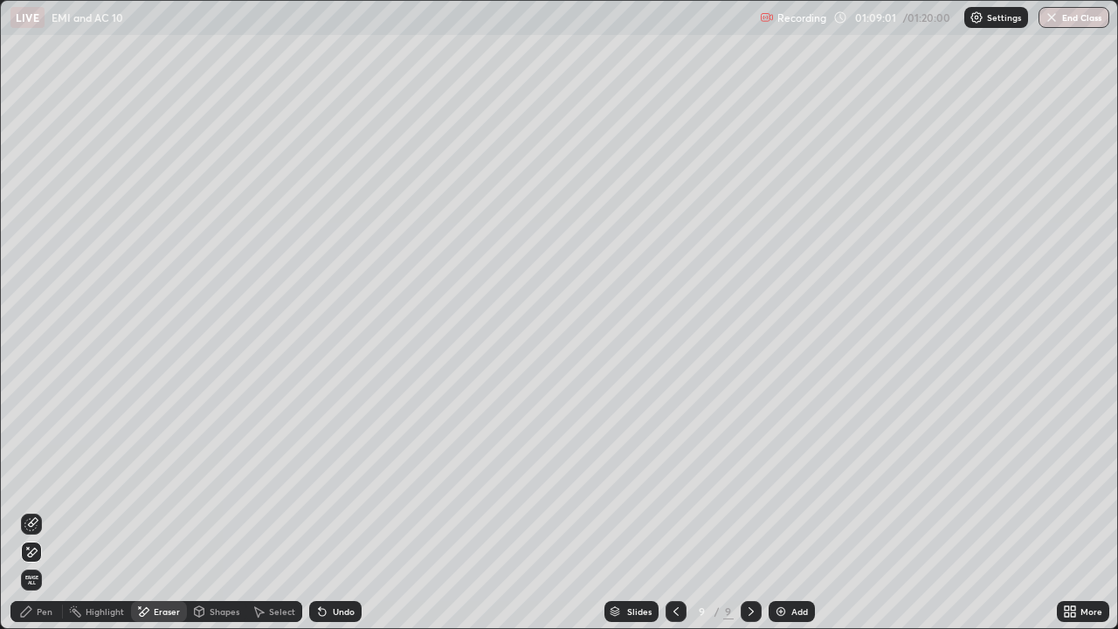
click at [28, 510] on icon at bounding box center [31, 524] width 14 height 14
click at [44, 510] on div "Pen" at bounding box center [45, 611] width 16 height 9
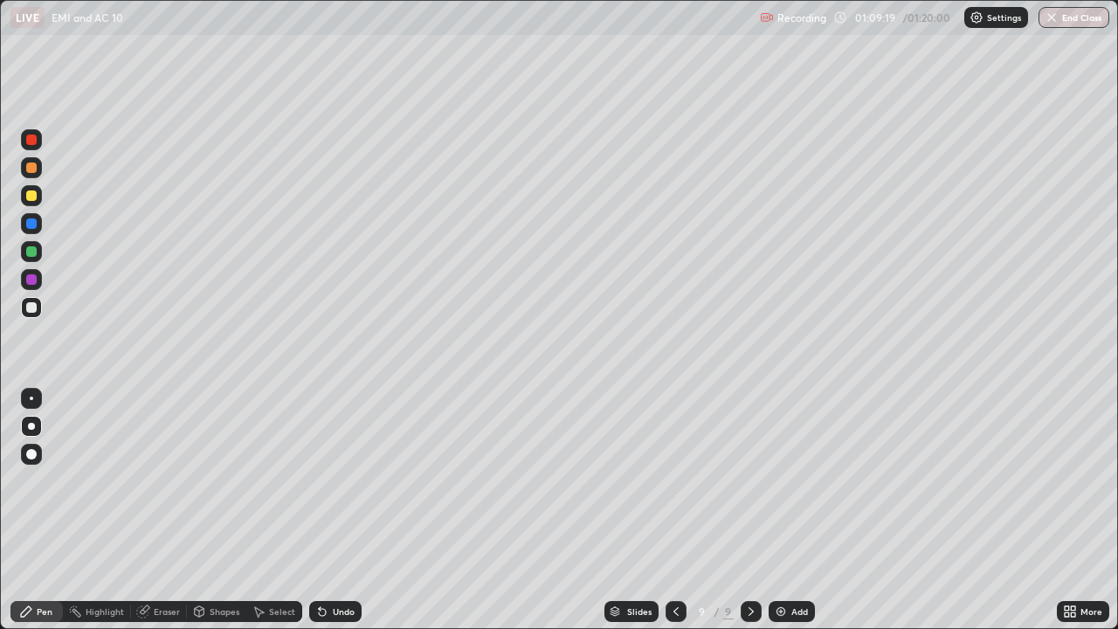
click at [213, 510] on div "Shapes" at bounding box center [225, 611] width 30 height 9
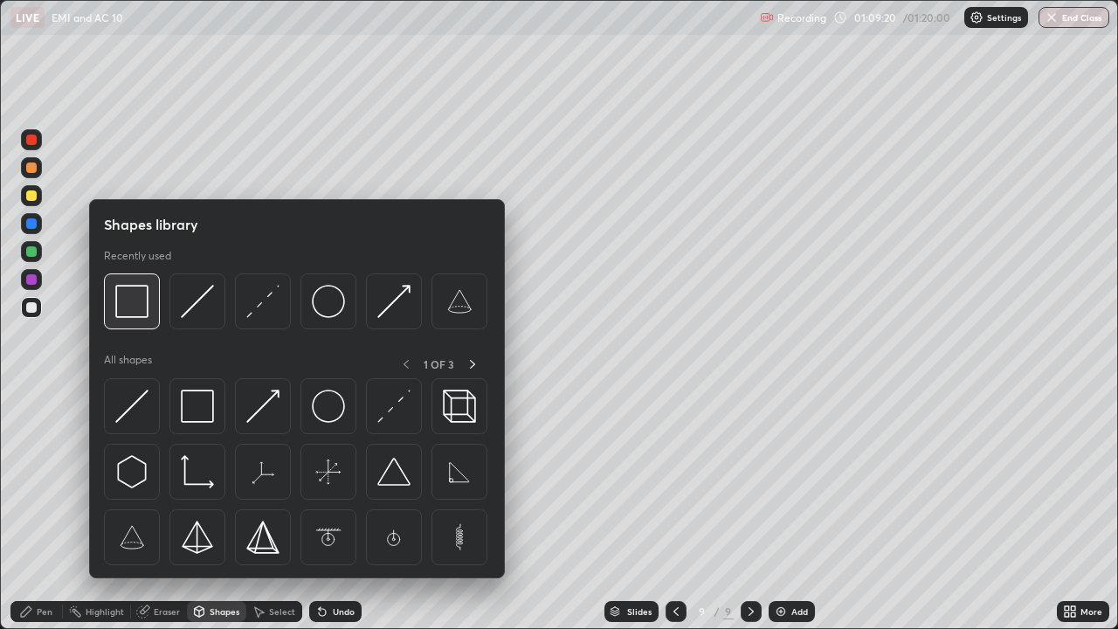
click at [143, 306] on img at bounding box center [131, 301] width 33 height 33
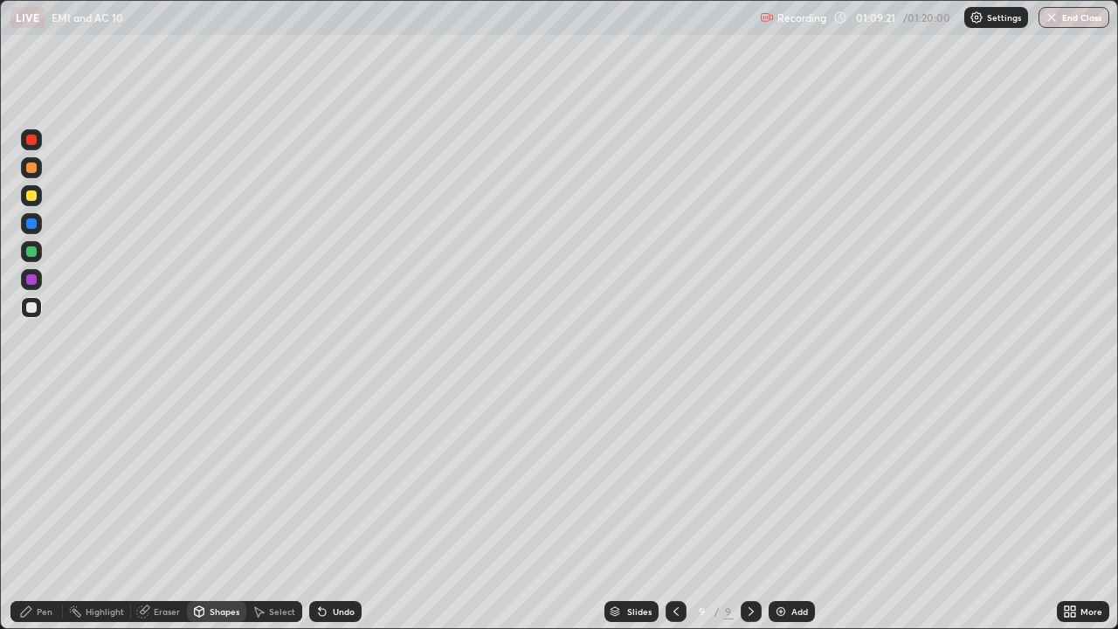
click at [31, 256] on div at bounding box center [31, 251] width 10 height 10
click at [38, 510] on div "Pen" at bounding box center [36, 611] width 52 height 21
click at [30, 198] on div at bounding box center [31, 195] width 10 height 10
click at [213, 510] on div "Shapes" at bounding box center [225, 611] width 30 height 9
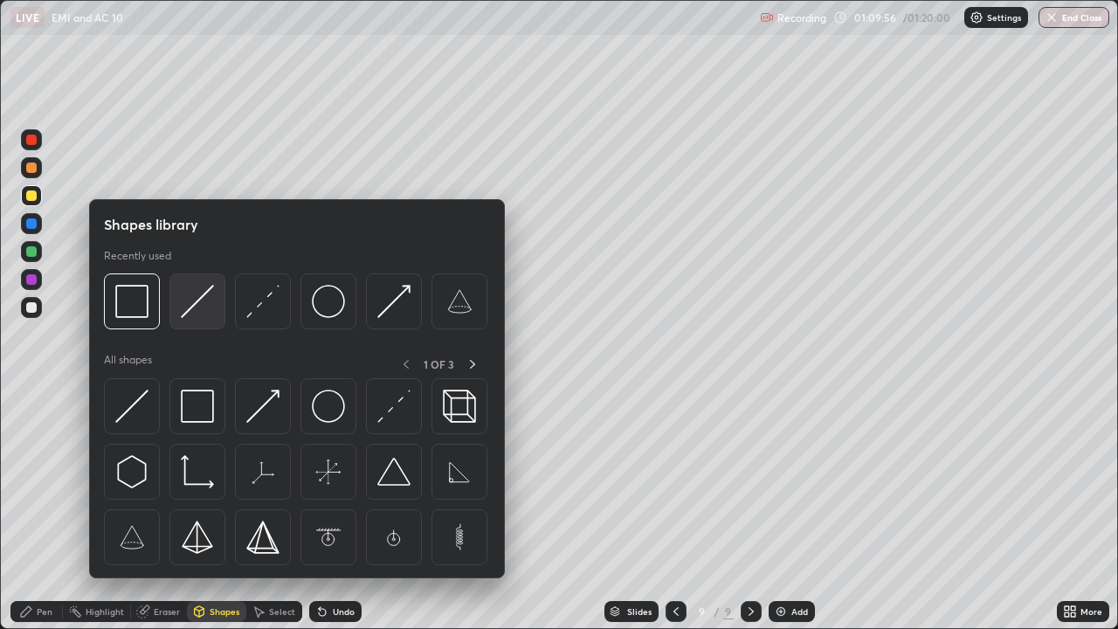
click at [201, 308] on img at bounding box center [197, 301] width 33 height 33
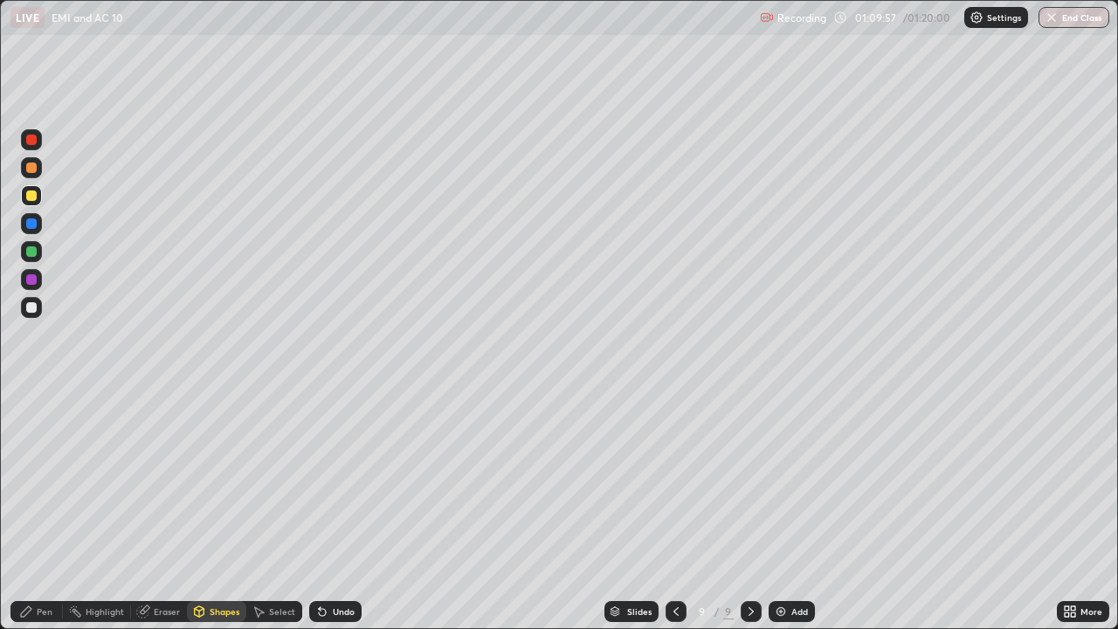
click at [31, 313] on div at bounding box center [31, 307] width 21 height 21
click at [330, 510] on div "Undo" at bounding box center [335, 611] width 52 height 21
click at [31, 166] on div at bounding box center [31, 167] width 10 height 10
click at [30, 510] on div "Pen" at bounding box center [36, 611] width 52 height 21
click at [151, 510] on div "Eraser" at bounding box center [159, 611] width 56 height 21
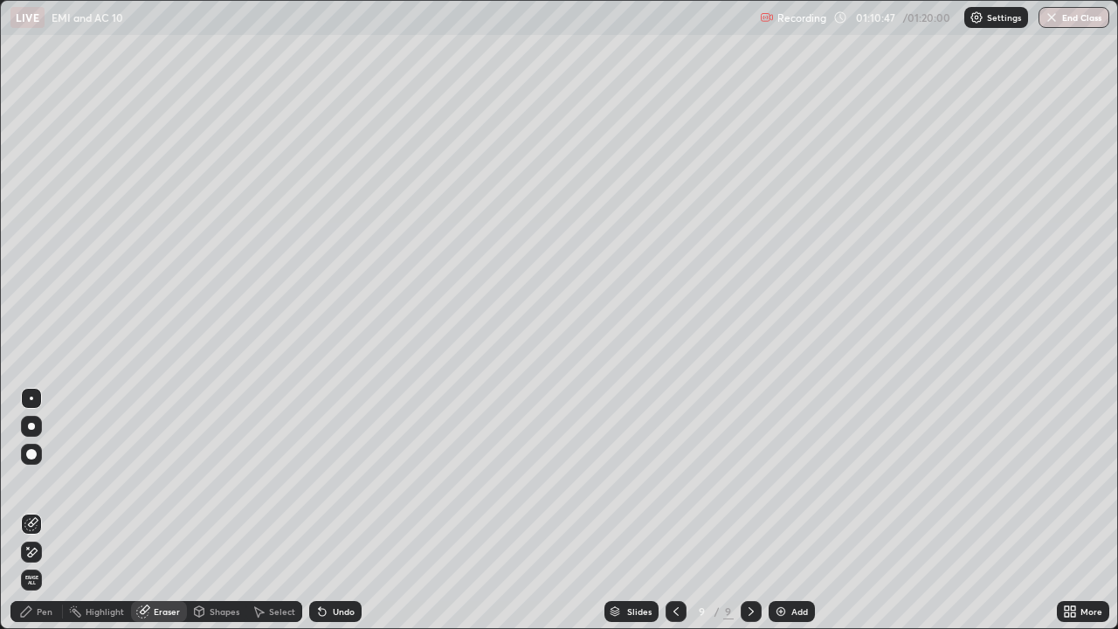
click at [29, 510] on icon at bounding box center [26, 611] width 10 height 10
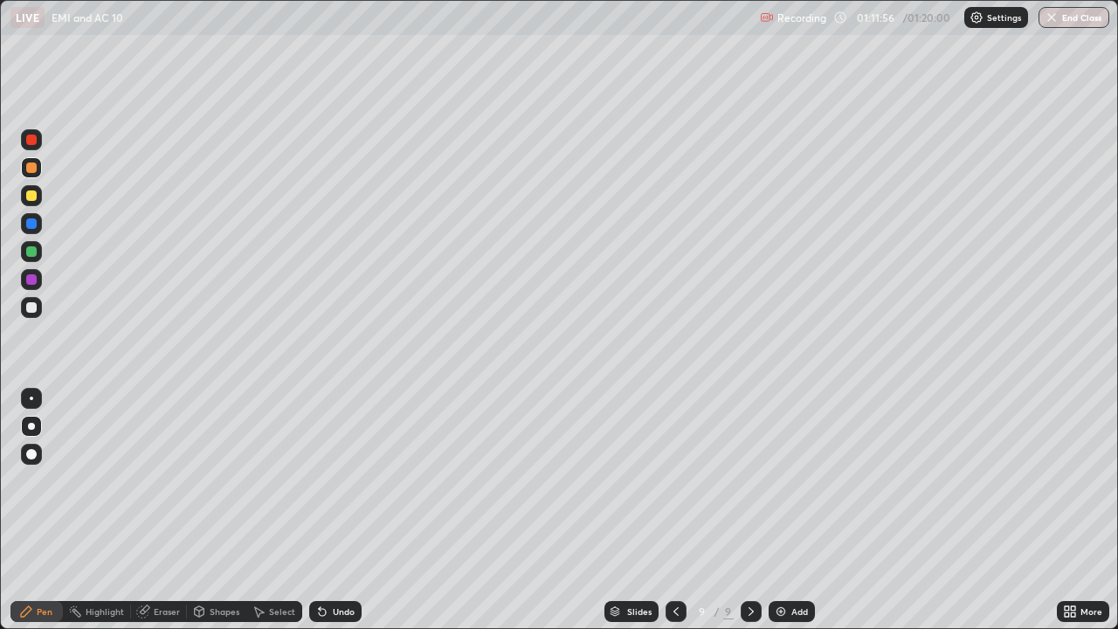
click at [783, 510] on img at bounding box center [781, 611] width 14 height 14
click at [225, 510] on div "Shapes" at bounding box center [225, 611] width 30 height 9
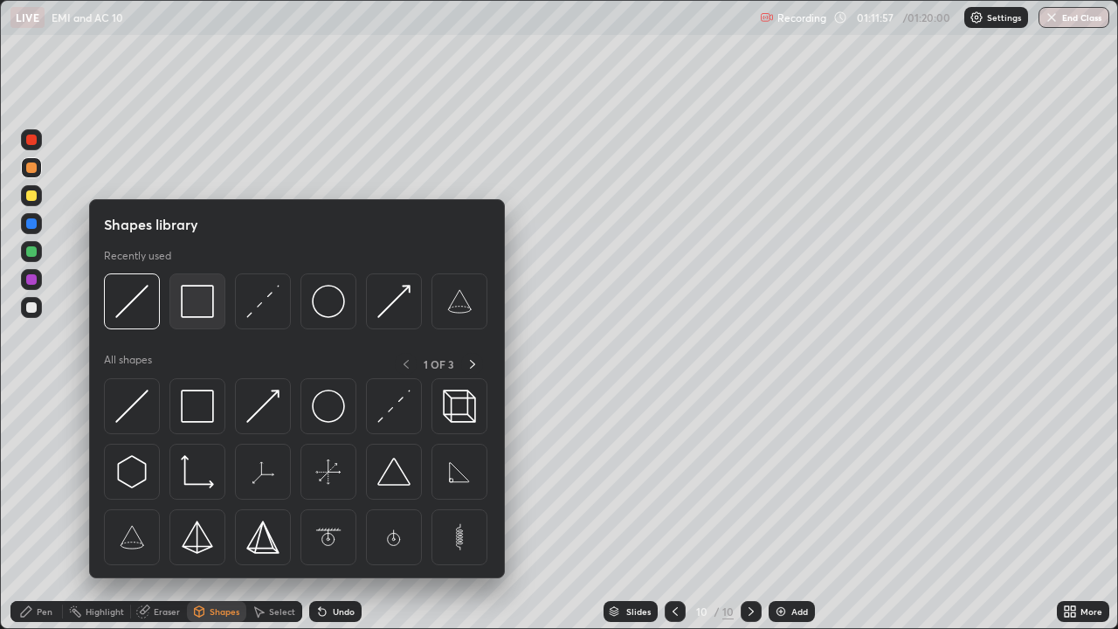
click at [207, 308] on img at bounding box center [197, 301] width 33 height 33
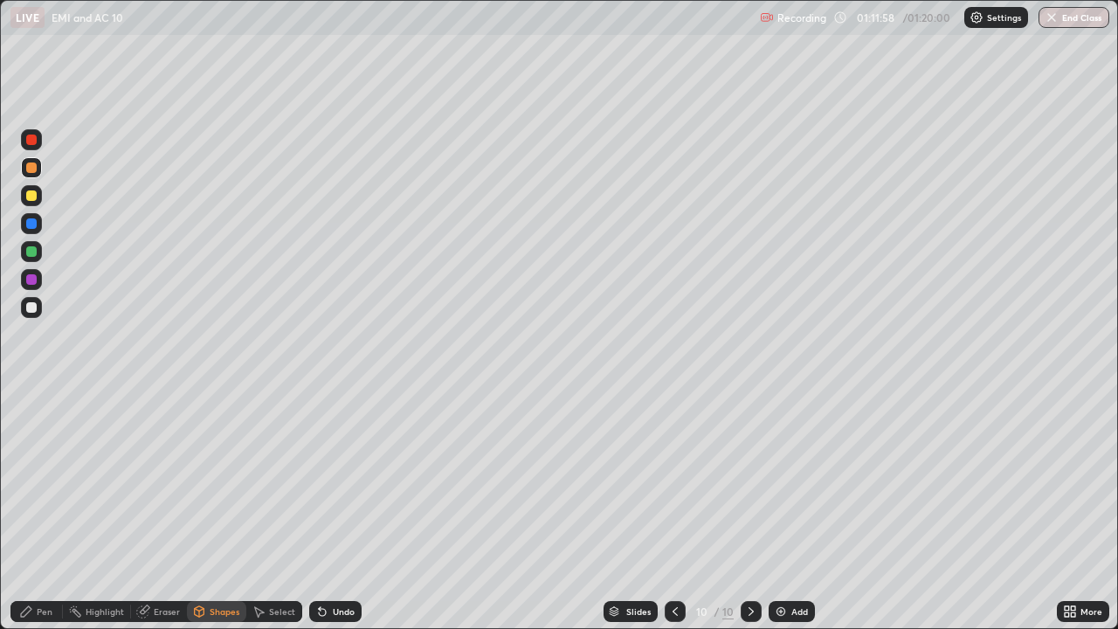
click at [32, 307] on div at bounding box center [31, 307] width 10 height 10
click at [170, 510] on div "Eraser" at bounding box center [167, 611] width 26 height 9
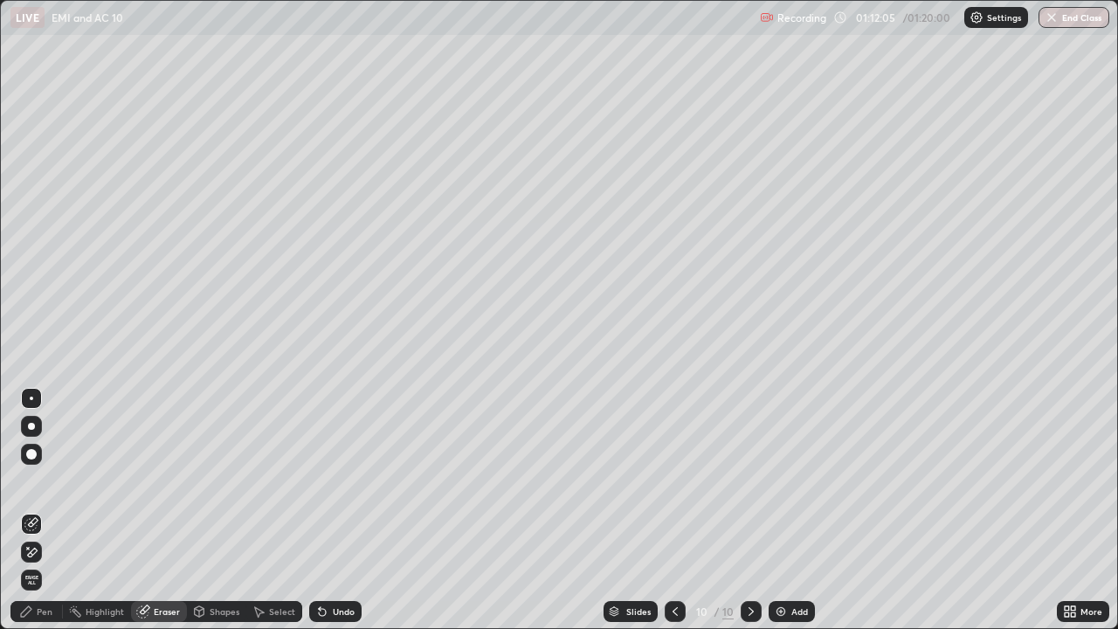
click at [226, 510] on div "Shapes" at bounding box center [225, 611] width 30 height 9
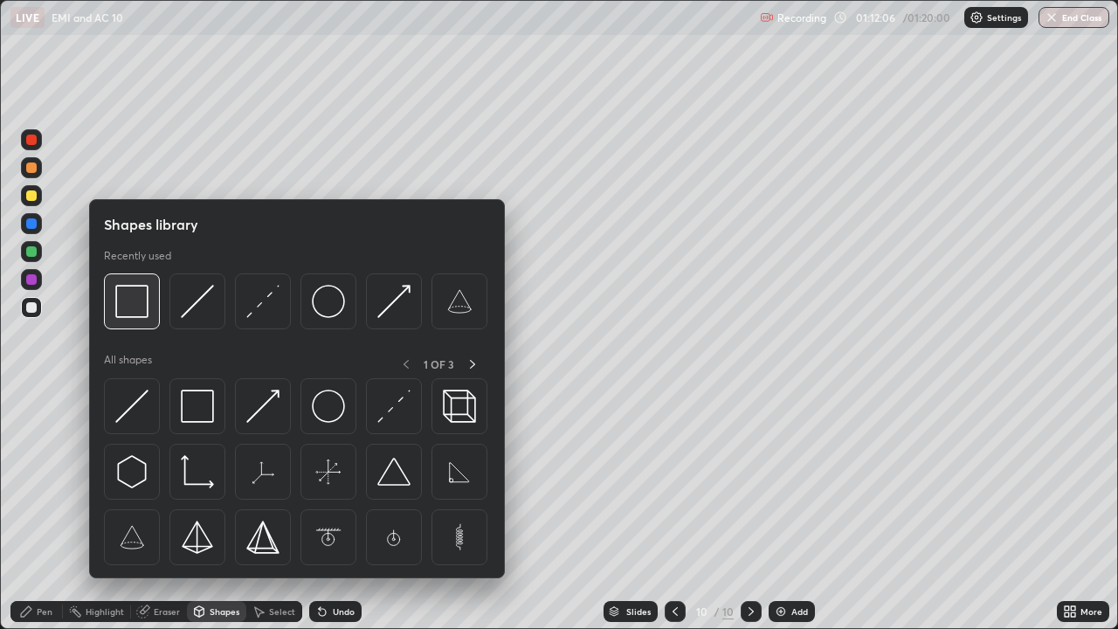
click at [148, 307] on img at bounding box center [131, 301] width 33 height 33
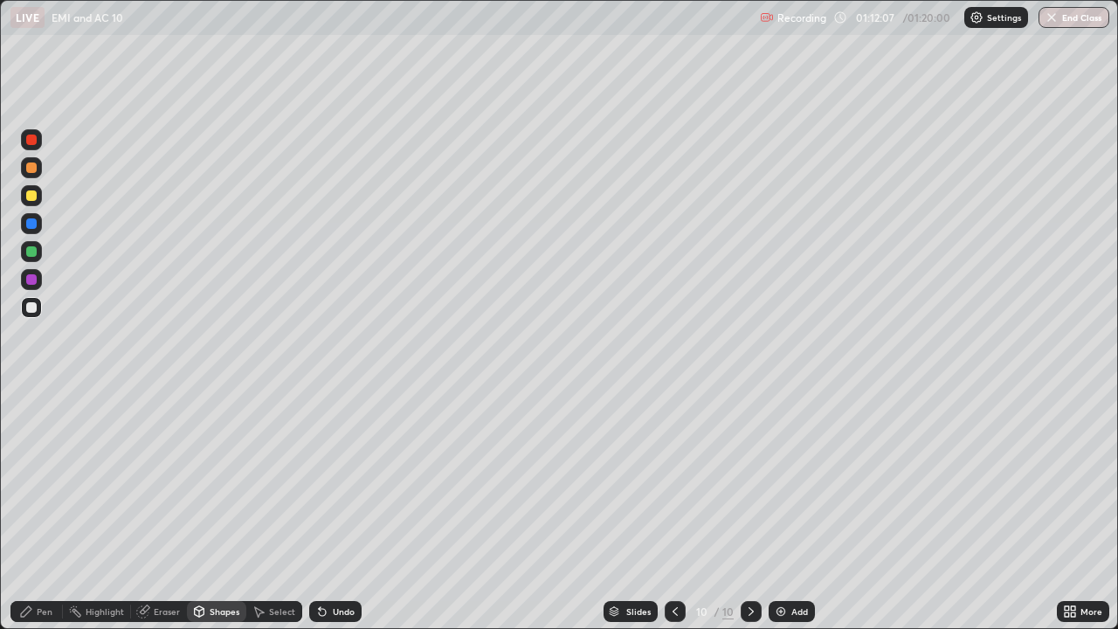
click at [34, 251] on div at bounding box center [31, 251] width 10 height 10
click at [347, 510] on div "Undo" at bounding box center [335, 611] width 52 height 21
click at [232, 510] on div "Shapes" at bounding box center [225, 611] width 30 height 9
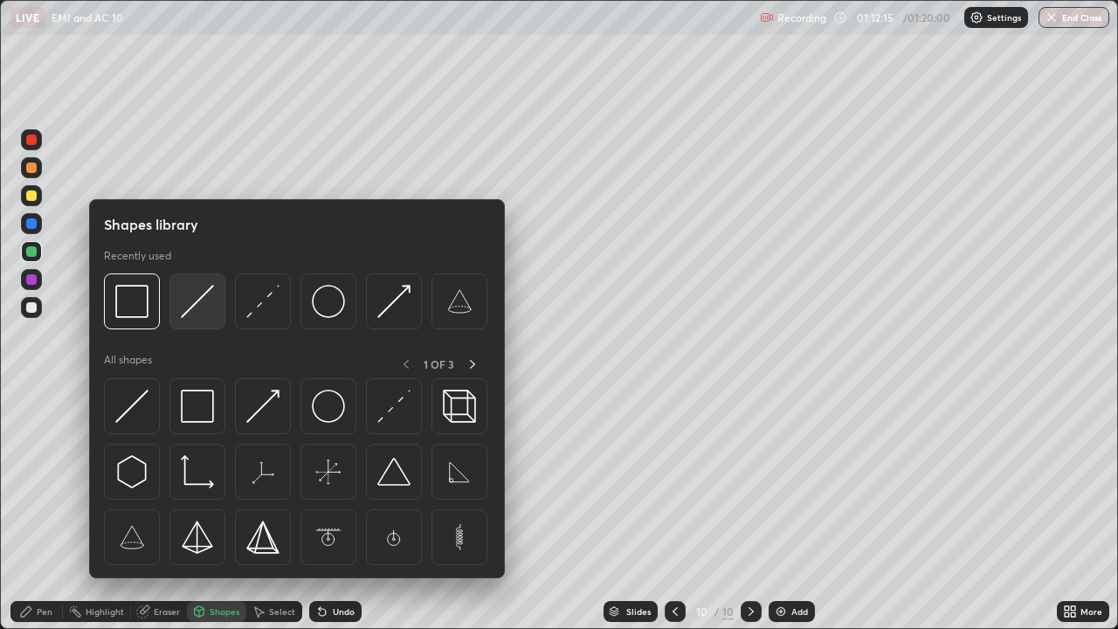
click at [210, 306] on img at bounding box center [197, 301] width 33 height 33
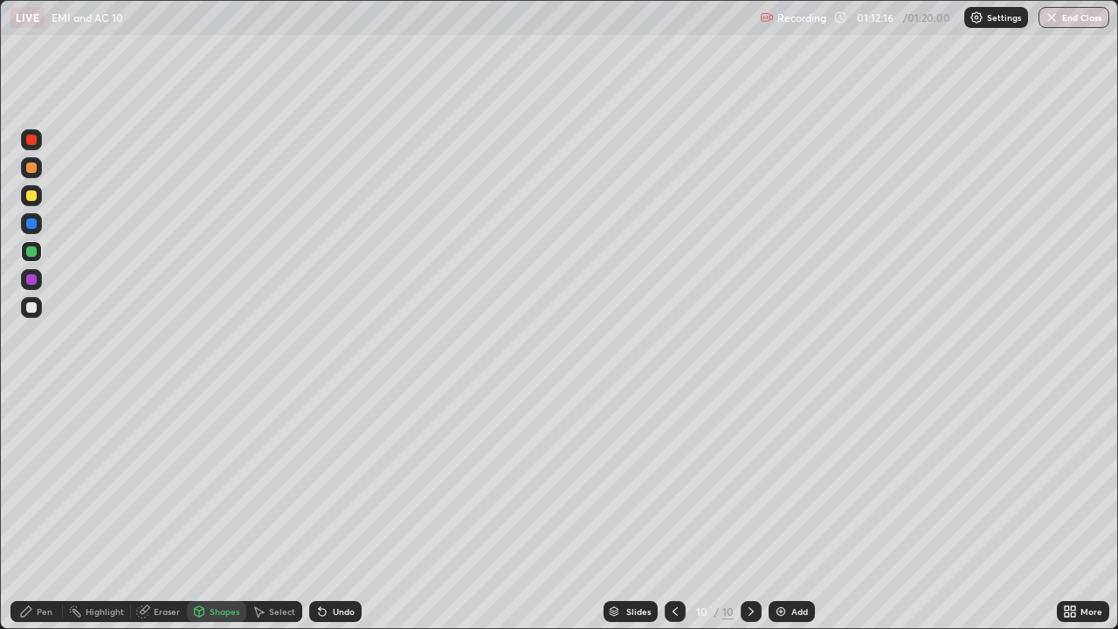
click at [33, 306] on div at bounding box center [31, 307] width 10 height 10
click at [32, 199] on div at bounding box center [31, 195] width 10 height 10
click at [50, 510] on div "Pen" at bounding box center [45, 611] width 16 height 9
click at [217, 510] on div "Shapes" at bounding box center [225, 611] width 30 height 9
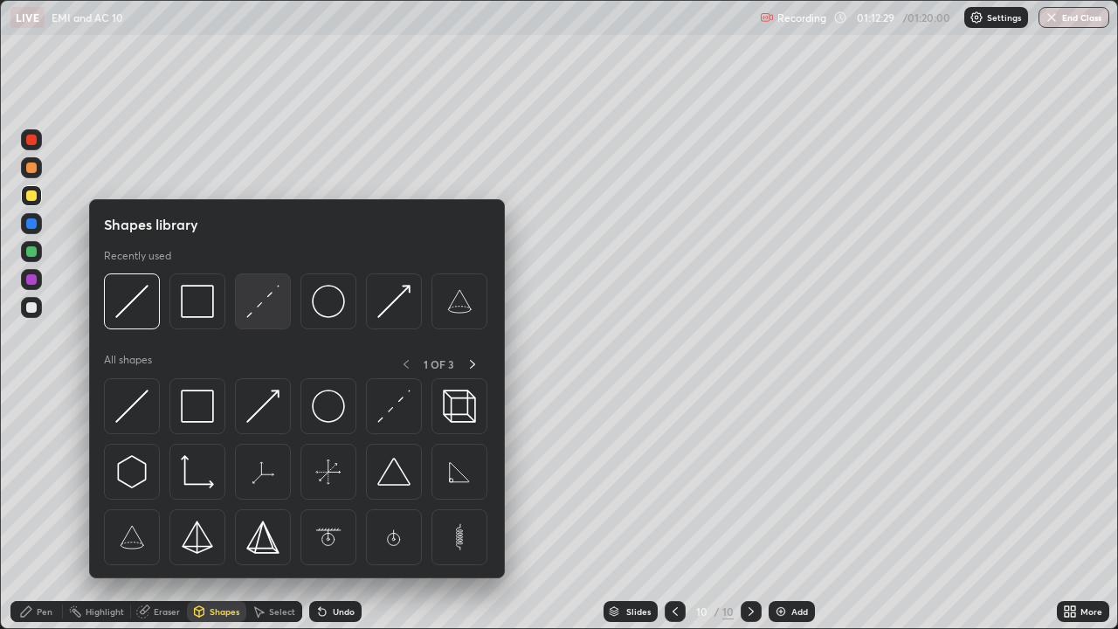
click at [260, 305] on img at bounding box center [262, 301] width 33 height 33
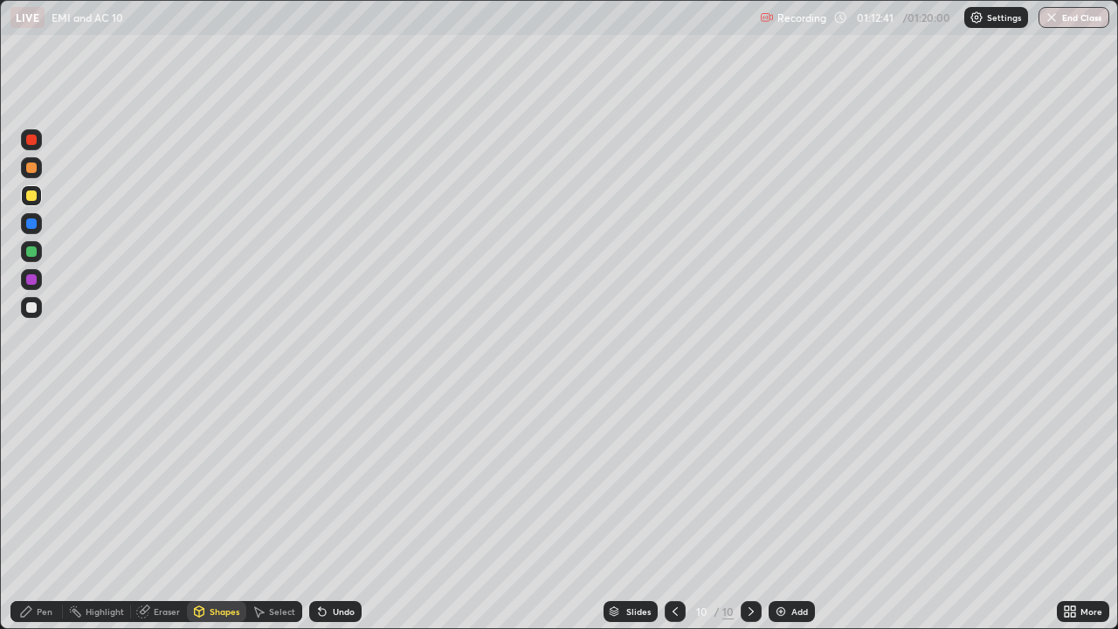
click at [46, 510] on div "Pen" at bounding box center [36, 611] width 52 height 21
click at [341, 510] on div "Undo" at bounding box center [344, 611] width 22 height 9
click at [27, 253] on div at bounding box center [31, 251] width 10 height 10
click at [224, 510] on div "Shapes" at bounding box center [216, 611] width 59 height 21
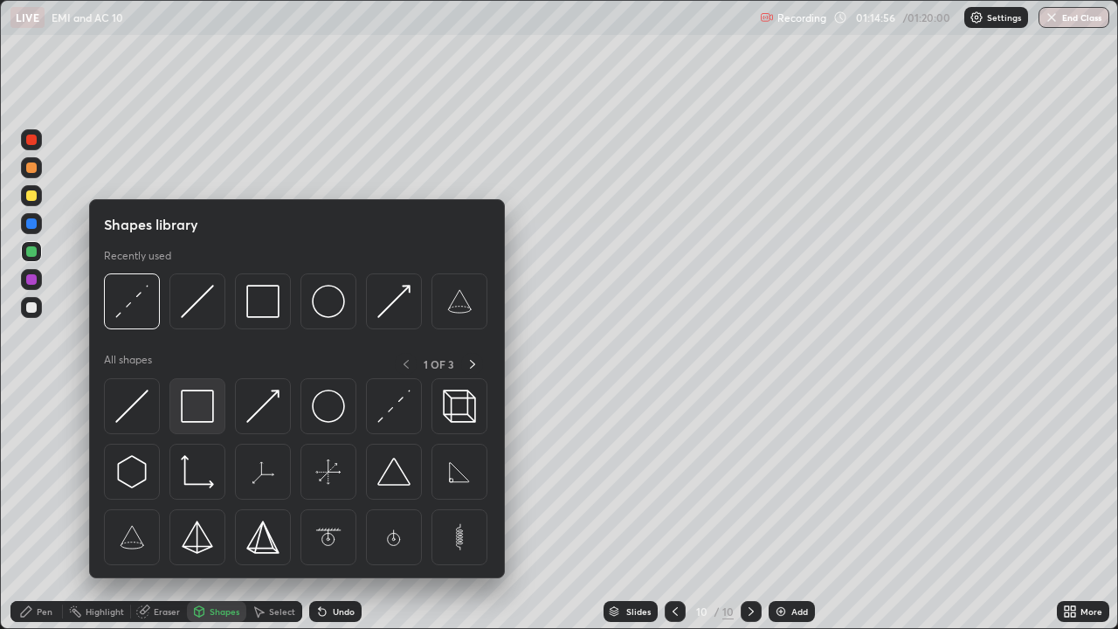
click at [194, 410] on img at bounding box center [197, 405] width 33 height 33
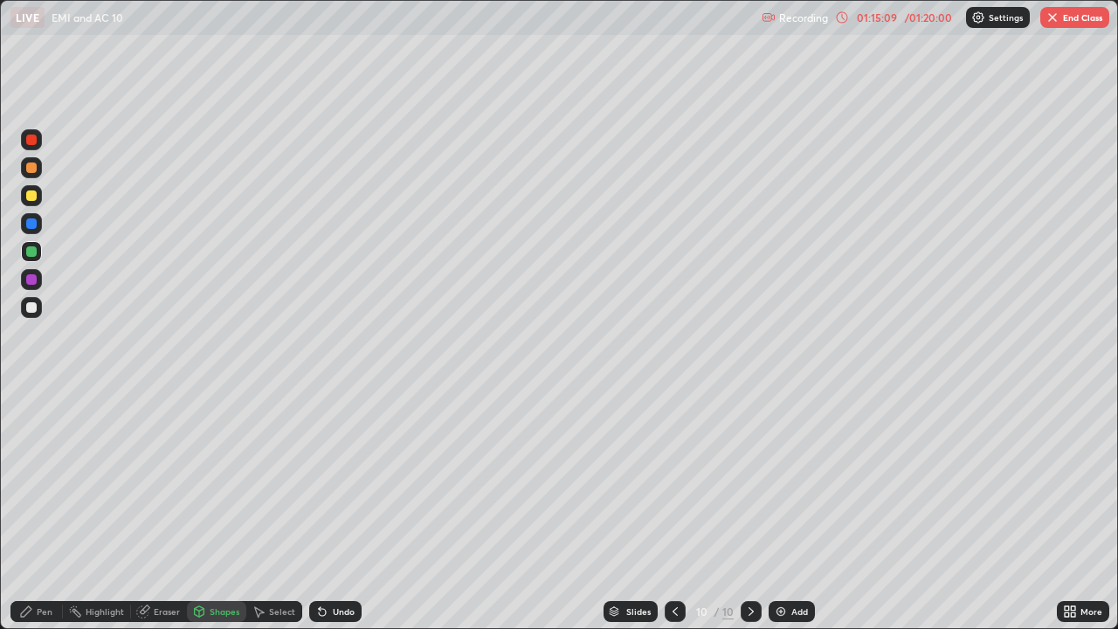
click at [39, 510] on div "Pen" at bounding box center [36, 611] width 52 height 21
click at [28, 191] on div at bounding box center [31, 195] width 10 height 10
click at [25, 169] on div at bounding box center [31, 167] width 21 height 21
click at [198, 510] on icon at bounding box center [200, 611] width 10 height 10
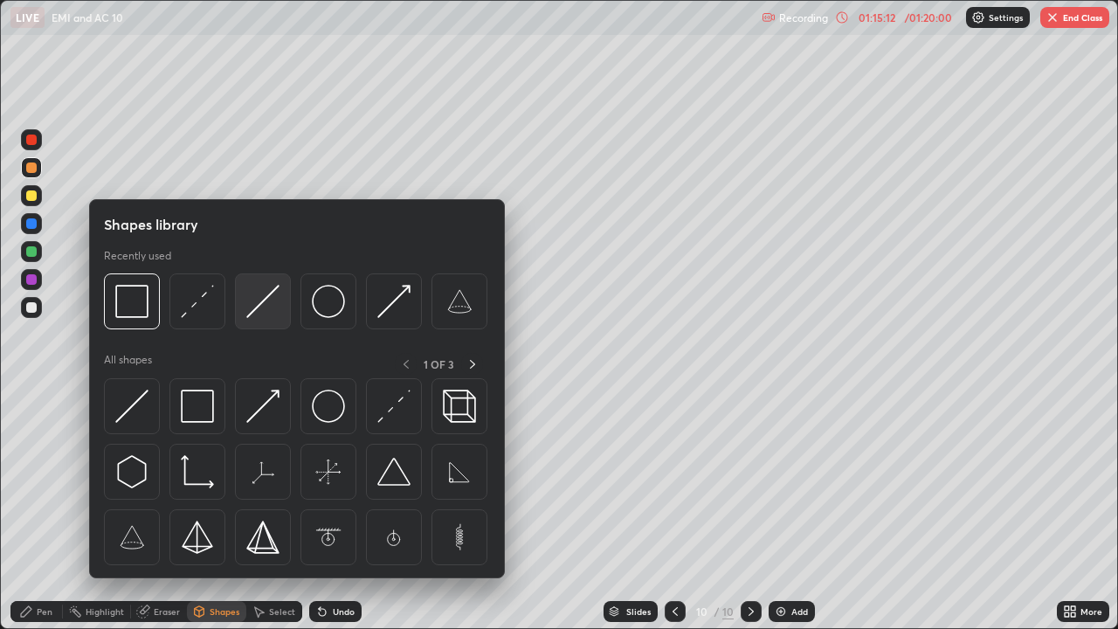
click at [258, 313] on img at bounding box center [262, 301] width 33 height 33
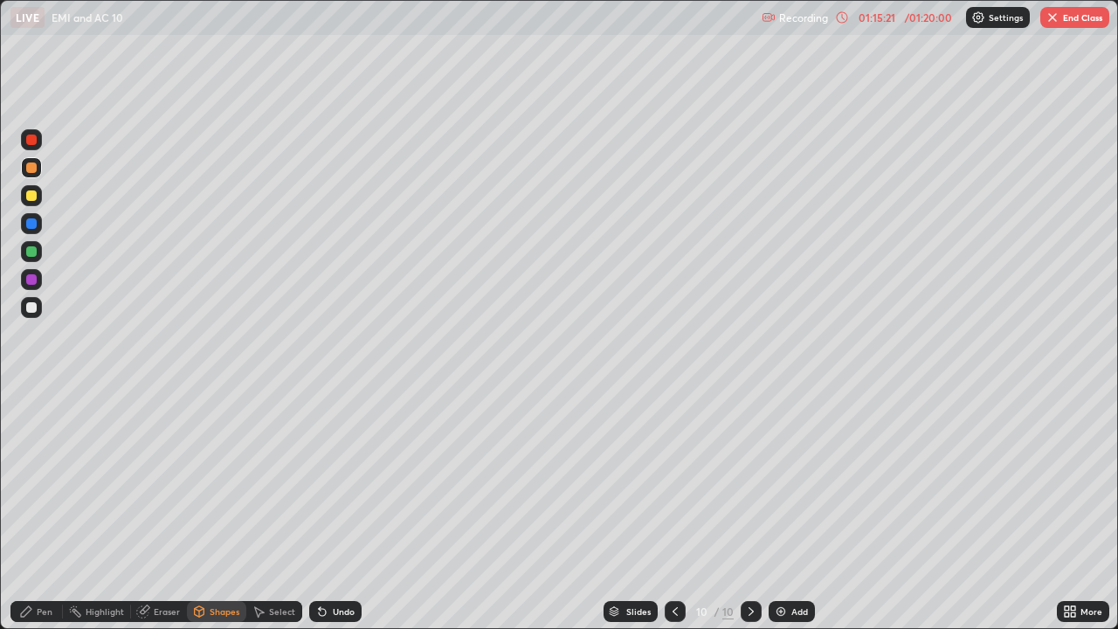
click at [199, 510] on icon at bounding box center [200, 610] width 10 height 3
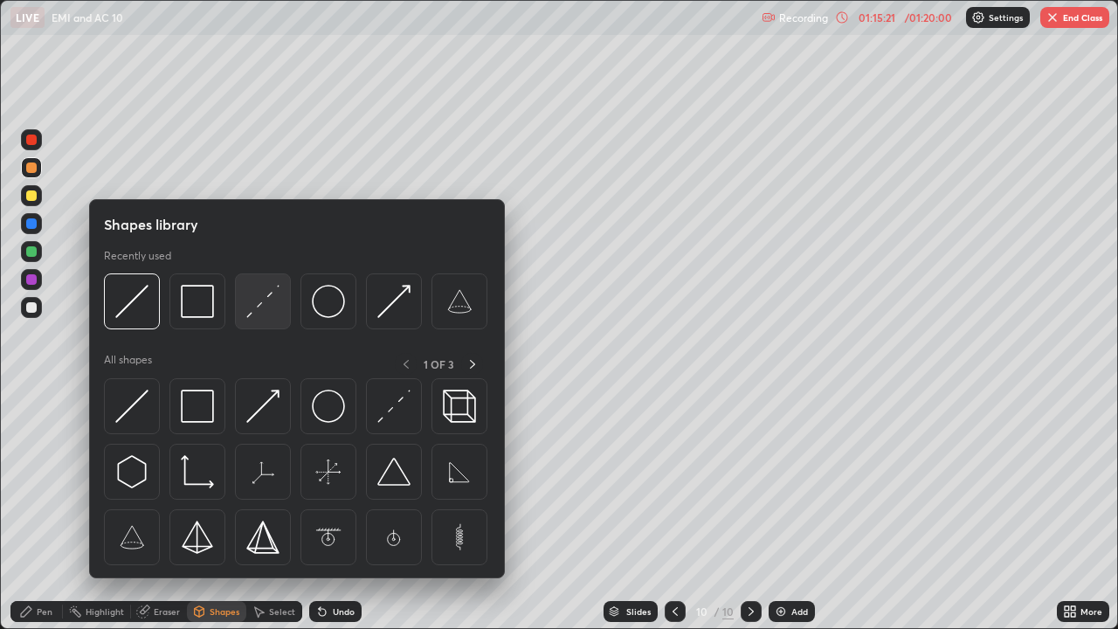
click at [261, 305] on img at bounding box center [262, 301] width 33 height 33
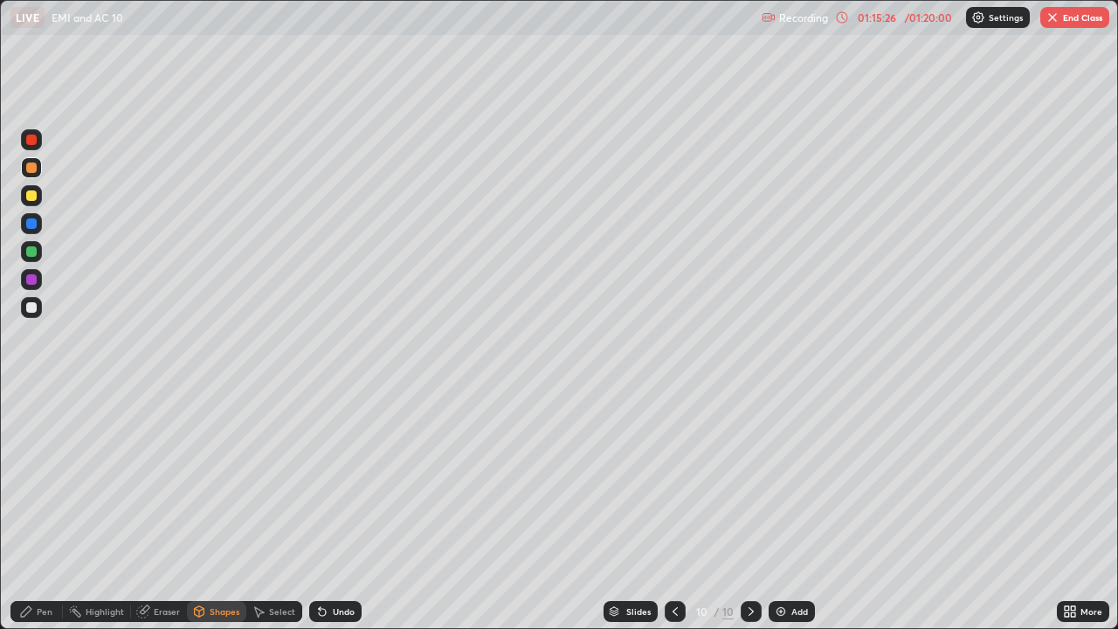
click at [34, 510] on div "Pen" at bounding box center [36, 611] width 52 height 21
click at [30, 278] on div at bounding box center [31, 279] width 10 height 10
click at [21, 302] on div at bounding box center [31, 307] width 21 height 21
click at [1057, 15] on img "button" at bounding box center [1052, 17] width 14 height 14
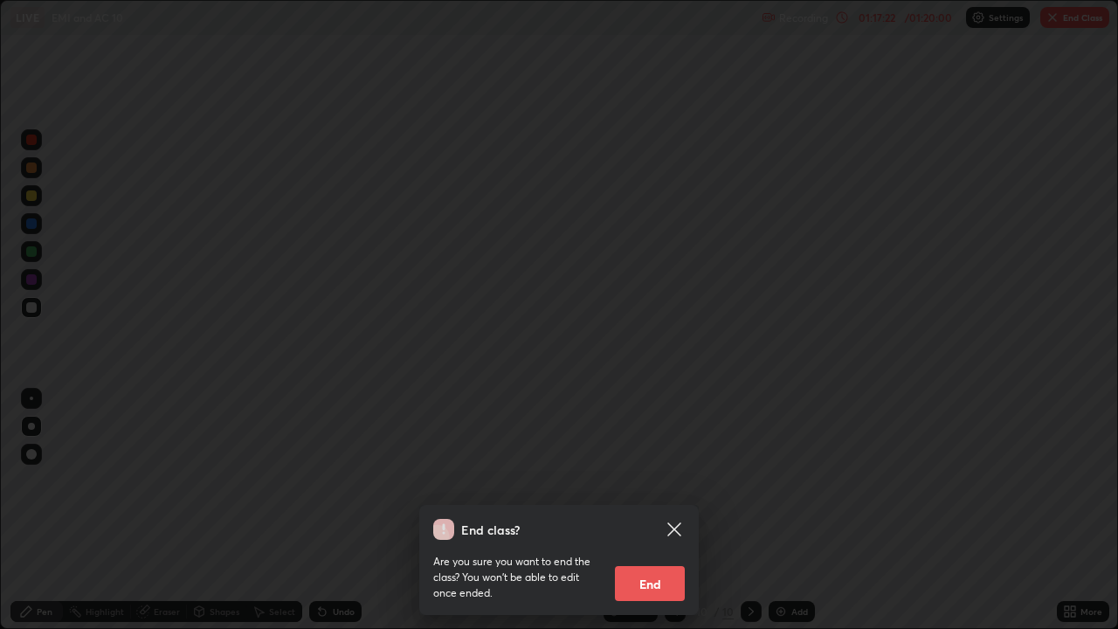
click at [653, 510] on button "End" at bounding box center [650, 583] width 70 height 35
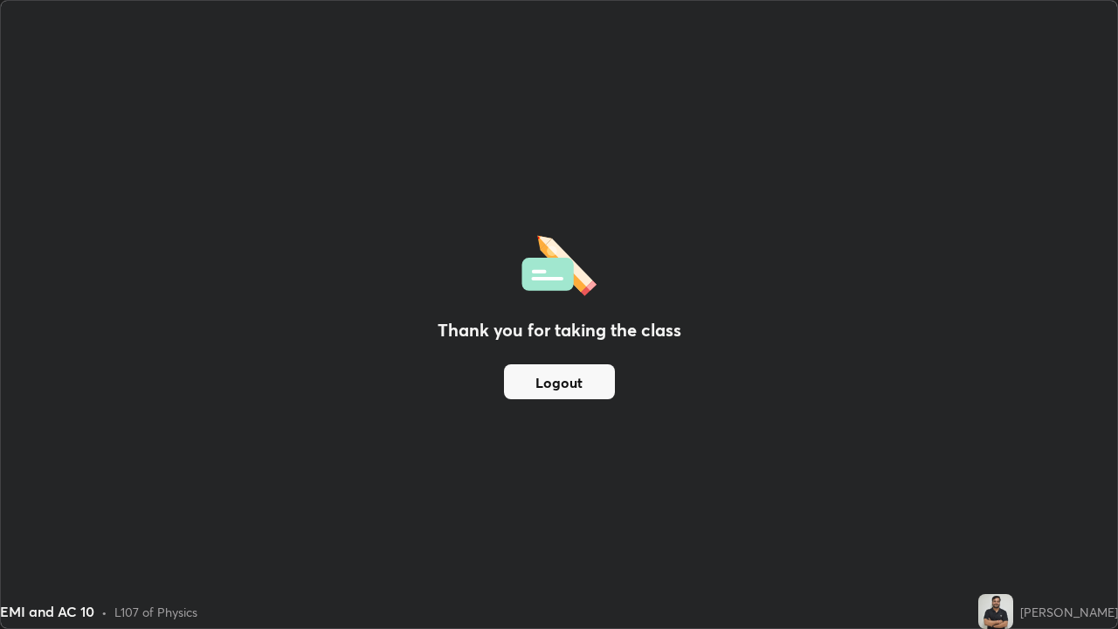
click at [961, 510] on div "Thank you for taking the class Logout" at bounding box center [559, 314] width 1116 height 627
click at [565, 390] on button "Logout" at bounding box center [559, 381] width 111 height 35
